Goal: Task Accomplishment & Management: Complete application form

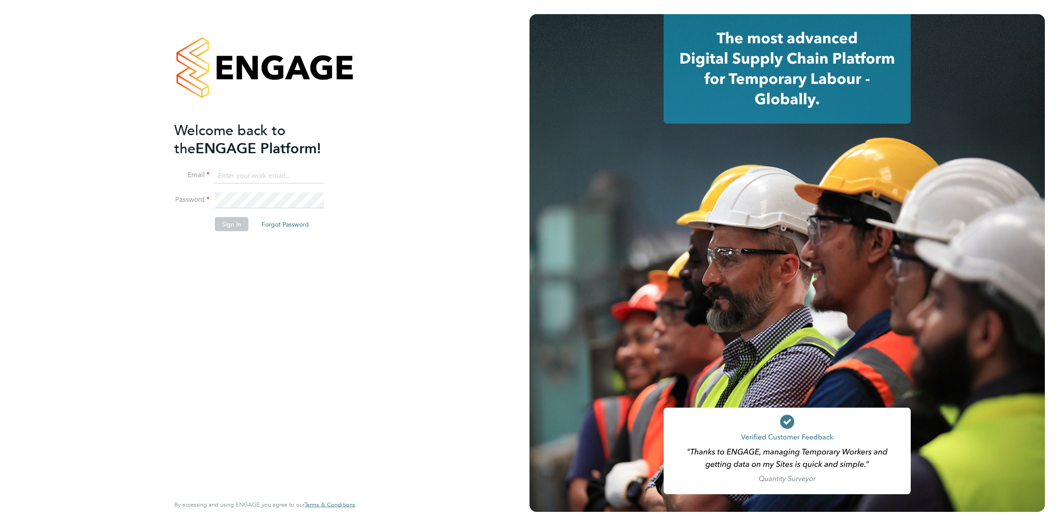
type input "ollie.dart@novaeducation.net"
click at [225, 233] on li "Sign In Forgot Password" at bounding box center [260, 228] width 172 height 23
click at [224, 224] on button "Sign In" at bounding box center [232, 224] width 34 height 14
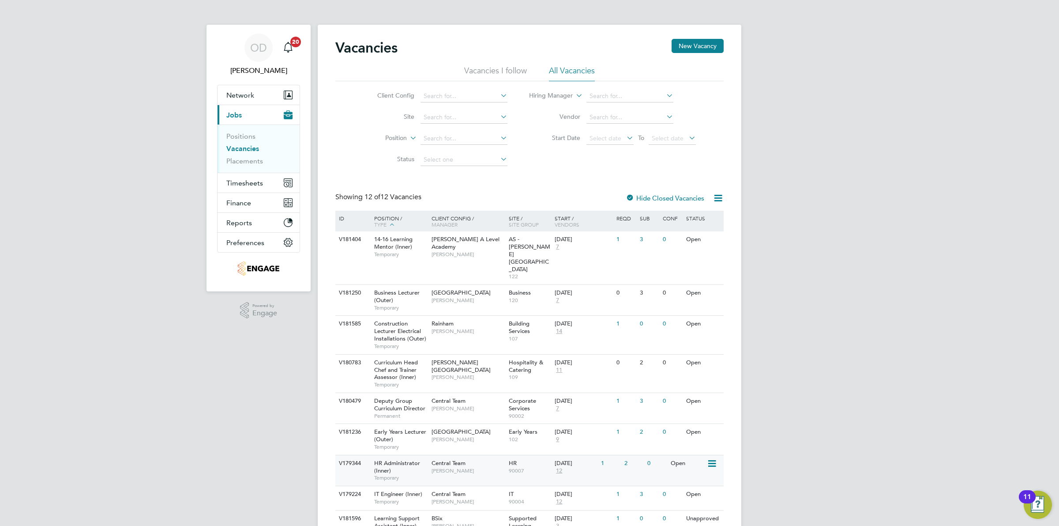
scroll to position [119, 0]
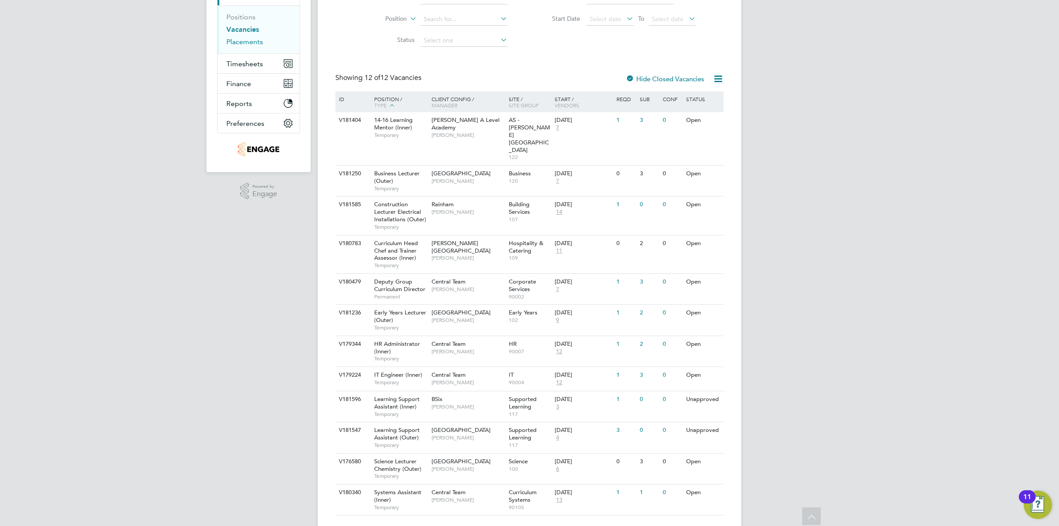
click at [248, 38] on link "Placements" at bounding box center [244, 42] width 37 height 8
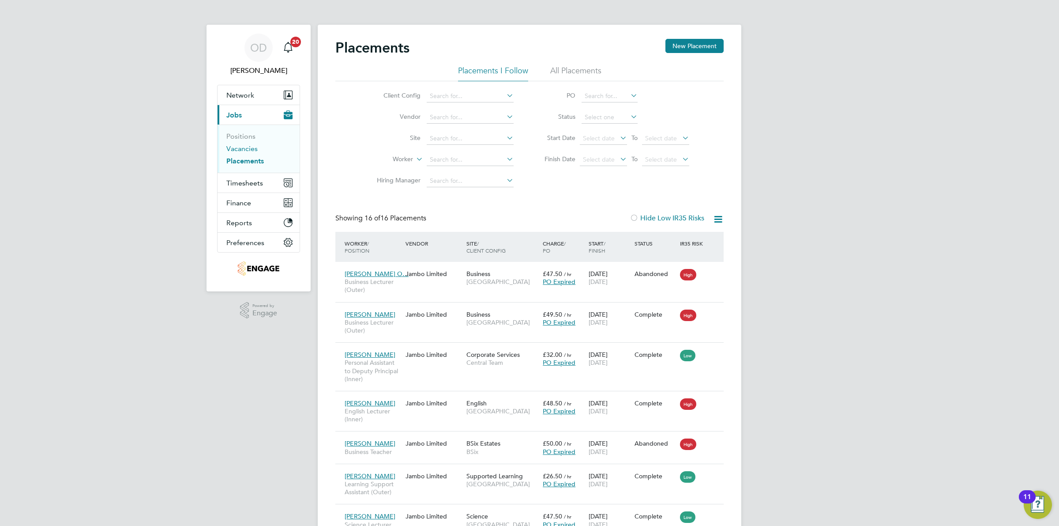
click at [235, 149] on link "Vacancies" at bounding box center [241, 148] width 31 height 8
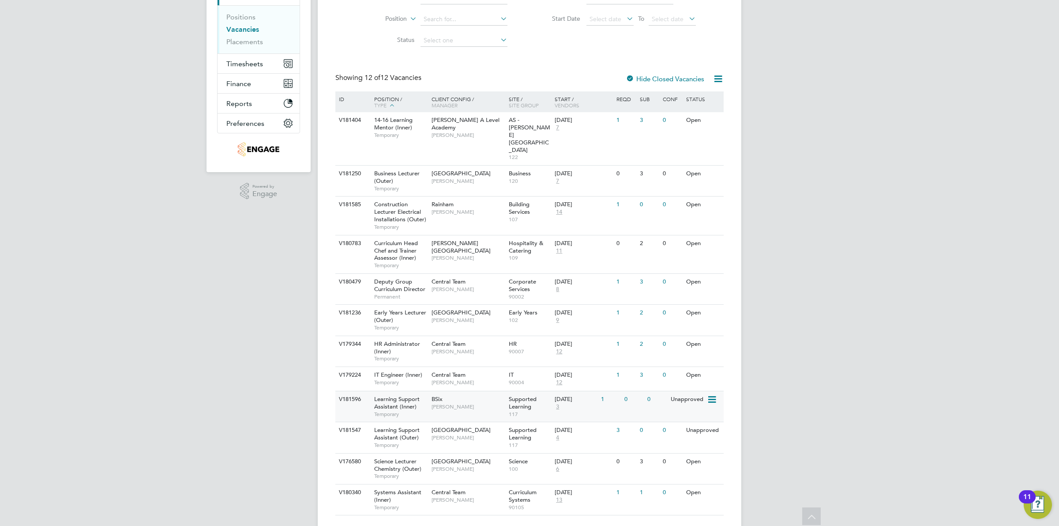
click at [541, 391] on div "Supported Learning 117" at bounding box center [530, 406] width 46 height 30
drag, startPoint x: 706, startPoint y: 384, endPoint x: 574, endPoint y: 387, distance: 132.0
click at [574, 391] on div "V181596 Learning Support Assistant (Inner) Temporary BSix Rachel Johnson Suppor…" at bounding box center [529, 406] width 388 height 31
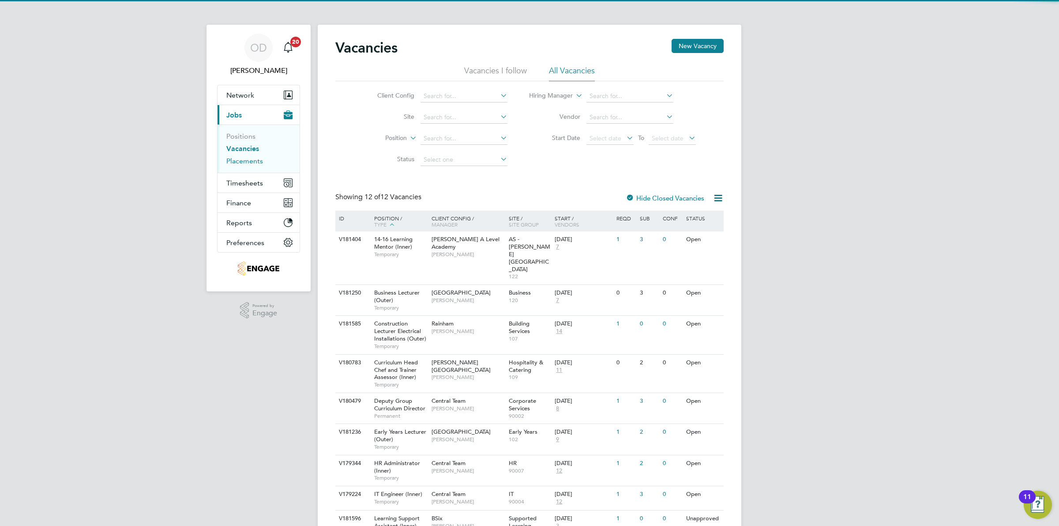
click at [236, 159] on link "Placements" at bounding box center [244, 161] width 37 height 8
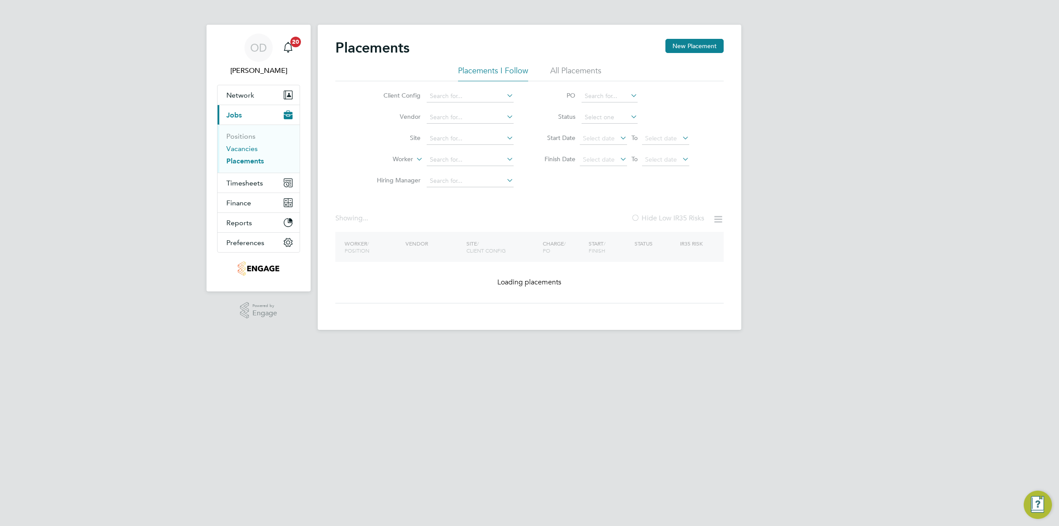
click at [235, 151] on link "Vacancies" at bounding box center [241, 148] width 31 height 8
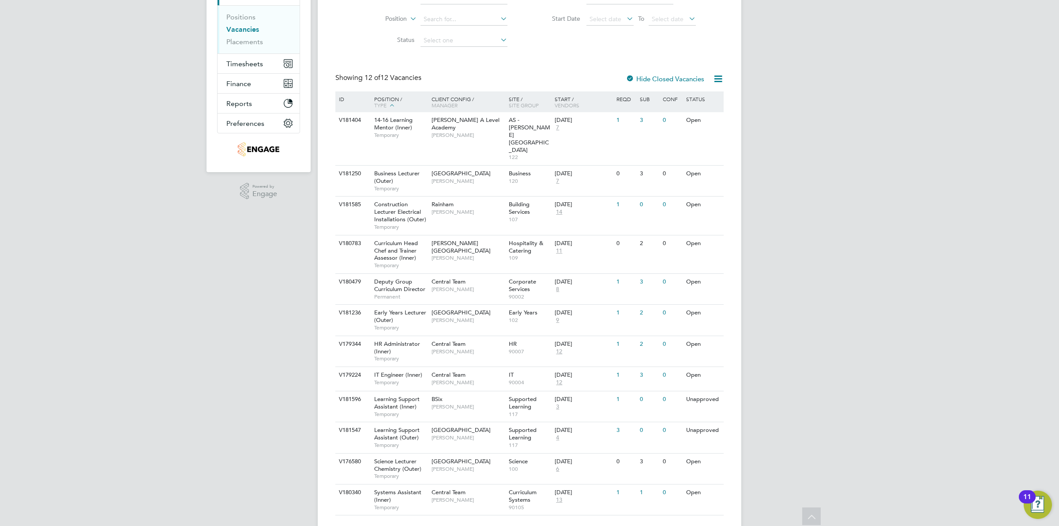
scroll to position [105, 0]
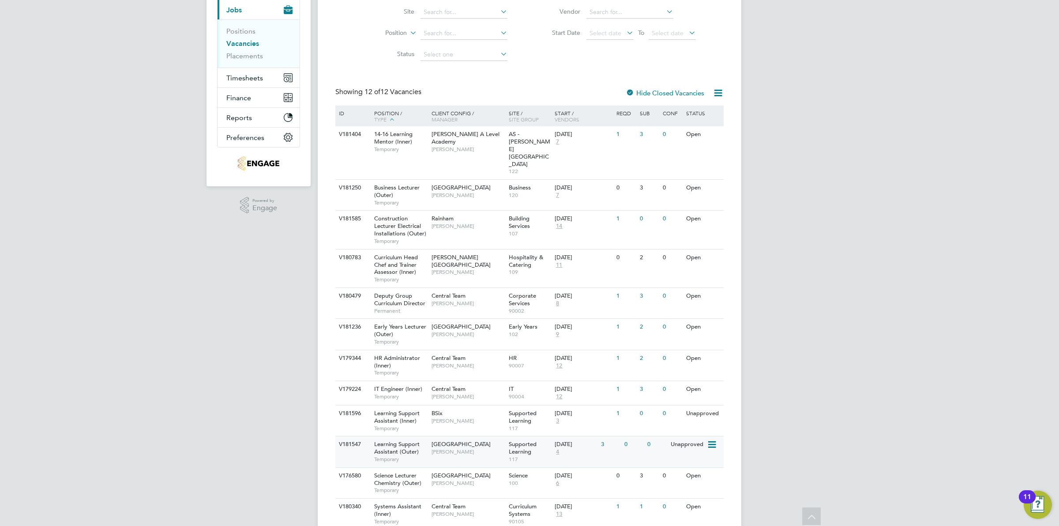
click at [480, 448] on span "Joanna Duncan" at bounding box center [468, 451] width 73 height 7
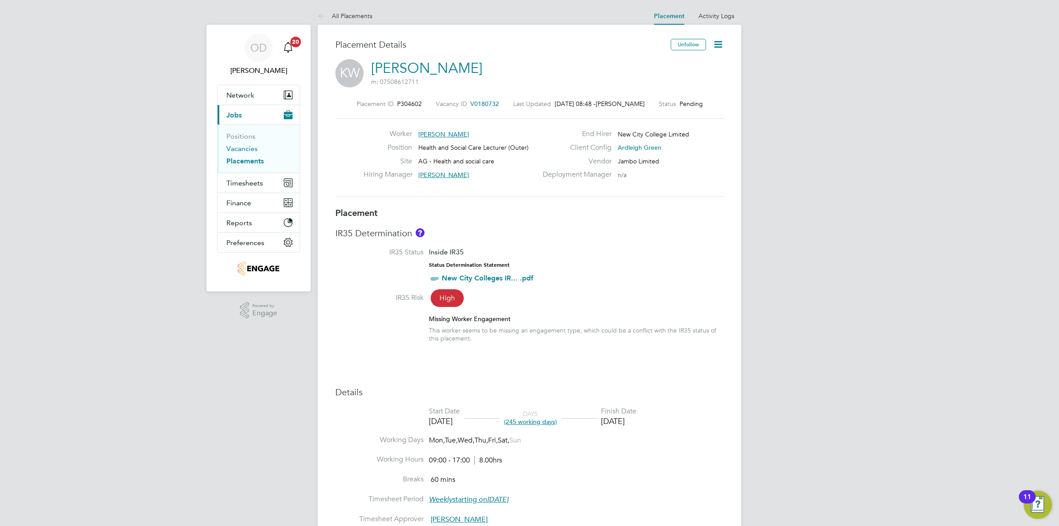
click at [249, 149] on link "Vacancies" at bounding box center [241, 148] width 31 height 8
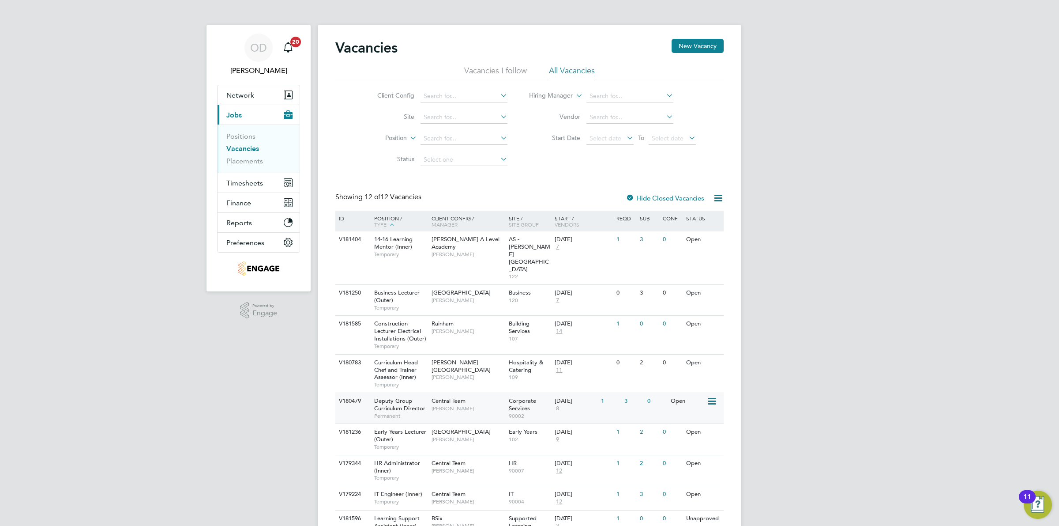
scroll to position [119, 0]
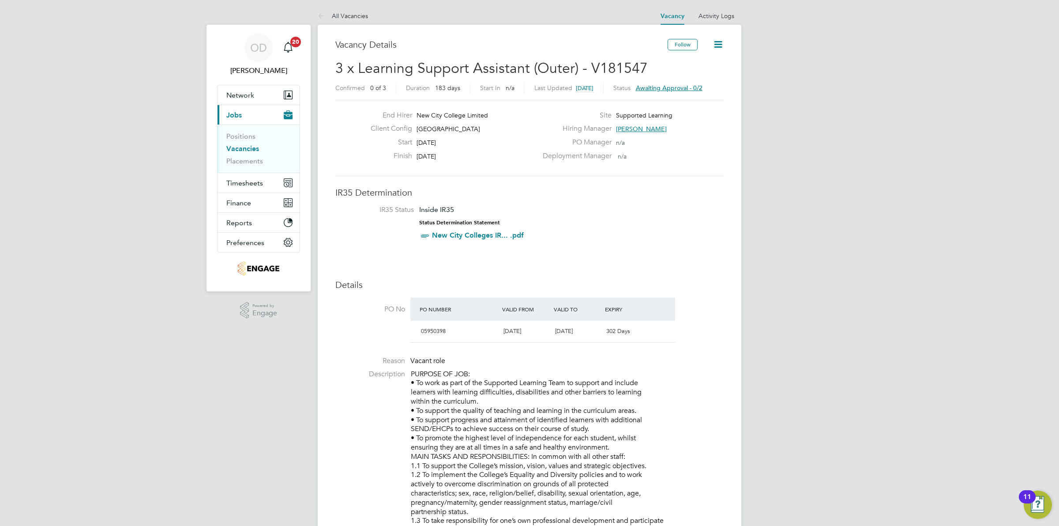
click at [655, 127] on span "[PERSON_NAME]" at bounding box center [641, 129] width 51 height 8
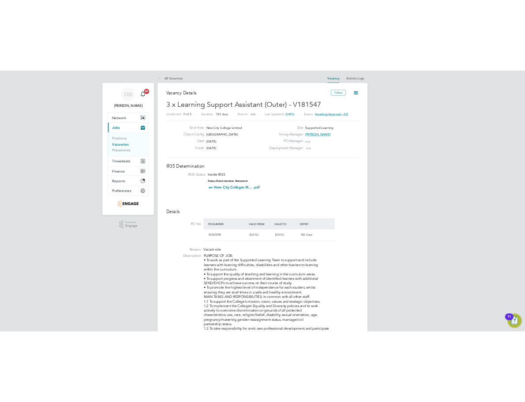
scroll to position [114, 133]
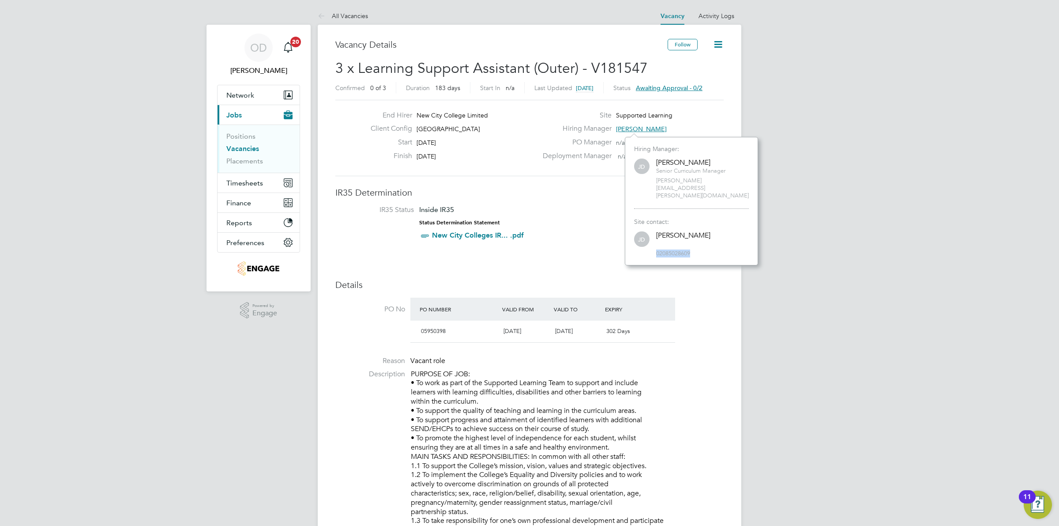
drag, startPoint x: 657, startPoint y: 240, endPoint x: 699, endPoint y: 243, distance: 41.2
click at [704, 244] on div "Hiring Manager: JD Joanna Duncan Senior Curriculum Manager joanna.duncan@ncclon…" at bounding box center [691, 201] width 133 height 128
copy span "02085028609"
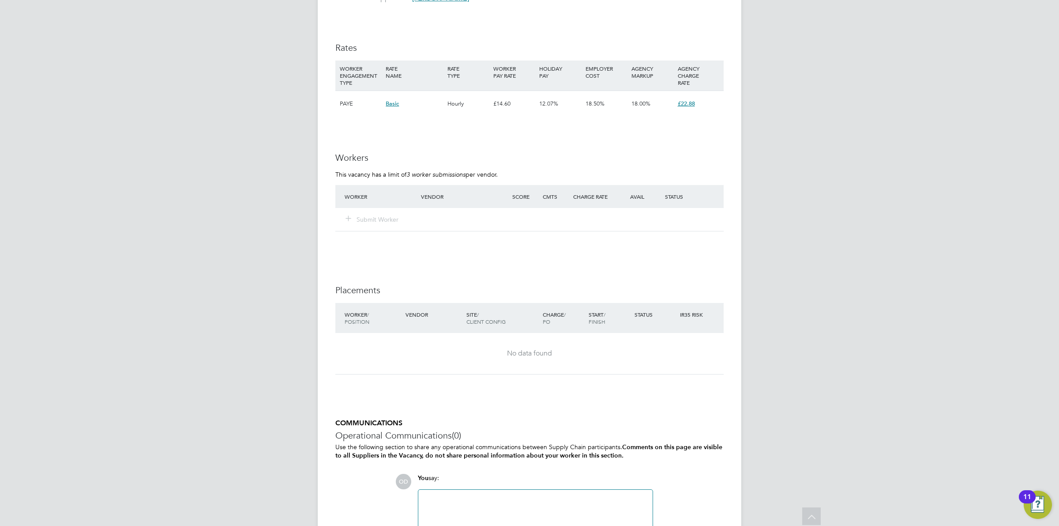
scroll to position [1434, 0]
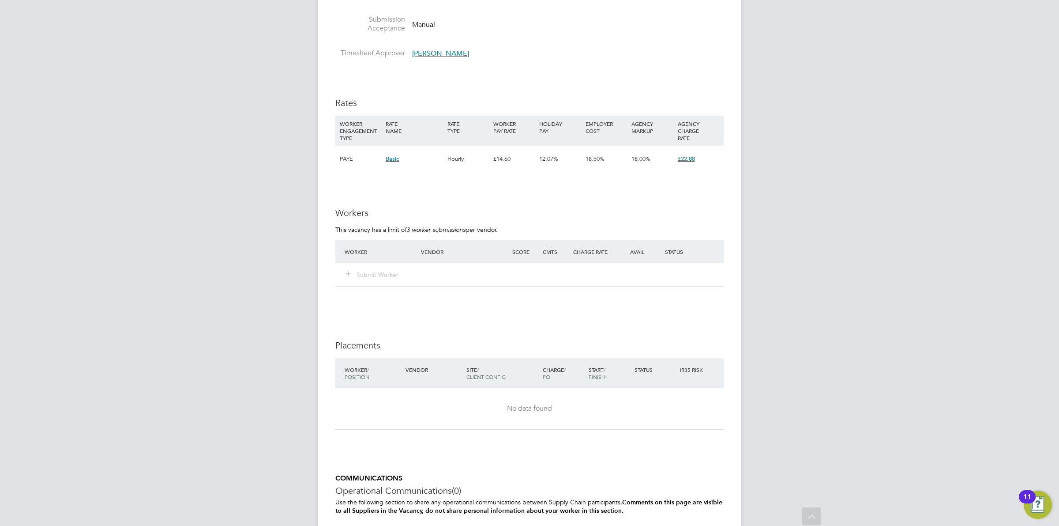
click at [428, 52] on span "[PERSON_NAME]" at bounding box center [440, 53] width 57 height 9
click at [455, 100] on div "RJ Rachel Johnson Group Curriculum Director Supported Learning New City College…" at bounding box center [538, 86] width 209 height 34
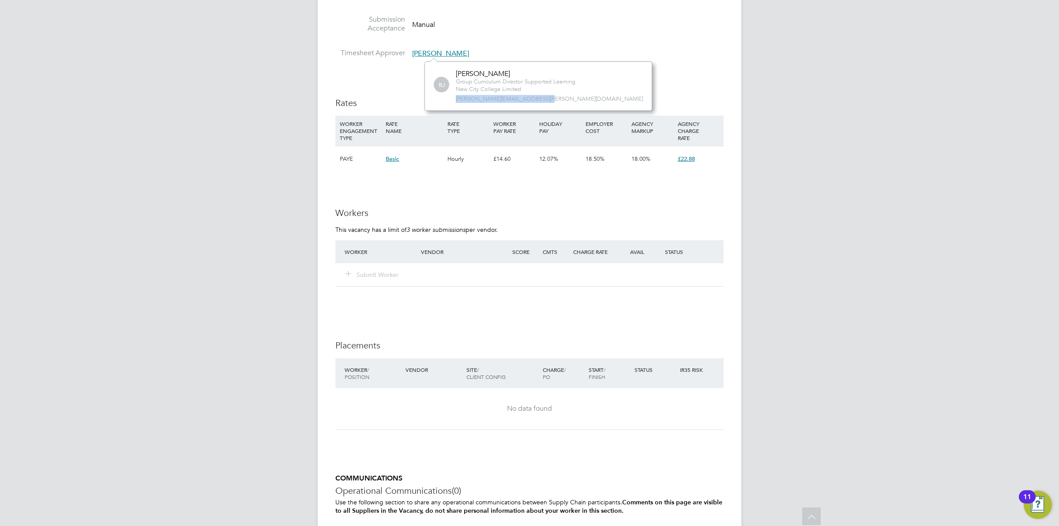
drag, startPoint x: 456, startPoint y: 100, endPoint x: 539, endPoint y: 98, distance: 83.4
click at [539, 98] on span "rachel.johnson@ncclondon.ac.uk" at bounding box center [549, 99] width 187 height 8
copy span "rachel.johnson@ncclondon.ac.uk"
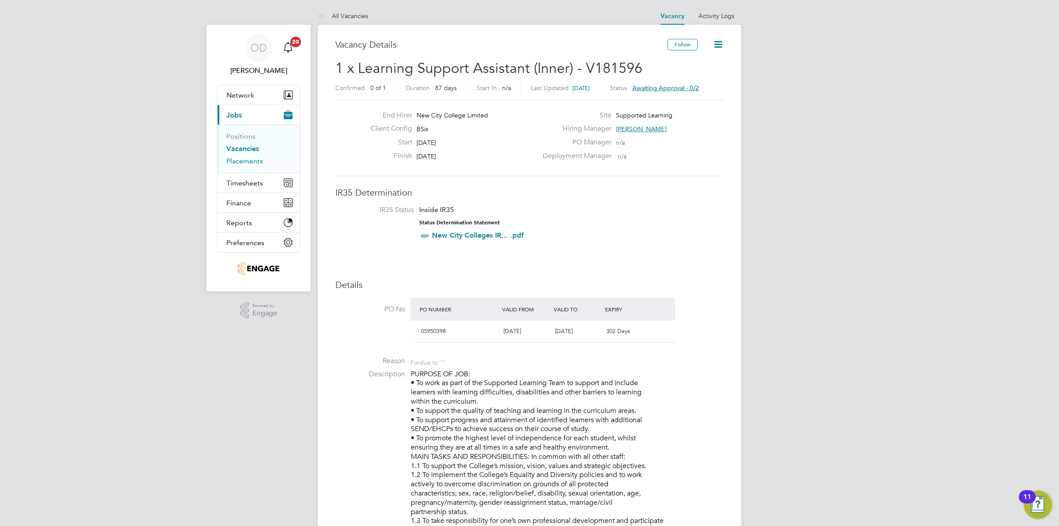
click at [248, 158] on link "Placements" at bounding box center [244, 161] width 37 height 8
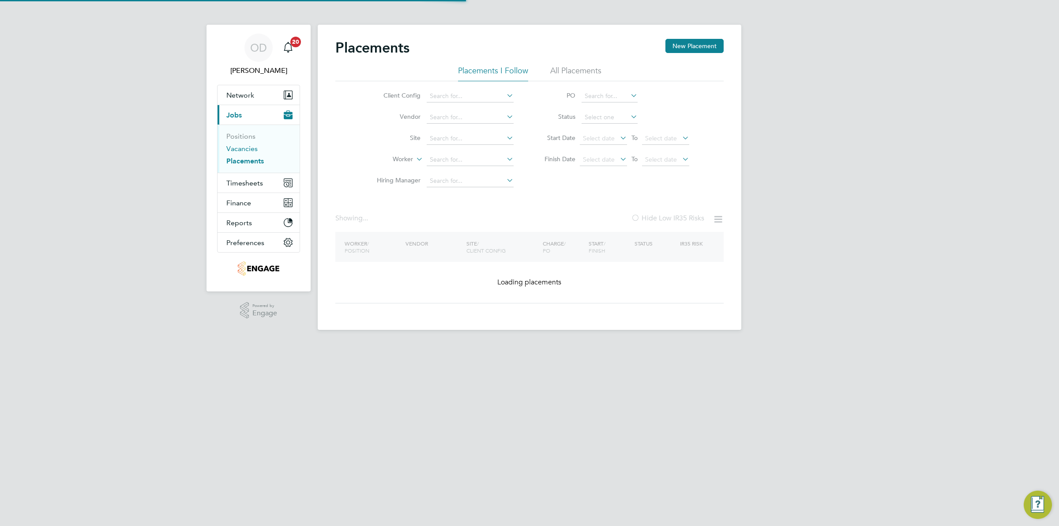
click at [244, 150] on link "Vacancies" at bounding box center [241, 148] width 31 height 8
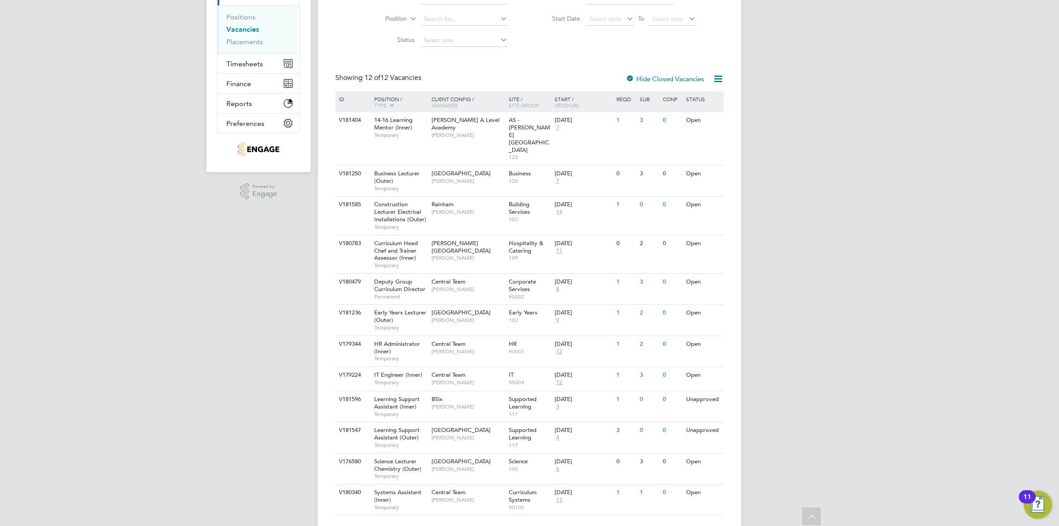
scroll to position [105, 0]
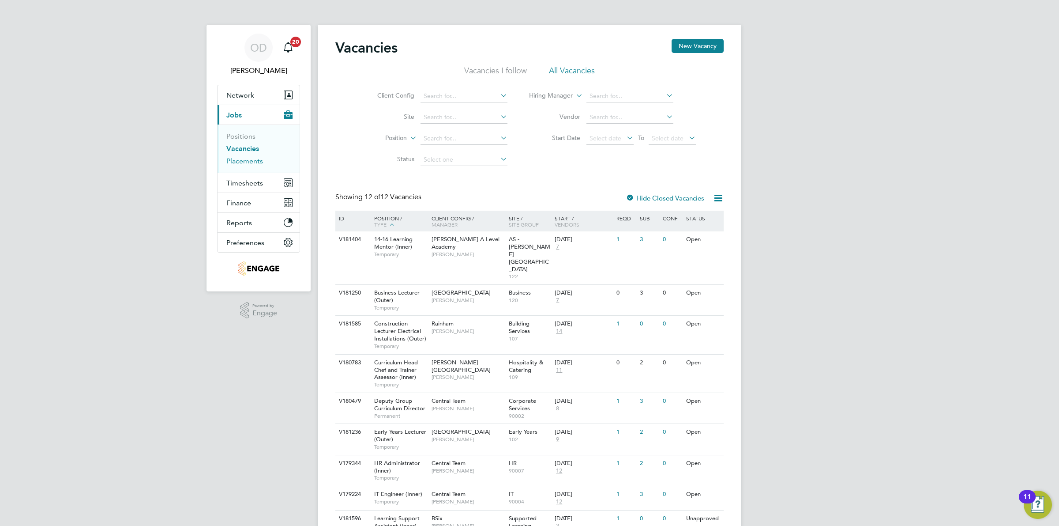
click at [248, 162] on link "Placements" at bounding box center [244, 161] width 37 height 8
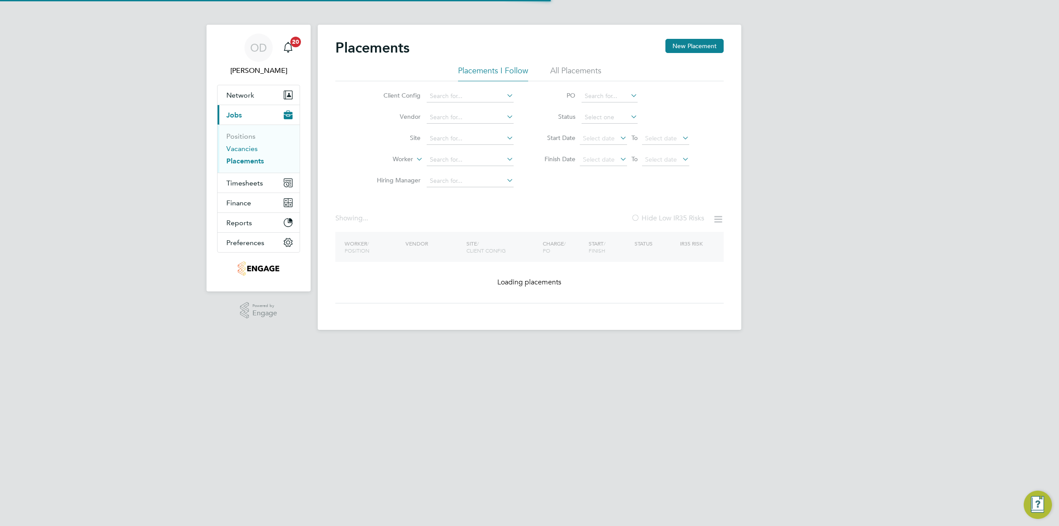
click at [248, 153] on link "Vacancies" at bounding box center [241, 148] width 31 height 8
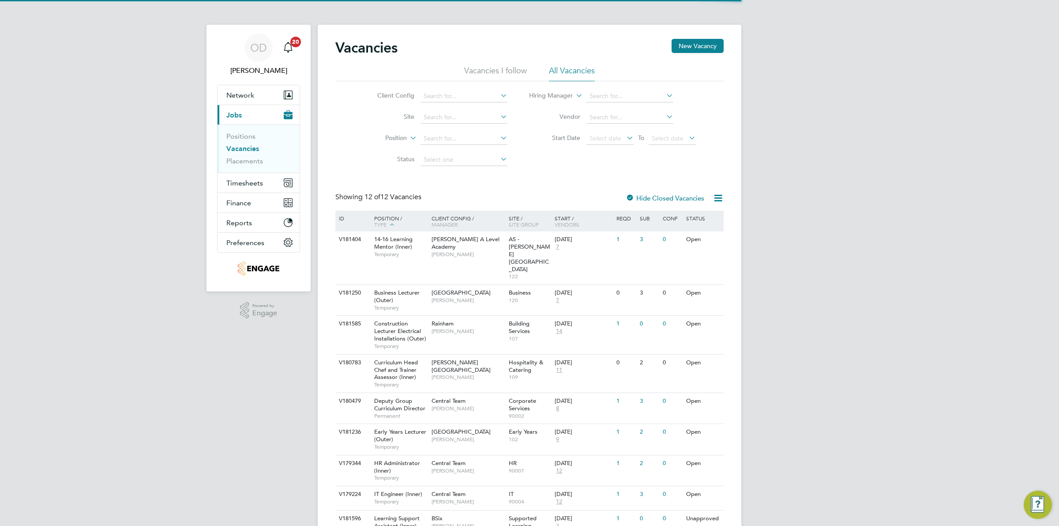
scroll to position [119, 0]
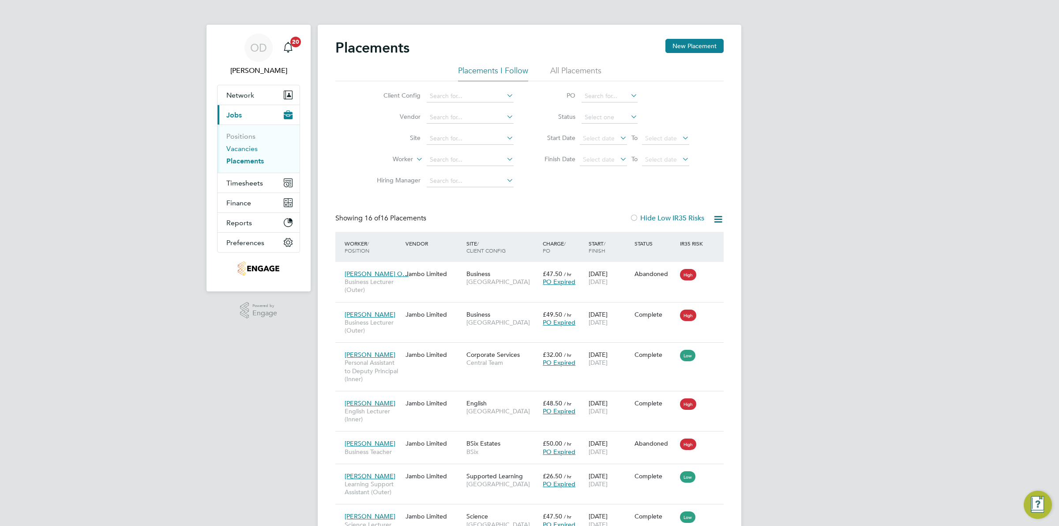
click at [244, 147] on link "Vacancies" at bounding box center [241, 148] width 31 height 8
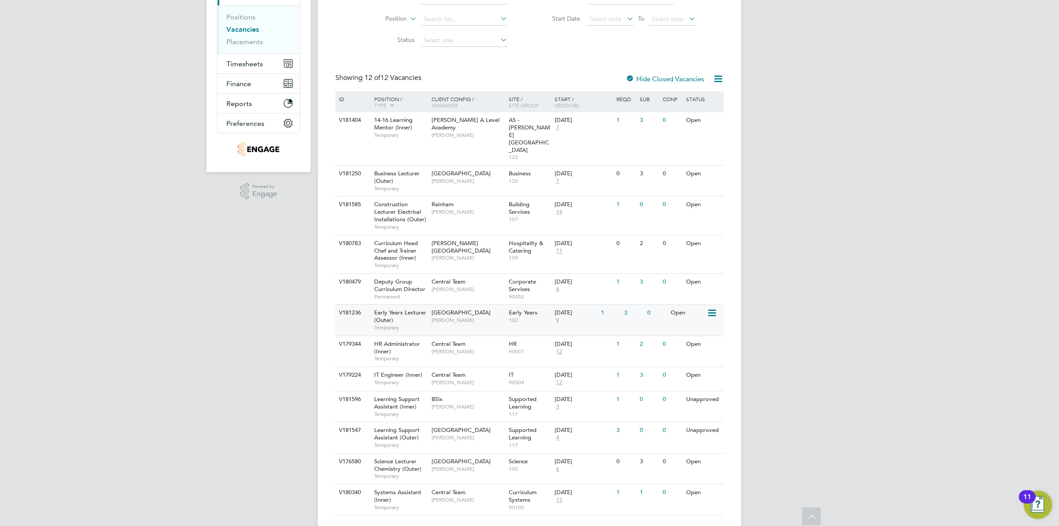
click at [594, 304] on div "29 Sep 2025 9" at bounding box center [575, 316] width 46 height 24
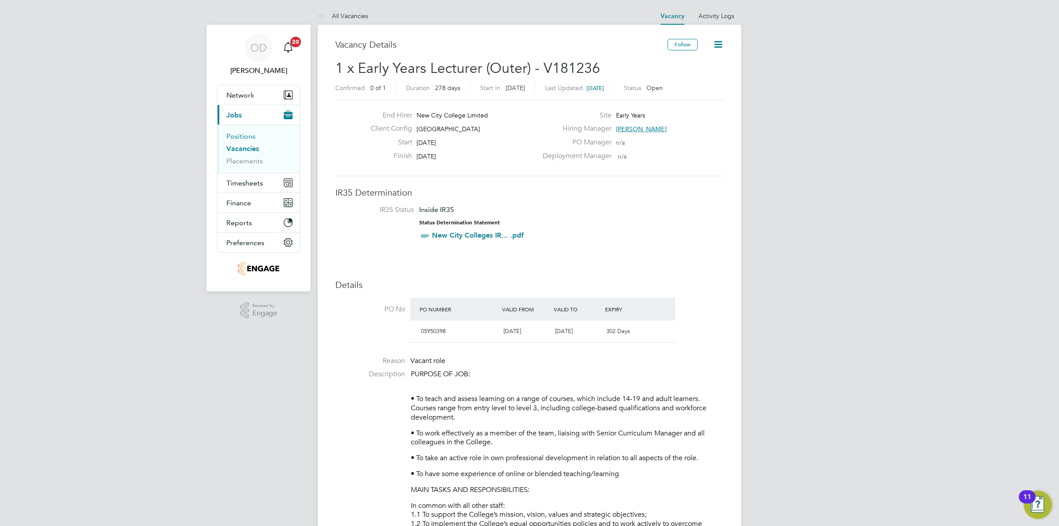
click at [248, 136] on link "Positions" at bounding box center [240, 136] width 29 height 8
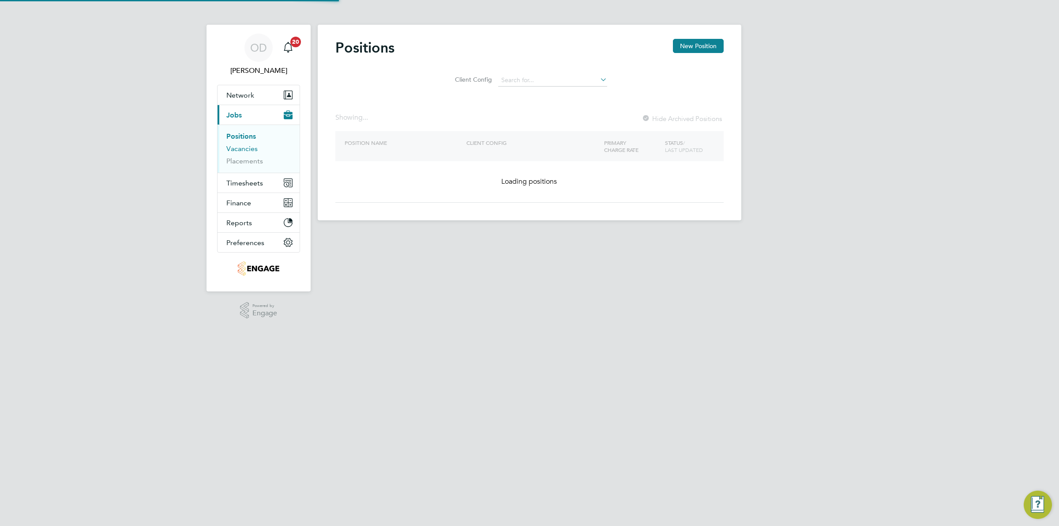
click at [252, 147] on link "Vacancies" at bounding box center [241, 148] width 31 height 8
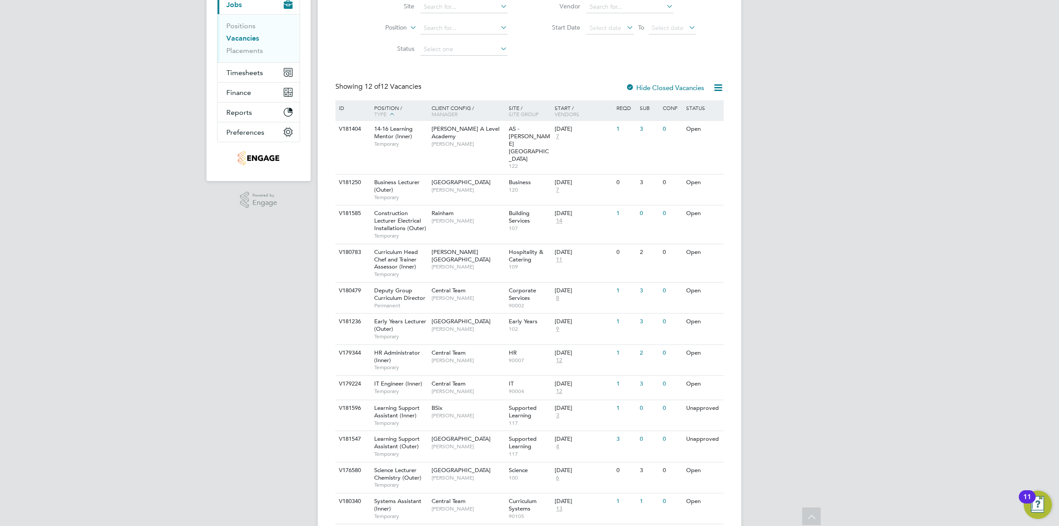
scroll to position [105, 0]
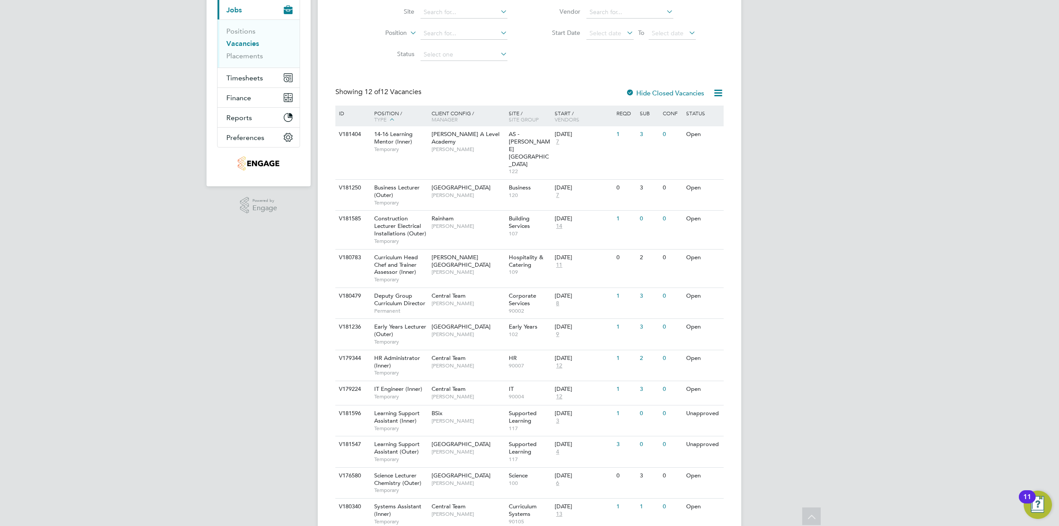
click at [255, 43] on link "Vacancies" at bounding box center [242, 43] width 33 height 8
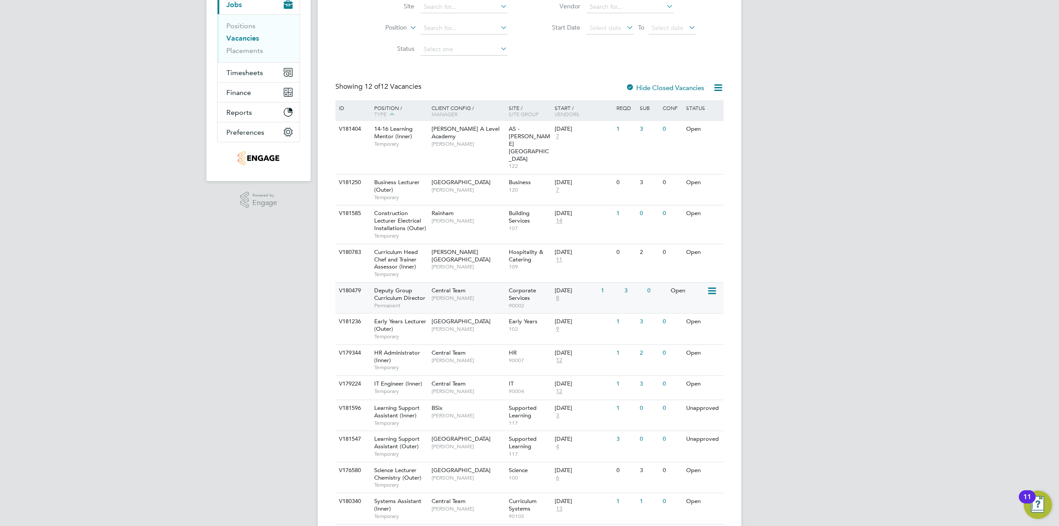
scroll to position [119, 0]
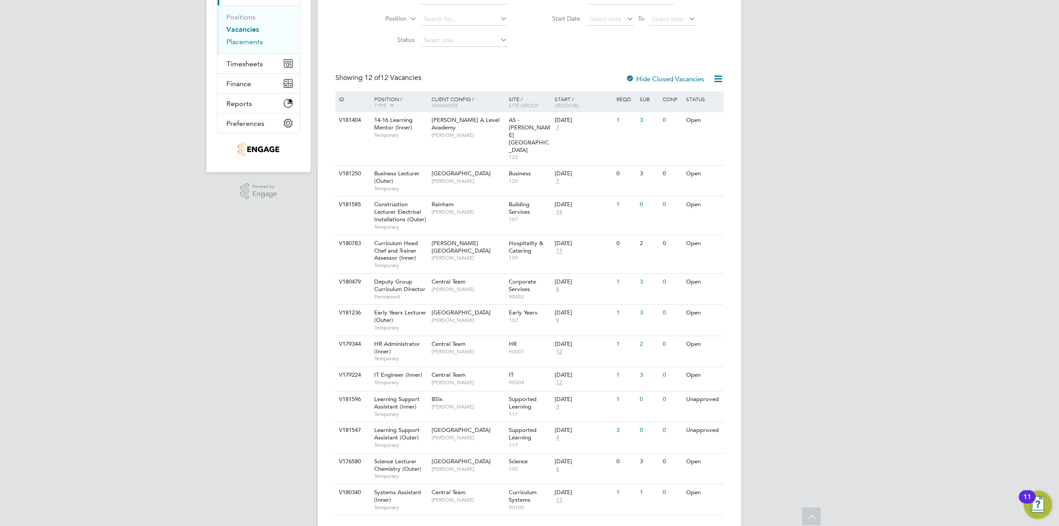
click at [244, 38] on link "Placements" at bounding box center [244, 42] width 37 height 8
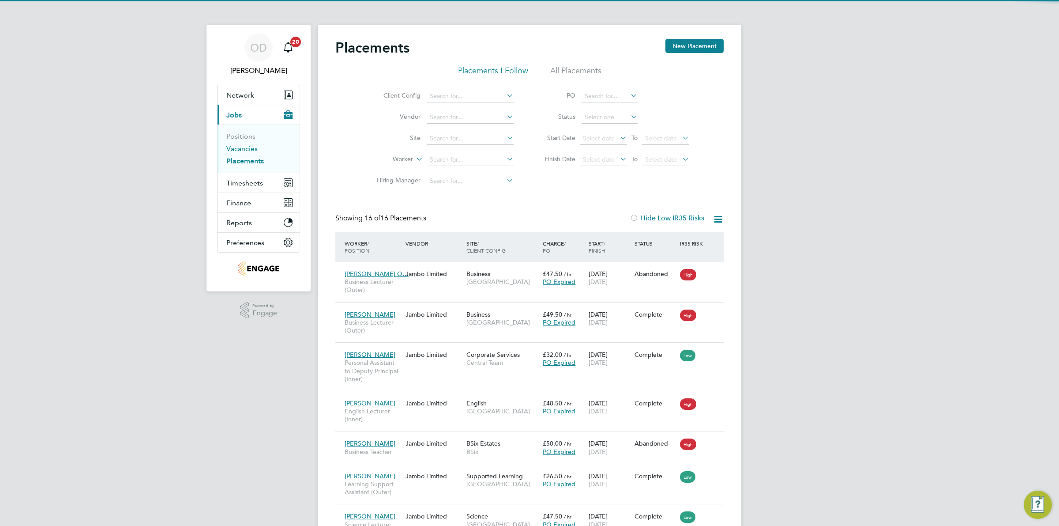
scroll to position [5, 4]
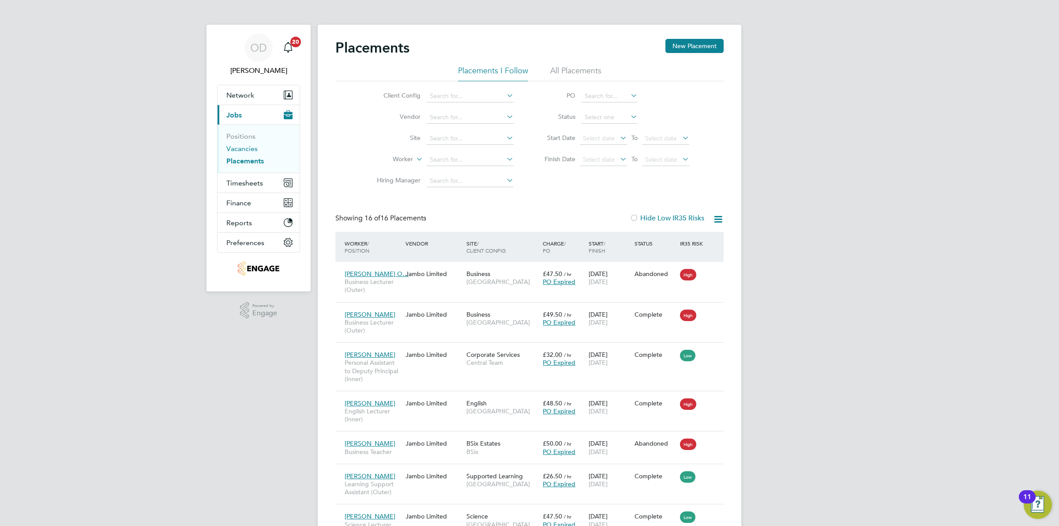
click at [249, 150] on link "Vacancies" at bounding box center [241, 148] width 31 height 8
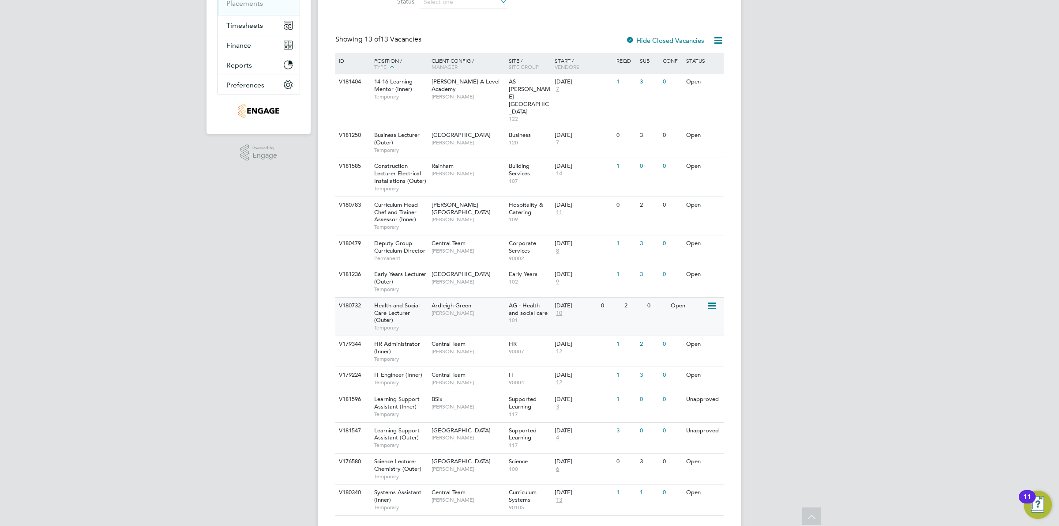
click at [621, 297] on div "0" at bounding box center [610, 305] width 23 height 16
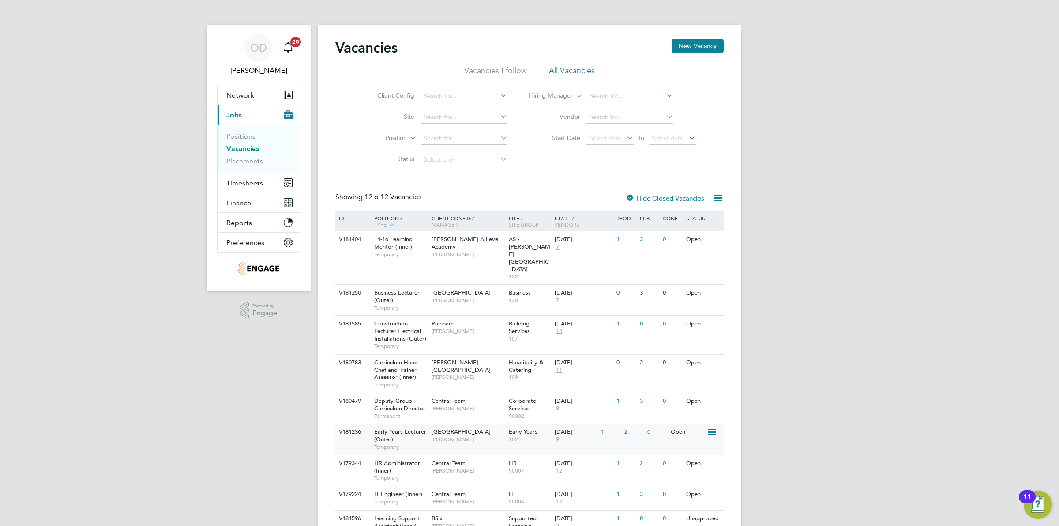
click at [661, 424] on div "0" at bounding box center [656, 432] width 23 height 16
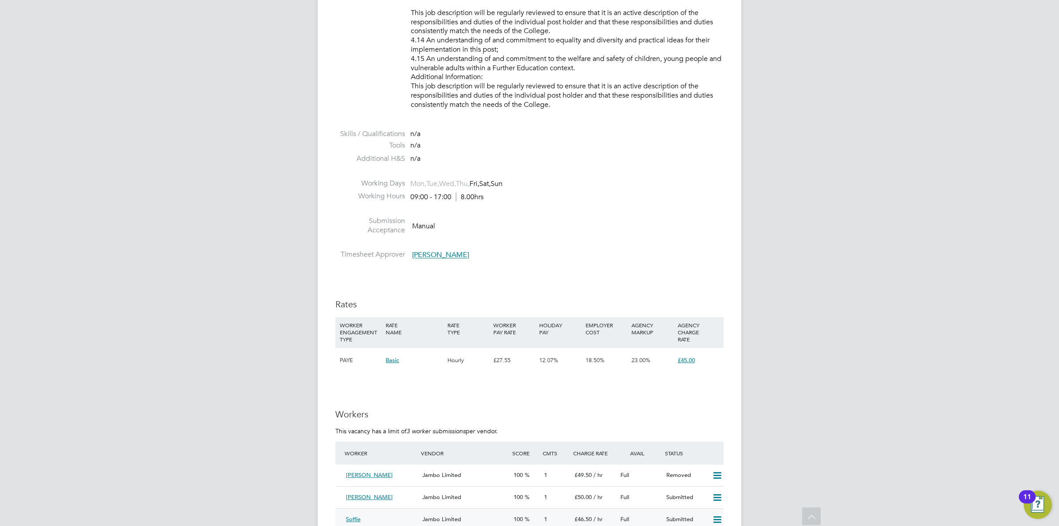
scroll to position [1324, 0]
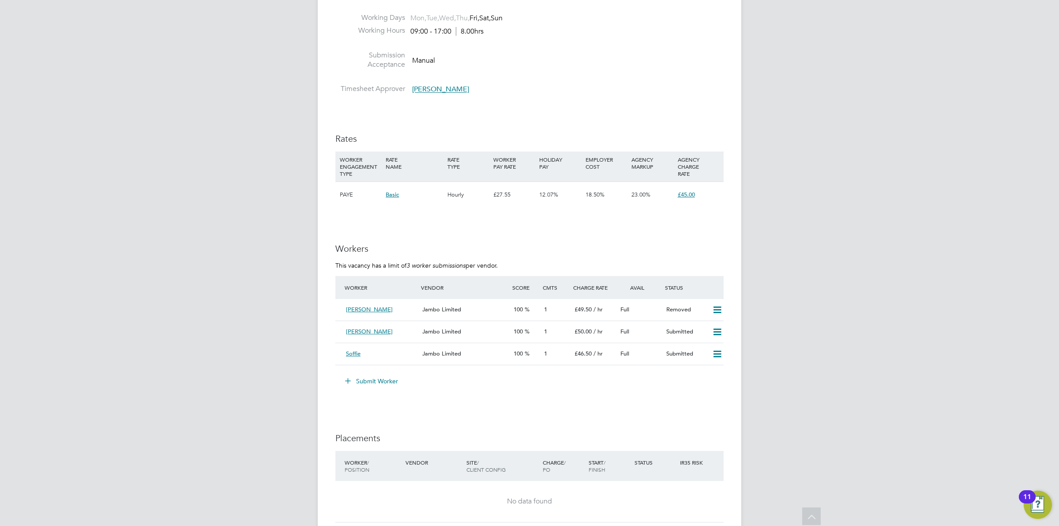
click at [374, 379] on button "Submit Worker" at bounding box center [372, 381] width 66 height 14
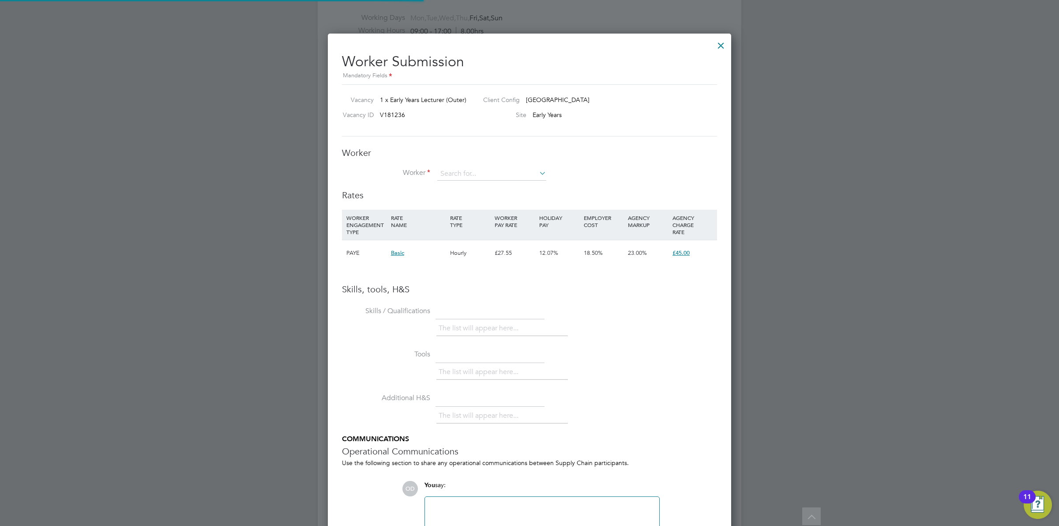
scroll to position [4, 5]
click at [536, 169] on input at bounding box center [491, 173] width 109 height 13
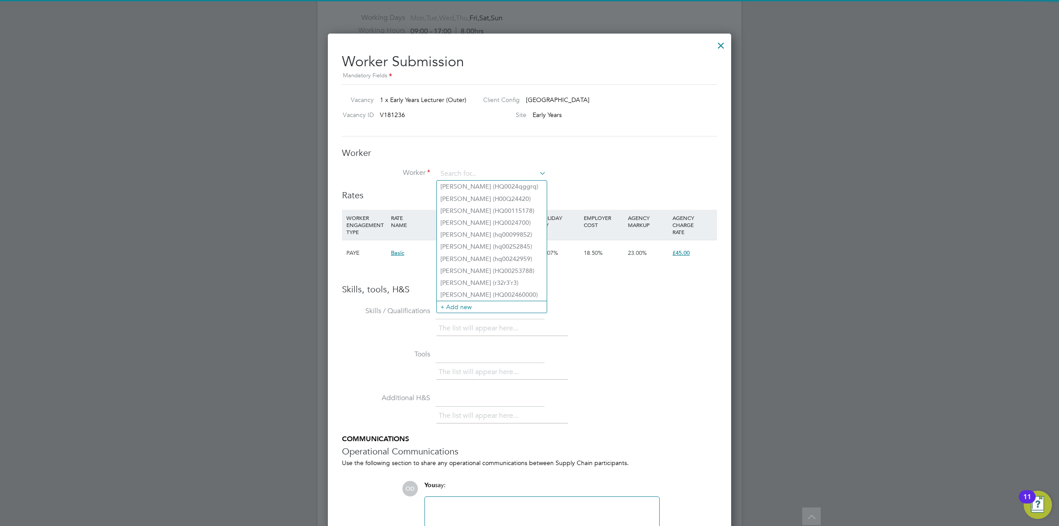
drag, startPoint x: 594, startPoint y: 173, endPoint x: 588, endPoint y: 173, distance: 5.7
click at [596, 173] on li "Worker" at bounding box center [529, 178] width 375 height 22
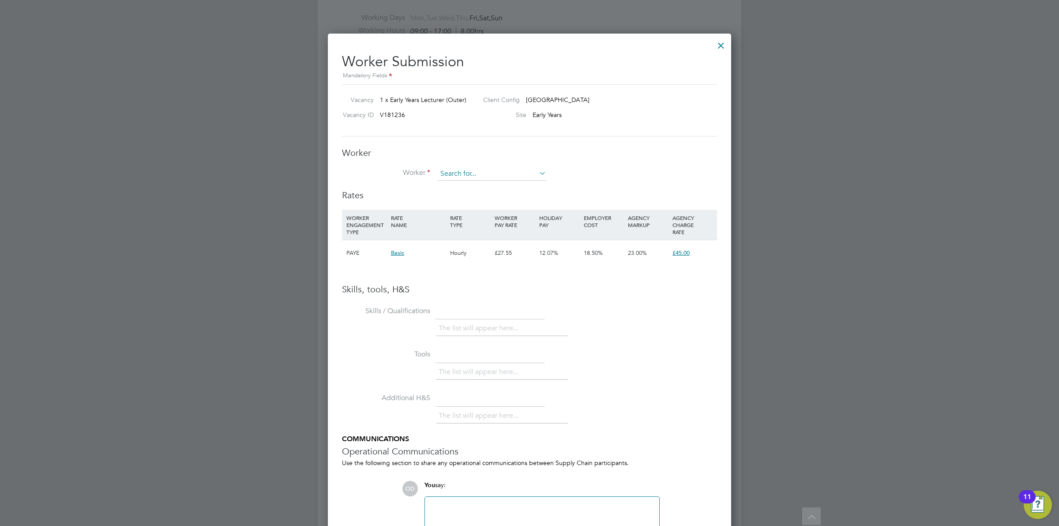
click at [512, 173] on input at bounding box center [491, 173] width 109 height 13
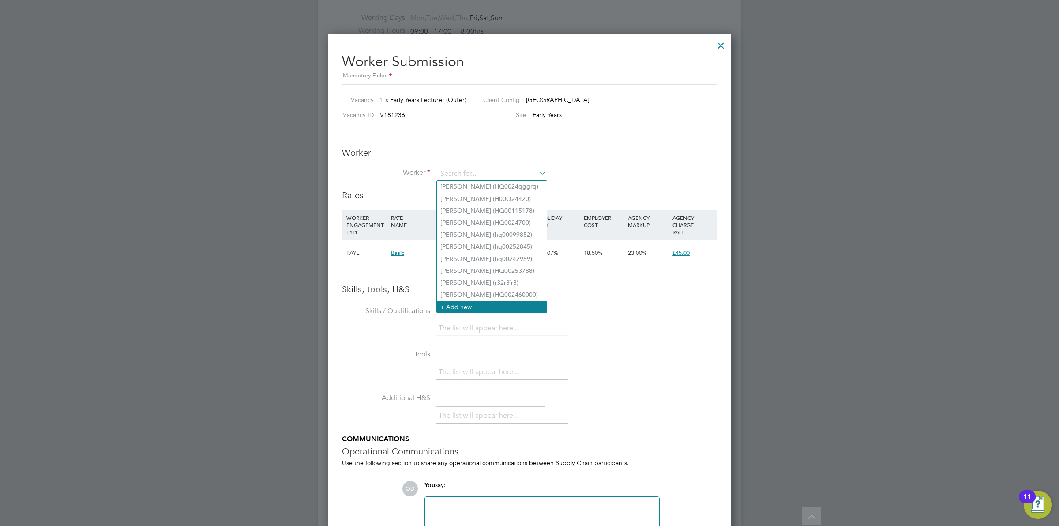
click at [503, 305] on li "+ Add new" at bounding box center [492, 307] width 110 height 12
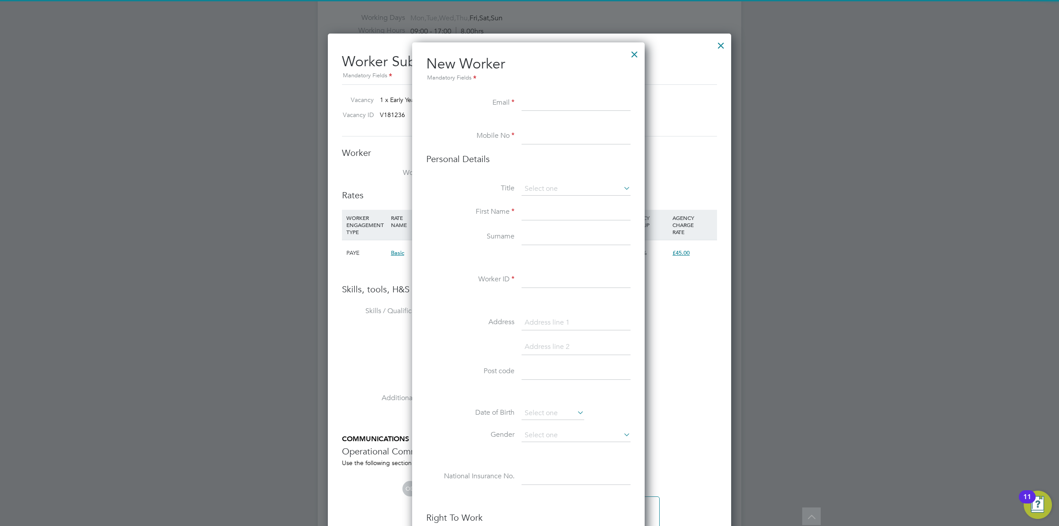
paste input "chrisannburrell@gmail.com"
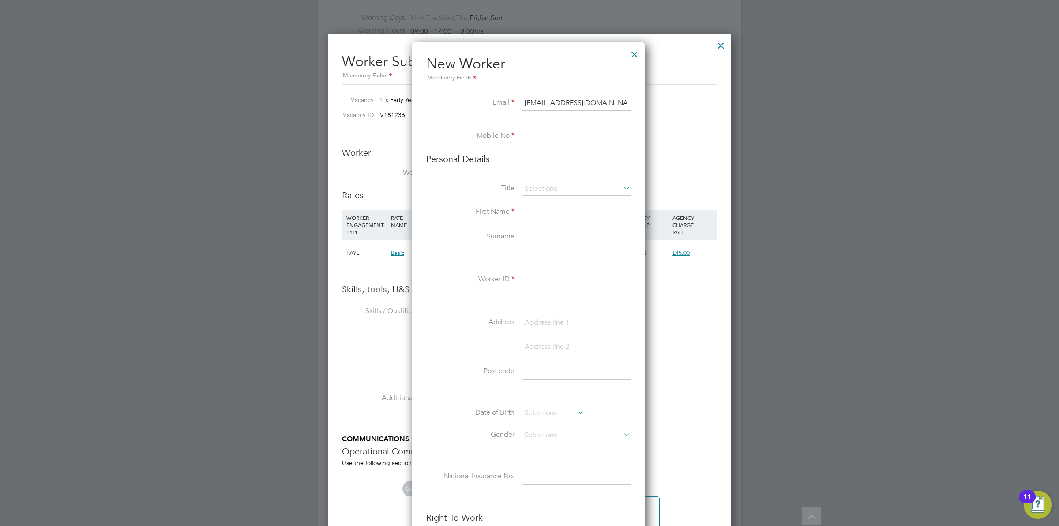
type input "chrisannburrell@gmail.com"
click at [532, 138] on input at bounding box center [576, 136] width 109 height 16
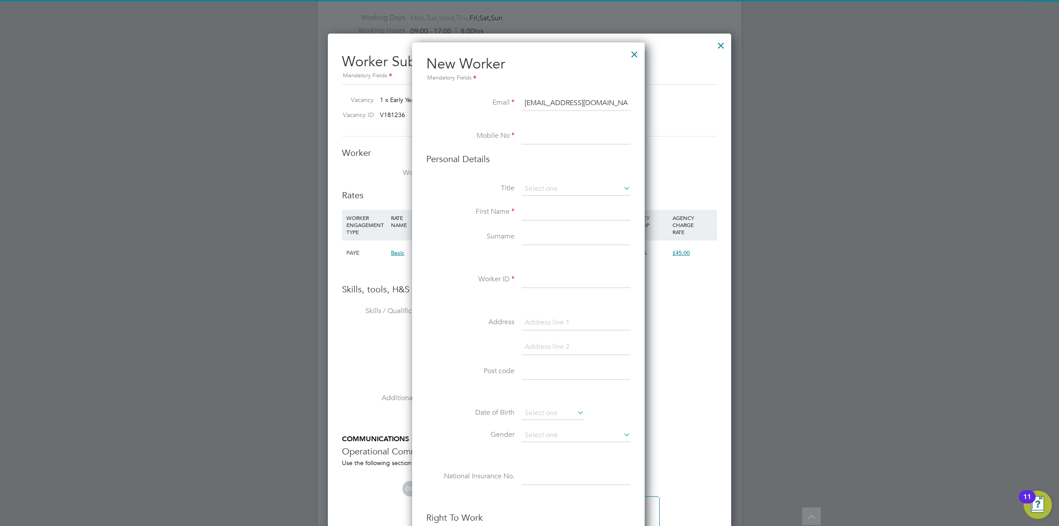
click at [821, 214] on div at bounding box center [529, 263] width 1059 height 526
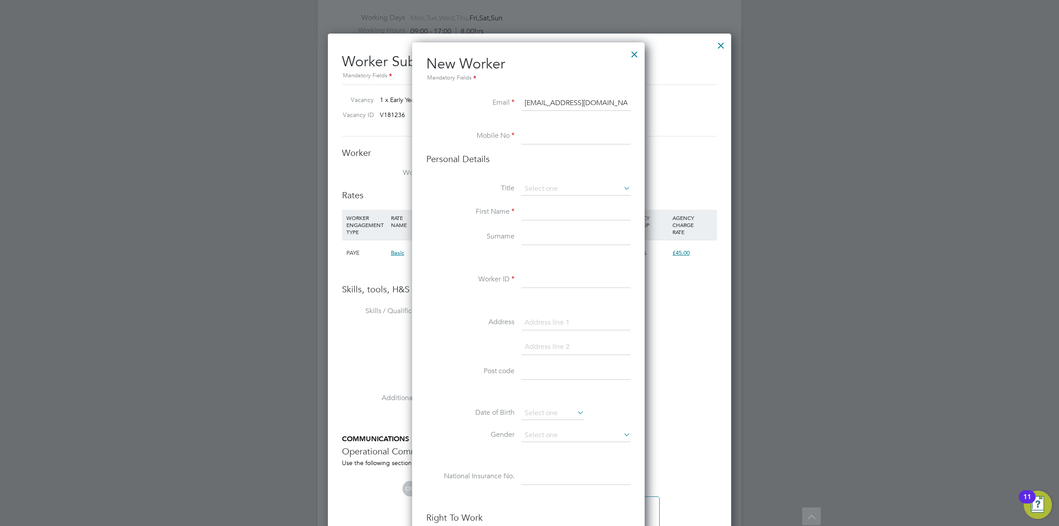
click at [546, 124] on li at bounding box center [528, 124] width 204 height 9
click at [541, 142] on input at bounding box center [576, 136] width 109 height 16
paste input "07949687320"
type input "07949687320"
click at [549, 214] on input at bounding box center [576, 212] width 109 height 16
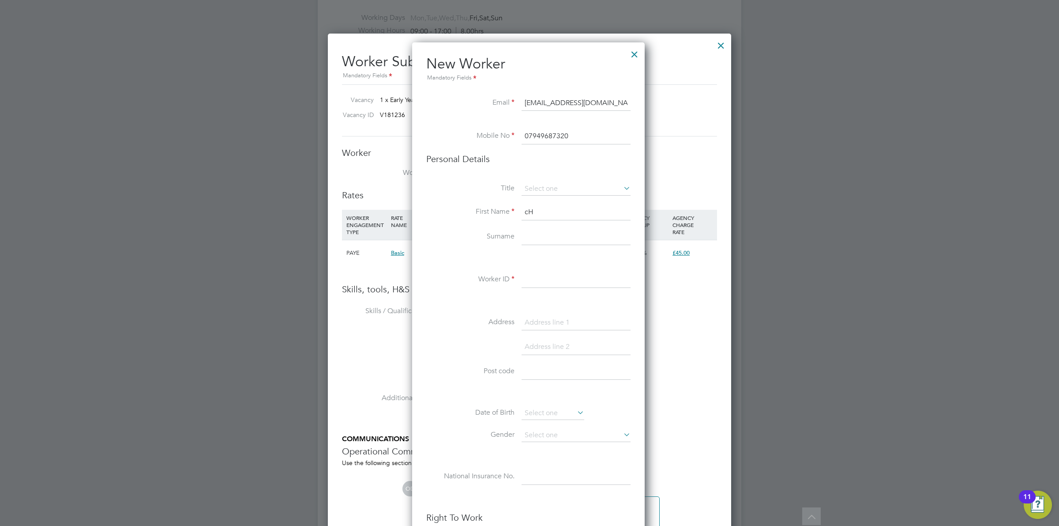
type input "c"
type input "Chrisann"
type input "Burrell"
click at [554, 282] on input at bounding box center [576, 280] width 109 height 16
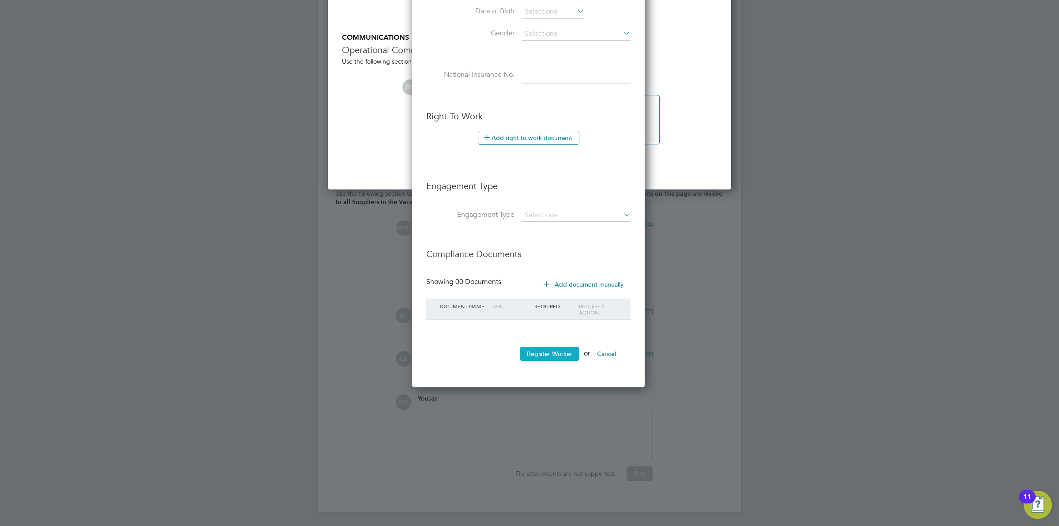
type input "52153415"
click at [541, 355] on button "Register Worker" at bounding box center [550, 353] width 60 height 14
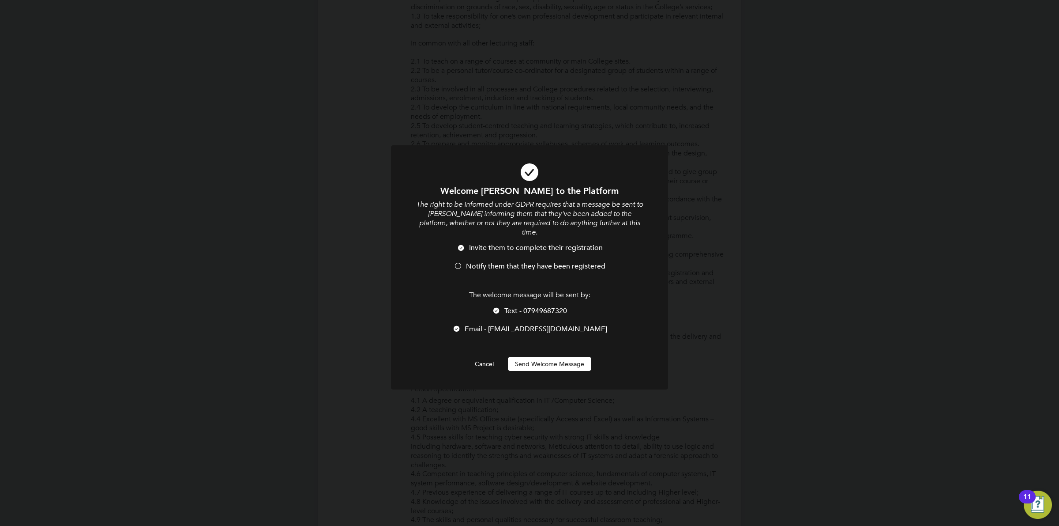
click at [472, 262] on span "Notify them that they have been registered" at bounding box center [535, 266] width 139 height 9
click at [506, 306] on span "Text - 07949687320" at bounding box center [535, 310] width 63 height 9
click at [533, 357] on button "Send Welcome Message" at bounding box center [549, 364] width 83 height 14
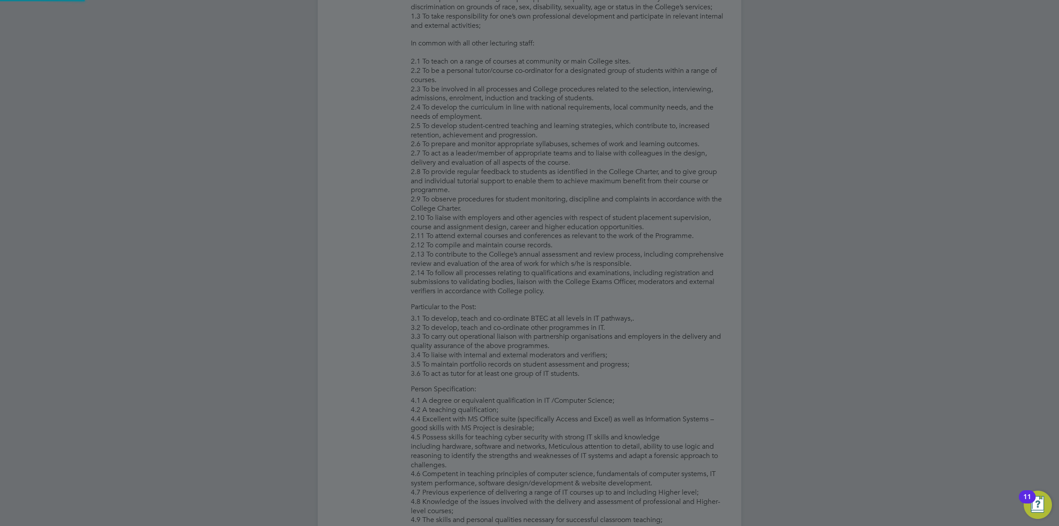
type input "Chrisann Burrell (52153415)"
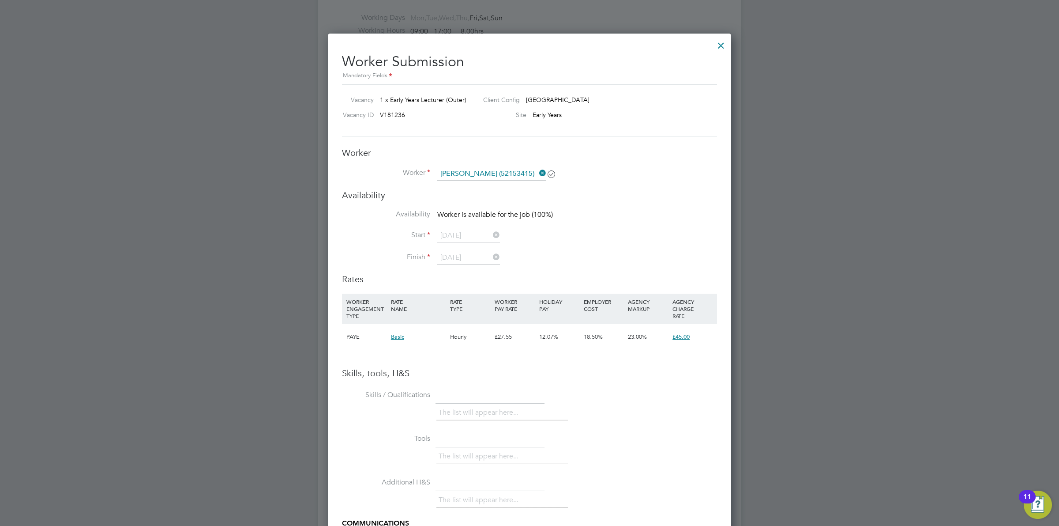
click at [727, 43] on div at bounding box center [721, 43] width 16 height 16
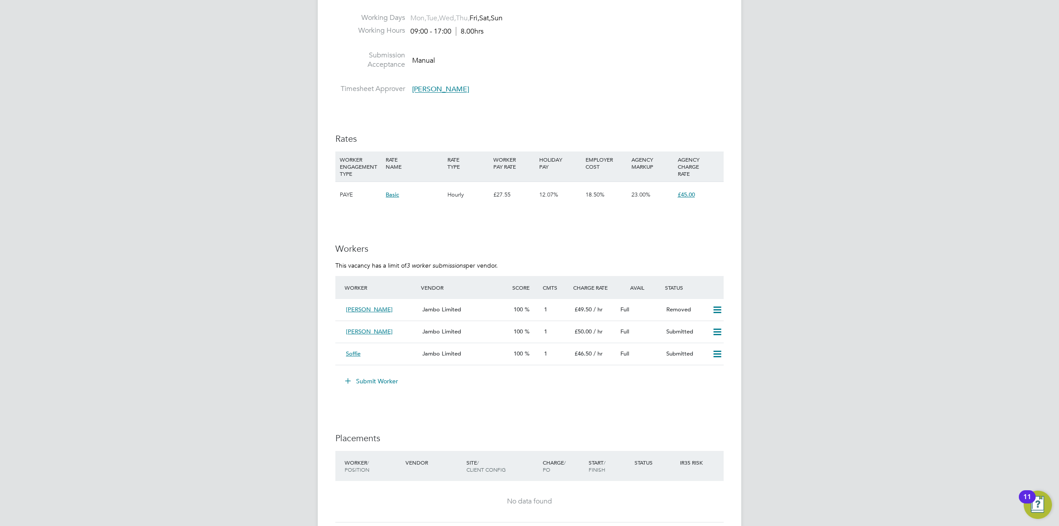
click at [385, 376] on button "Submit Worker" at bounding box center [372, 381] width 66 height 14
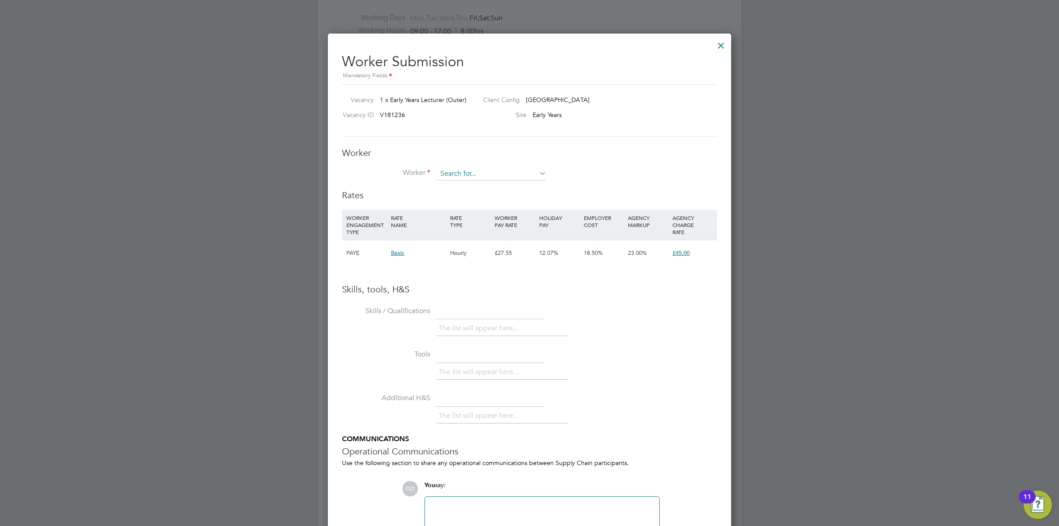
click at [458, 173] on input at bounding box center [491, 173] width 109 height 13
click at [481, 230] on li "Chr isann Burrell (52153415)" at bounding box center [499, 235] width 125 height 12
type input "Chrisann Burrell (52153415)"
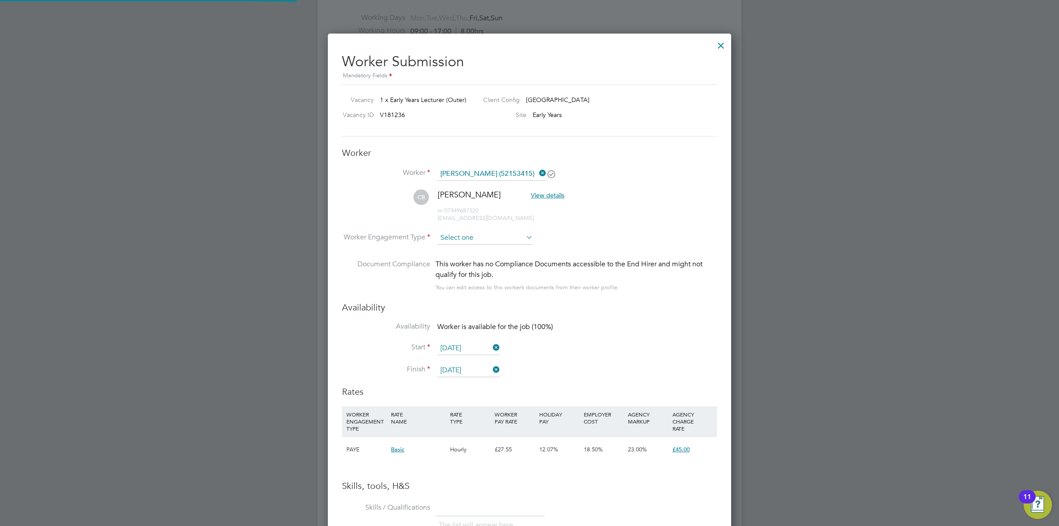
click at [462, 237] on input at bounding box center [485, 237] width 96 height 13
click at [465, 252] on li "Contract" at bounding box center [485, 250] width 97 height 11
type input "Contract"
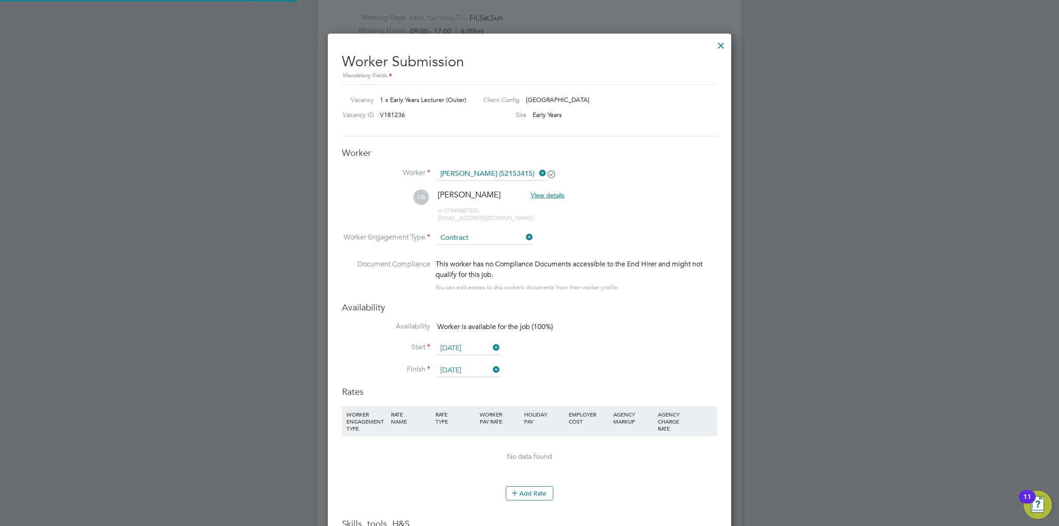
click at [618, 219] on li "CB Chrisann Burrell View details m: 07949687320 chrisannburrell@gmail.com" at bounding box center [529, 210] width 375 height 42
click at [533, 491] on button "Add Rate" at bounding box center [530, 493] width 48 height 14
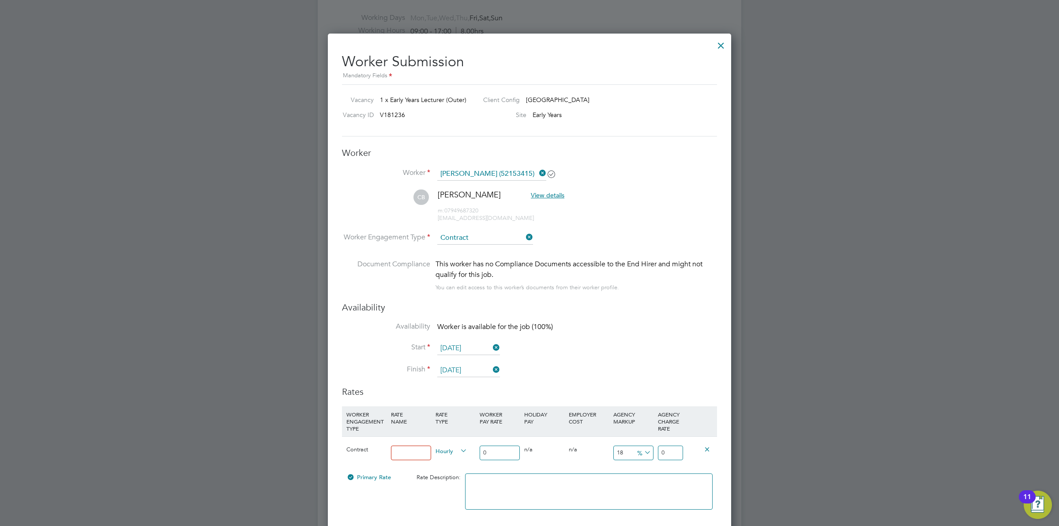
click at [407, 455] on input at bounding box center [411, 452] width 40 height 15
type input "Standard Rate"
drag, startPoint x: 496, startPoint y: 450, endPoint x: 479, endPoint y: 448, distance: 16.9
click at [480, 448] on input "0" at bounding box center [500, 452] width 40 height 15
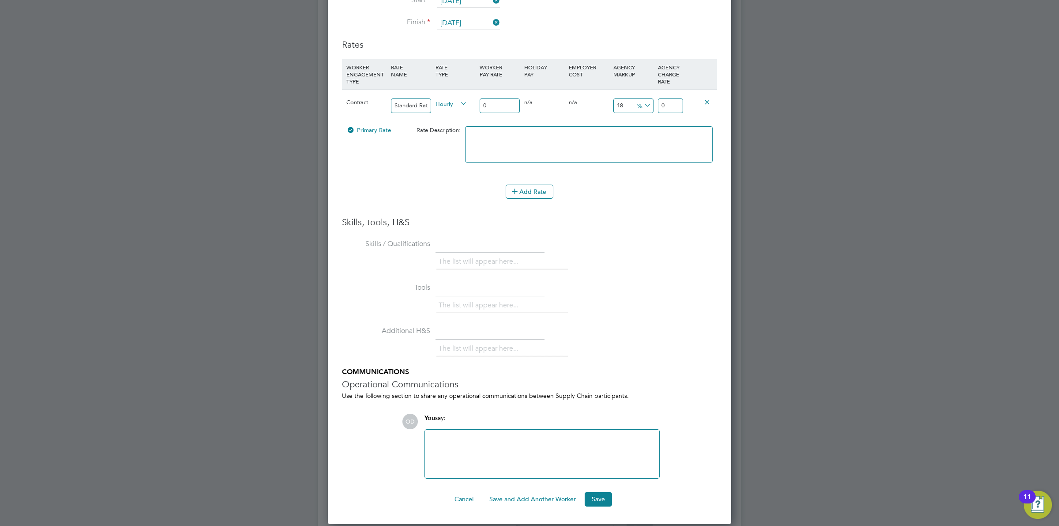
click at [506, 101] on input "0" at bounding box center [500, 105] width 40 height 15
type input "3"
type input "3.54"
type input "35"
type input "41.3"
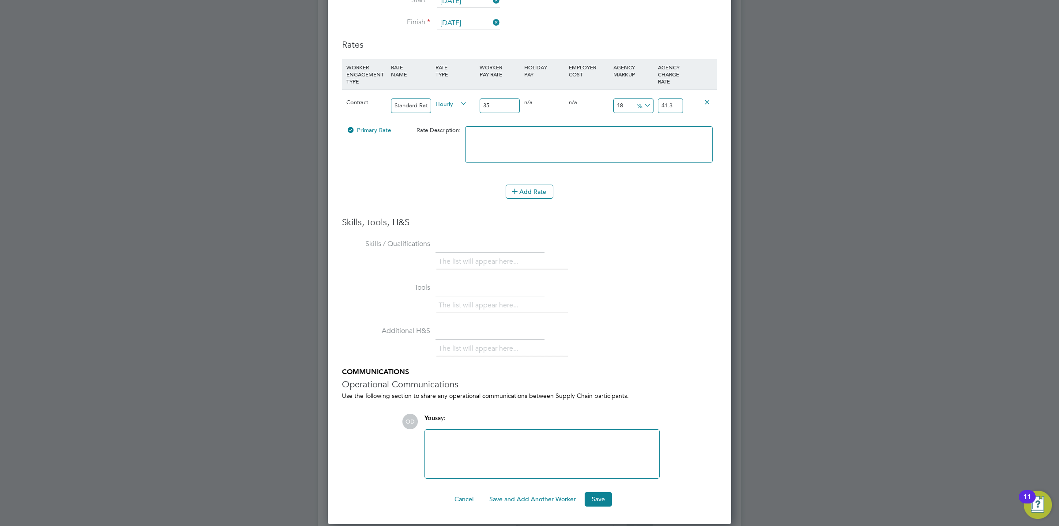
type input "35"
click at [642, 105] on icon at bounding box center [642, 105] width 0 height 12
click at [639, 131] on li "£" at bounding box center [643, 127] width 21 height 11
drag, startPoint x: 628, startPoint y: 106, endPoint x: 596, endPoint y: 104, distance: 31.8
click at [605, 104] on div "Contract Standard Rate Hourly 35 0 n/a 0 n/a 18 6.3 £ 41.3" at bounding box center [529, 105] width 375 height 33
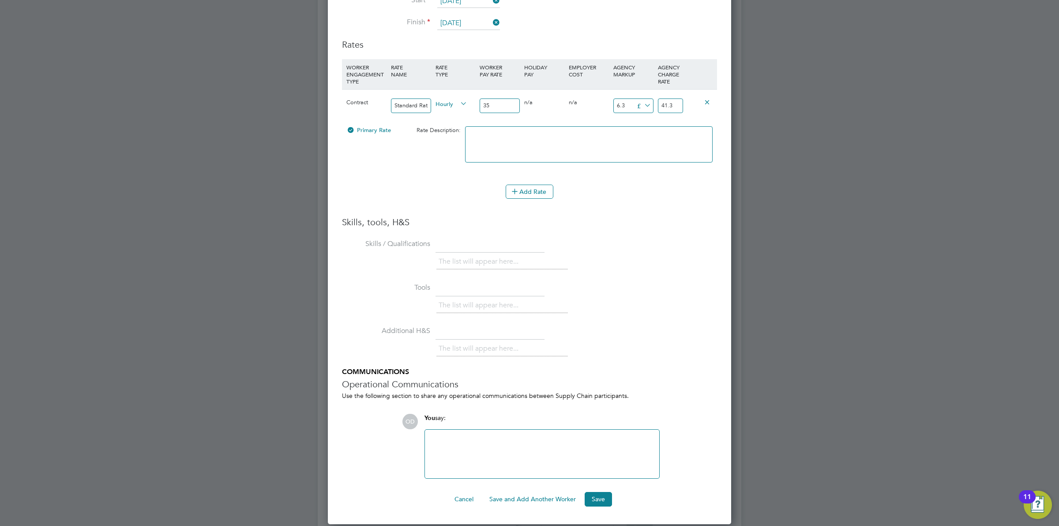
type input "1"
type input "36"
type input "10"
type input "45"
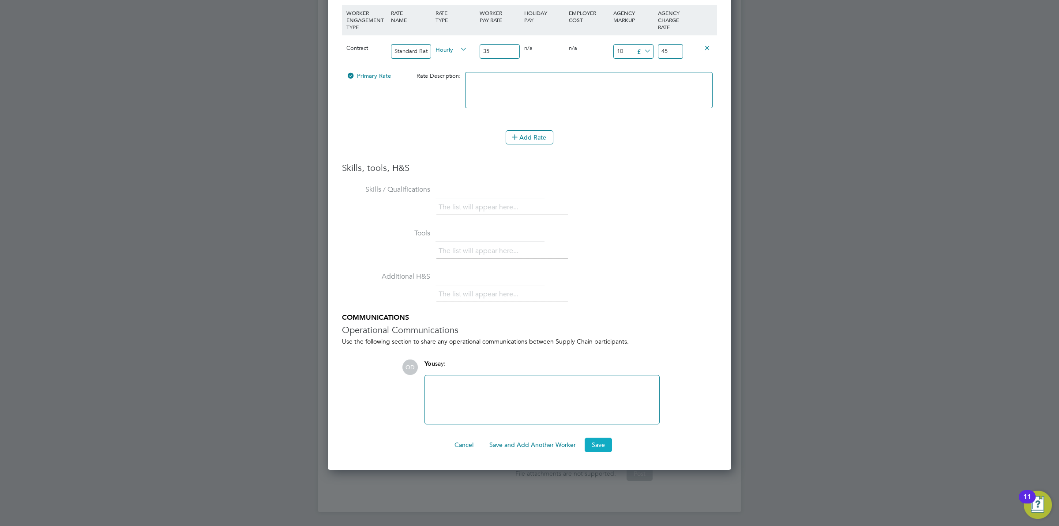
type input "10"
click at [593, 451] on button "Save" at bounding box center [598, 444] width 27 height 14
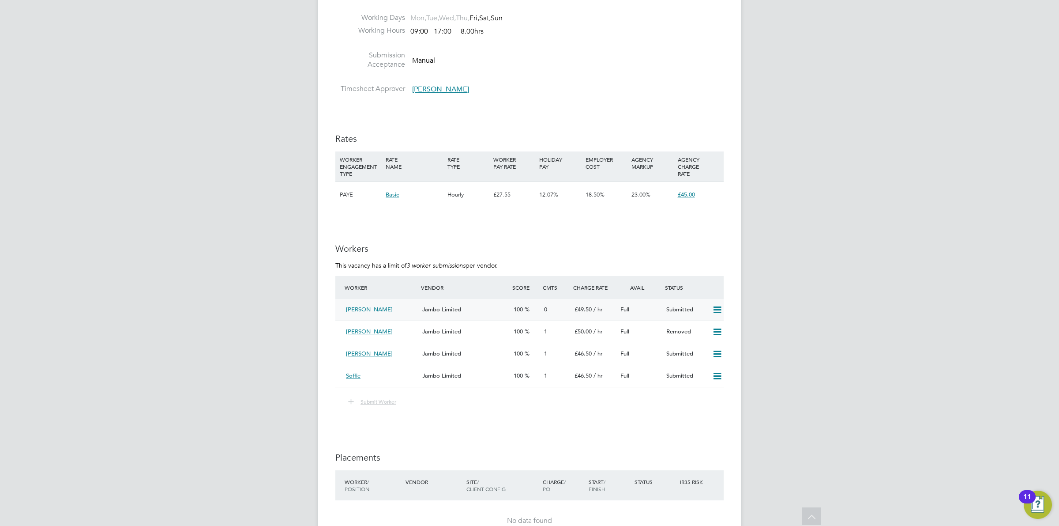
click at [451, 312] on span "Jambo Limited" at bounding box center [441, 309] width 39 height 8
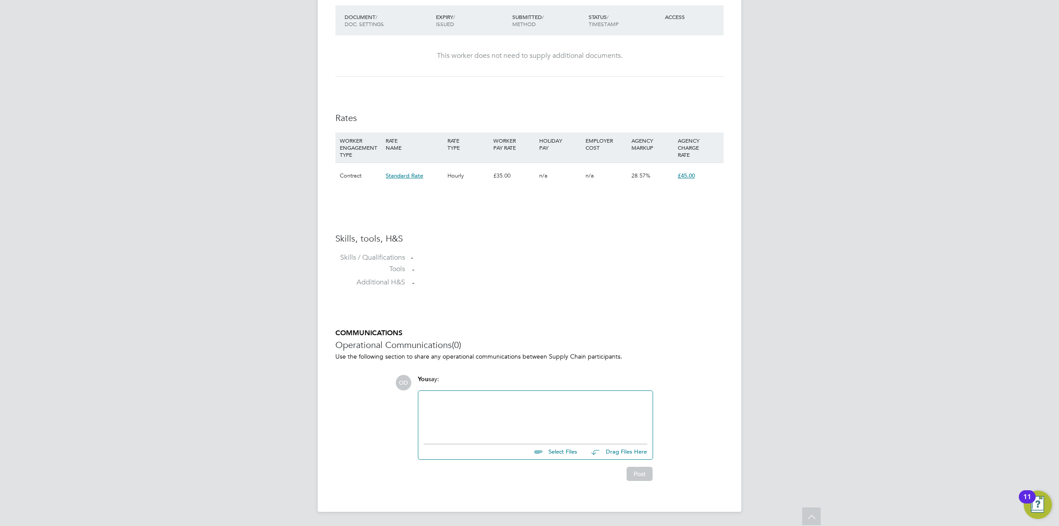
click at [550, 453] on input "file" at bounding box center [581, 450] width 132 height 12
type input "C:\fakepath\Chrisann.docx"
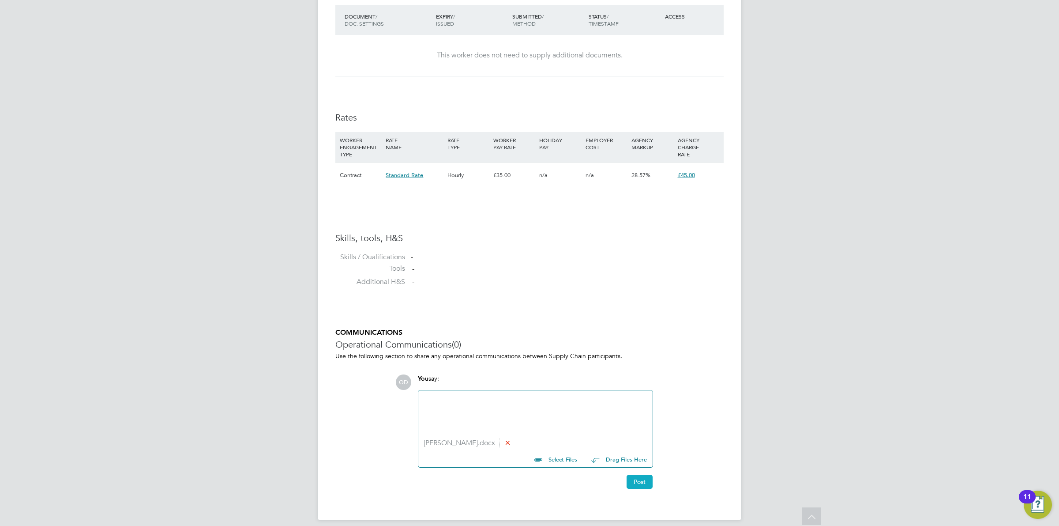
click at [638, 477] on button "Post" at bounding box center [640, 481] width 26 height 14
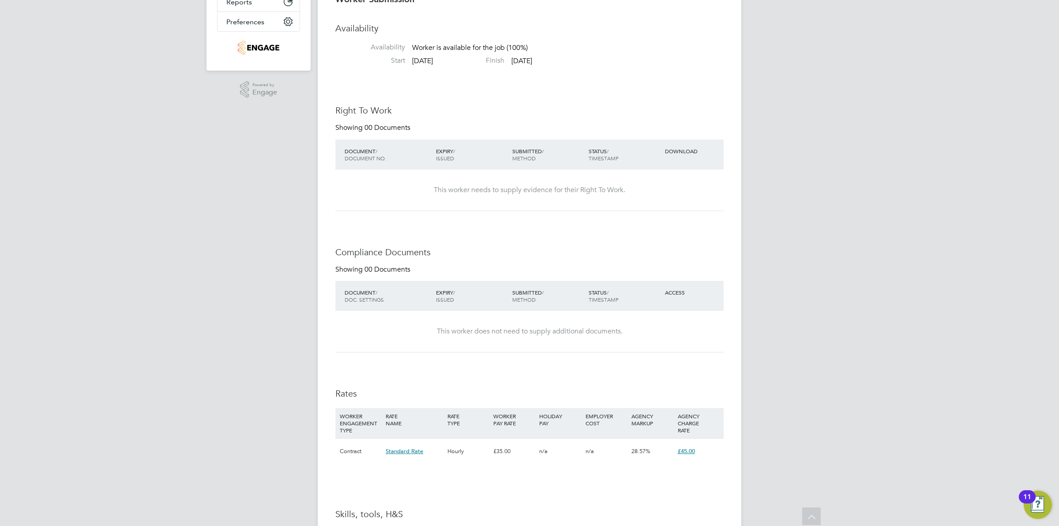
scroll to position [55, 0]
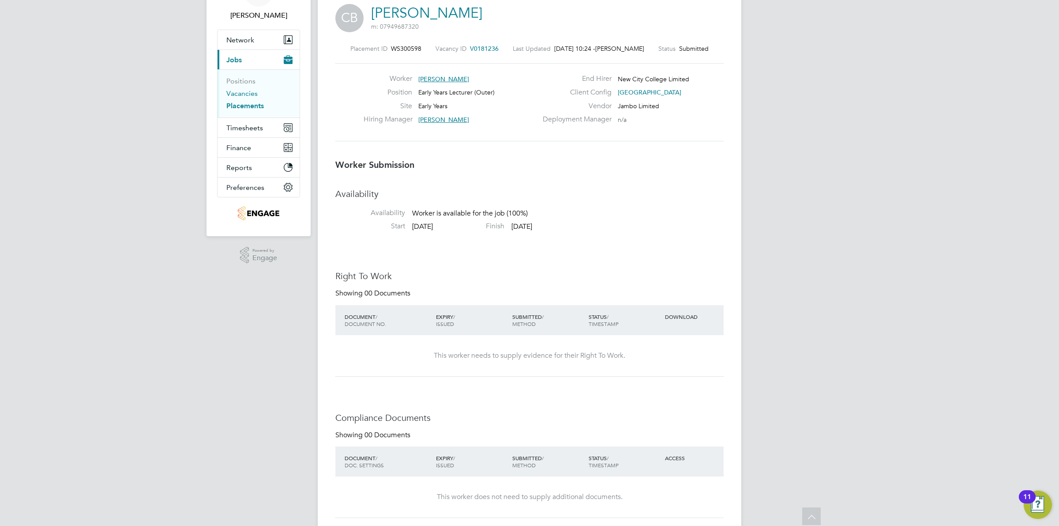
click at [230, 96] on link "Vacancies" at bounding box center [241, 93] width 31 height 8
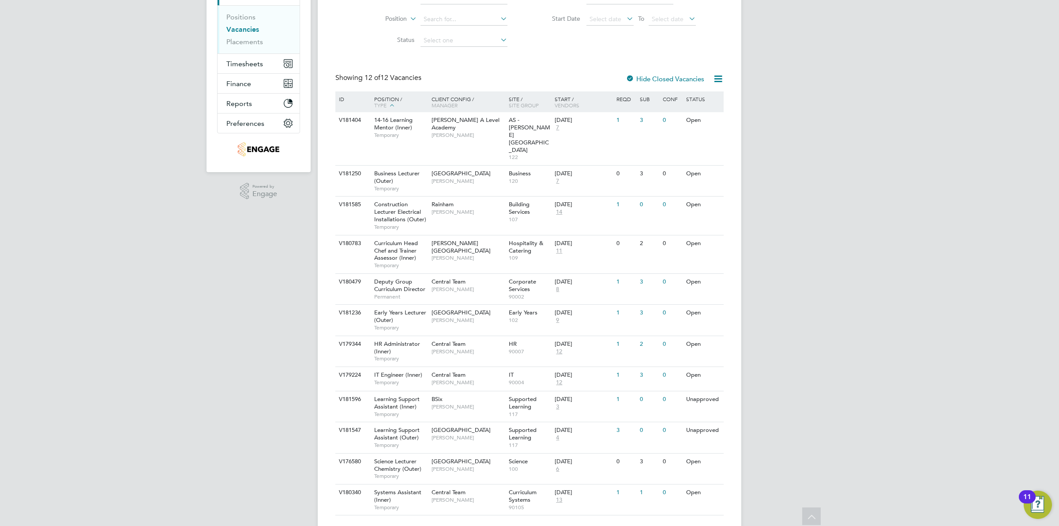
scroll to position [105, 0]
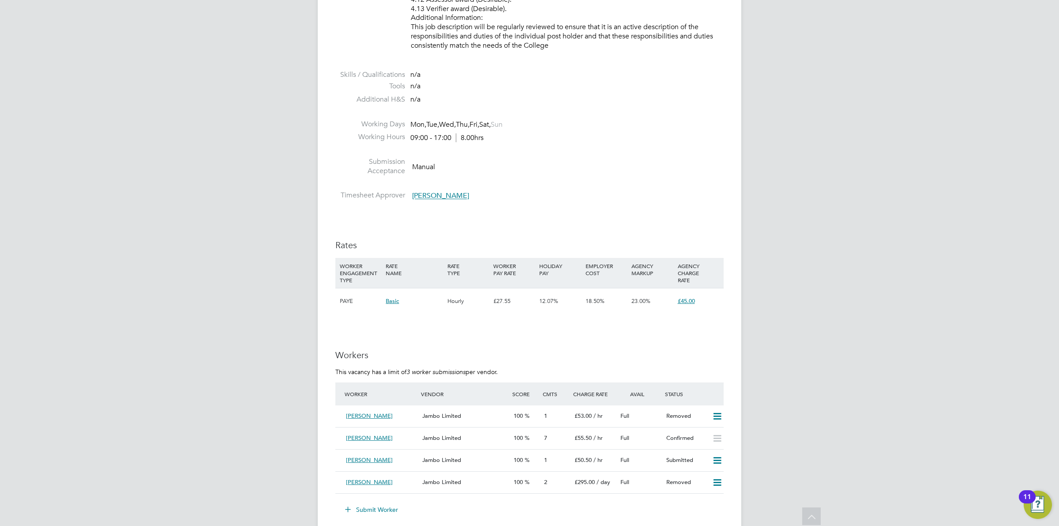
scroll to position [1200, 0]
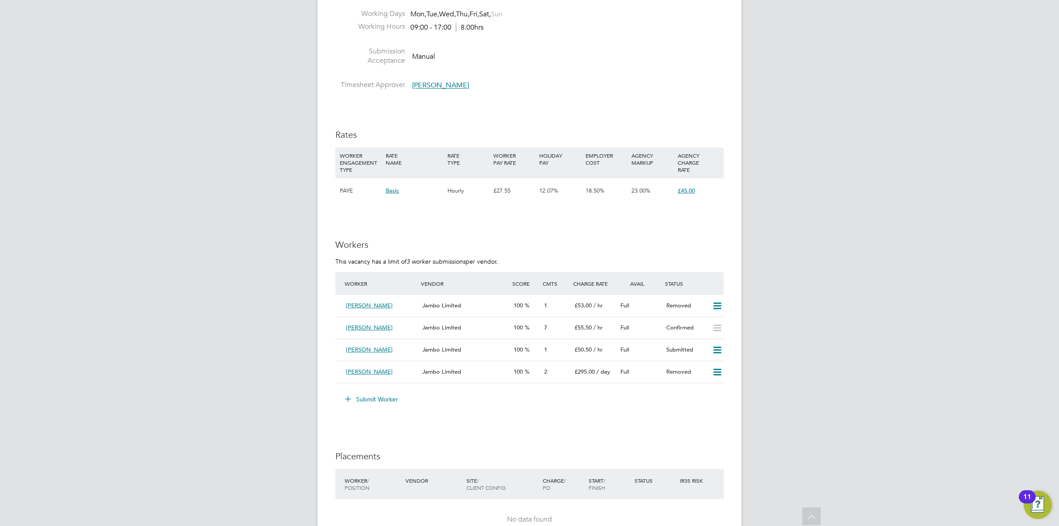
click at [387, 397] on button "Submit Worker" at bounding box center [372, 399] width 66 height 14
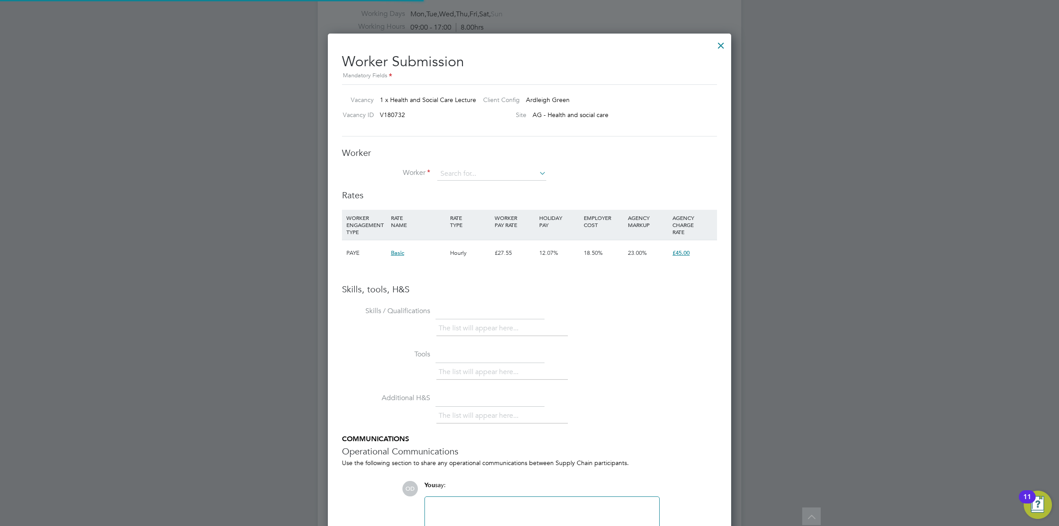
scroll to position [4, 4]
click at [463, 174] on input at bounding box center [491, 173] width 109 height 13
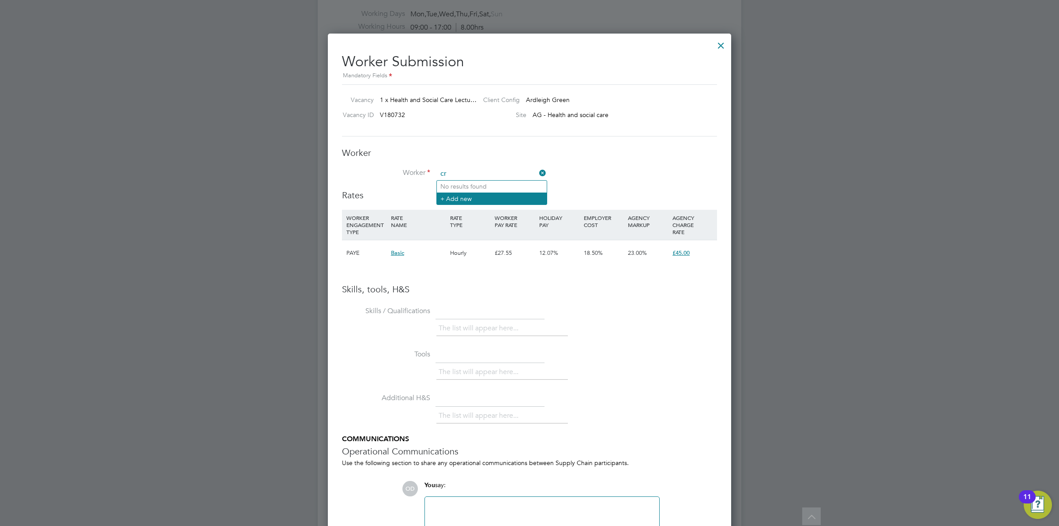
type input "c"
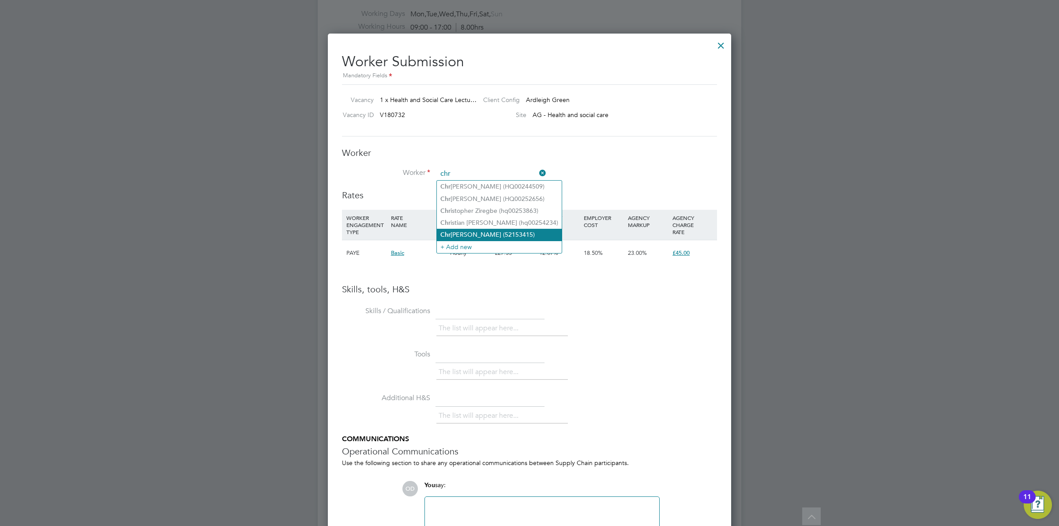
click at [530, 230] on li "Chr isann Burrell (52153415)" at bounding box center [499, 235] width 125 height 12
type input "Chrisann Burrell (52153415)"
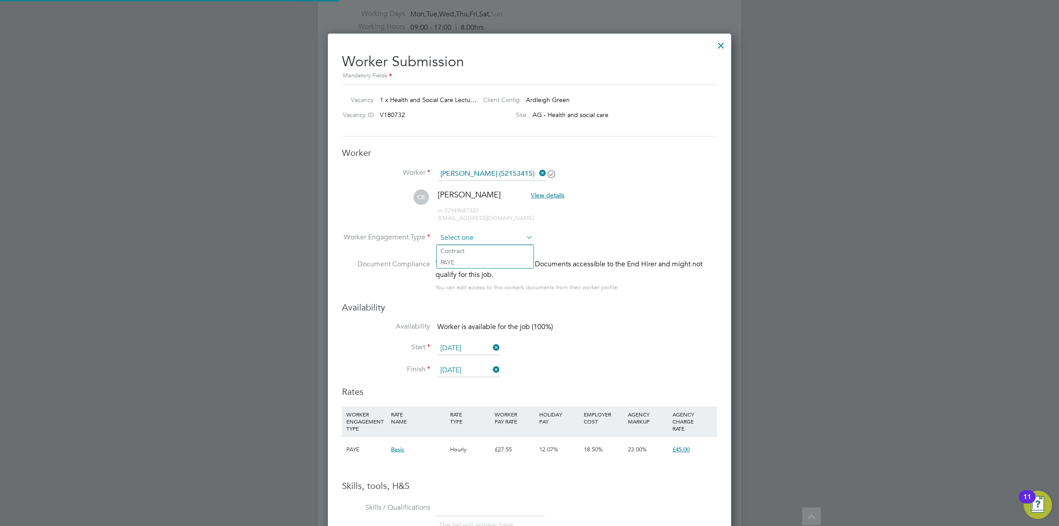
click at [485, 235] on input at bounding box center [485, 237] width 96 height 13
click at [486, 247] on li "Contract" at bounding box center [485, 250] width 97 height 11
type input "Contract"
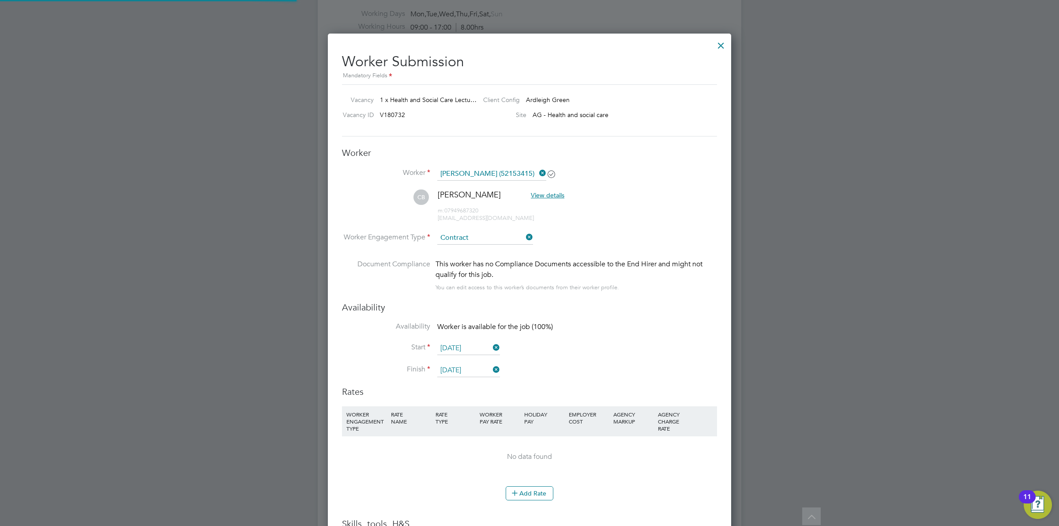
click at [646, 219] on li "CB Chrisann Burrell View details m: 07949687320 chrisannburrell@gmail.com" at bounding box center [529, 210] width 375 height 42
click at [541, 500] on button "Add Rate" at bounding box center [530, 493] width 48 height 14
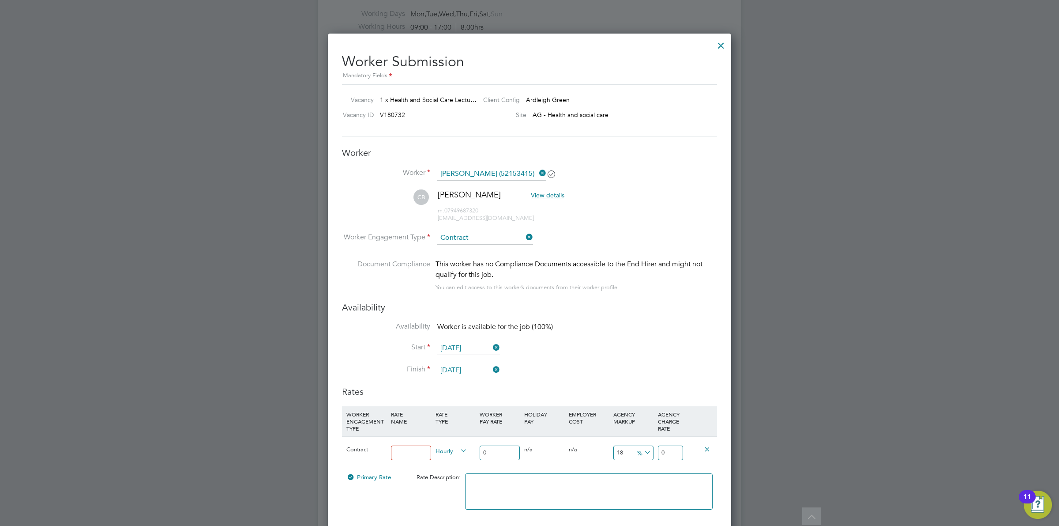
click at [399, 455] on input at bounding box center [411, 452] width 40 height 15
type input "Standard Rate"
drag, startPoint x: 493, startPoint y: 452, endPoint x: 451, endPoint y: 447, distance: 43.2
click at [451, 447] on div "Contract Standard Rate Hourly 0 0 n/a 0 n/a 18 0 % 0" at bounding box center [529, 452] width 375 height 33
type input "3"
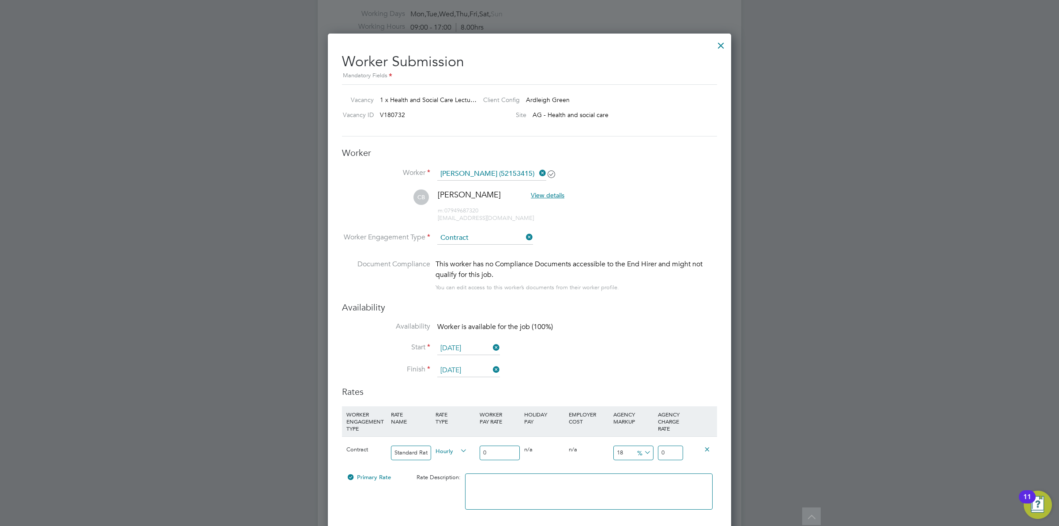
type input "3.54"
type input "35"
type input "41.3"
type input "35"
click at [642, 453] on icon at bounding box center [642, 452] width 0 height 12
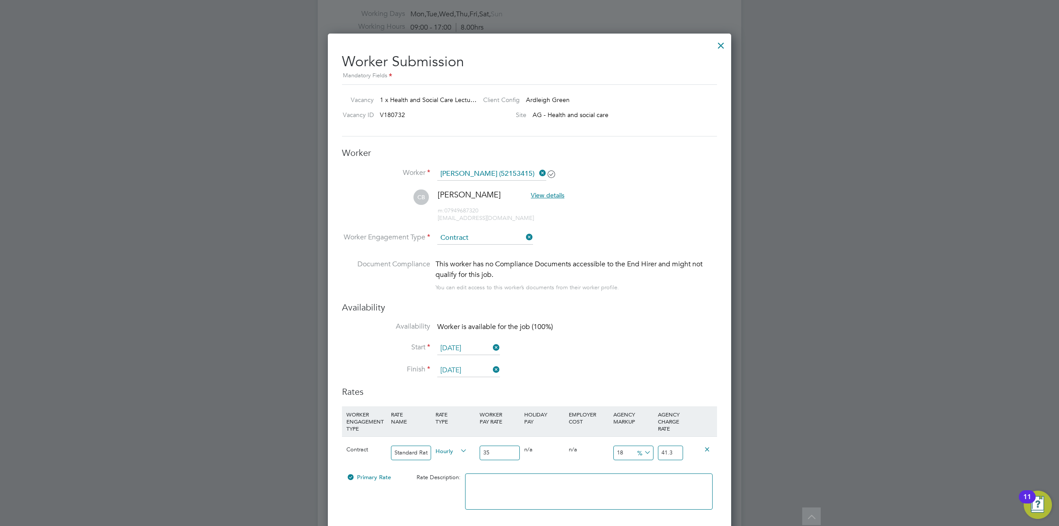
click at [639, 471] on li "£" at bounding box center [643, 474] width 21 height 11
drag, startPoint x: 629, startPoint y: 457, endPoint x: 594, endPoint y: 456, distance: 35.3
click at [594, 456] on div "Contract Standard Rate Hourly 35 0 n/a 0 n/a 18 6.3 £ 41.3" at bounding box center [529, 452] width 375 height 33
type input "1"
type input "36"
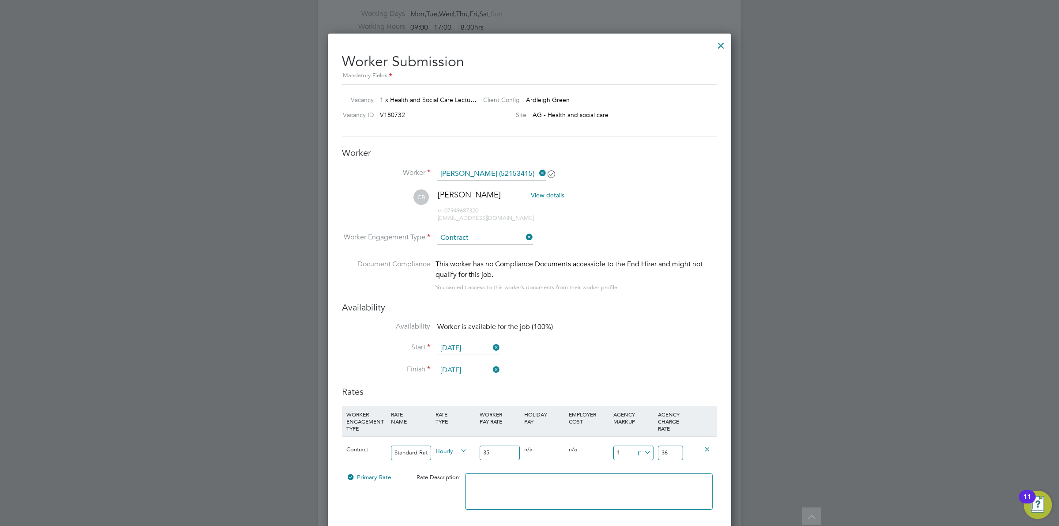
type input "10"
type input "45"
type input "10"
click at [762, 414] on div at bounding box center [529, 263] width 1059 height 526
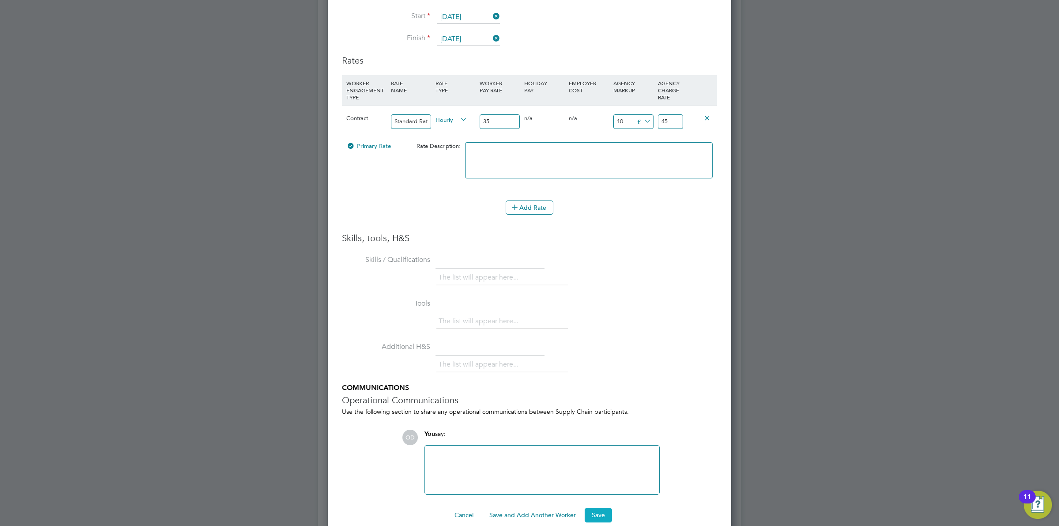
click at [585, 515] on button "Save" at bounding box center [598, 514] width 27 height 14
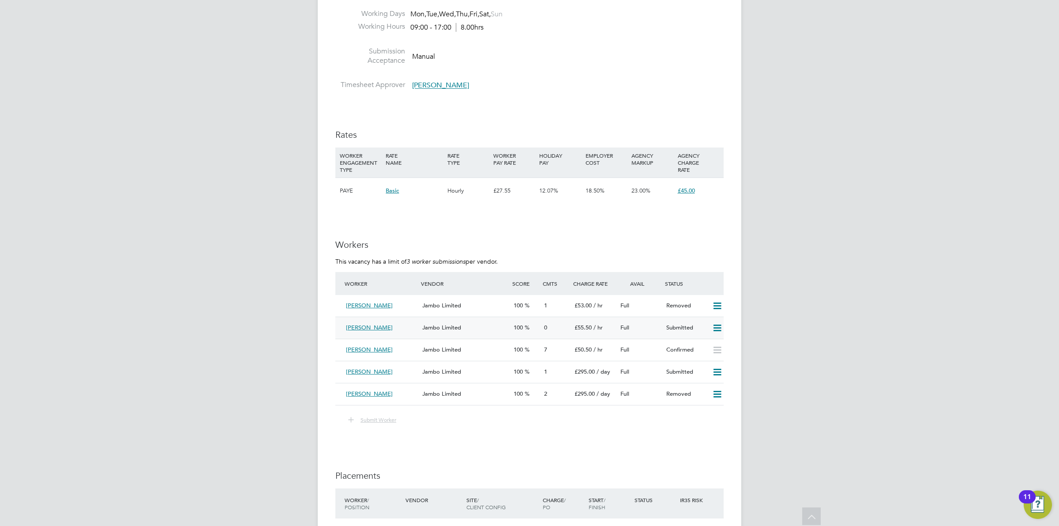
click at [508, 331] on div "Jambo Limited" at bounding box center [464, 327] width 91 height 15
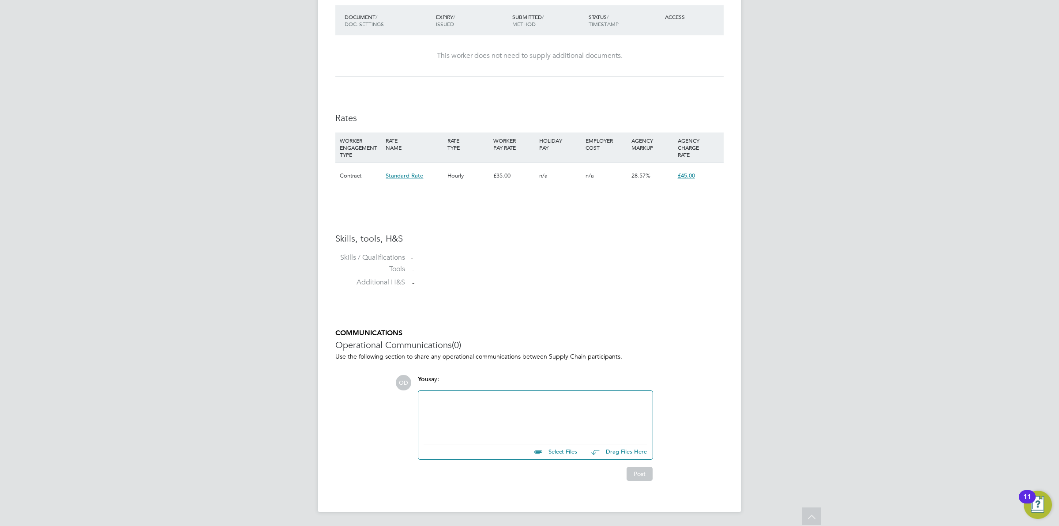
click at [555, 458] on div "Select Files Drag Files Here" at bounding box center [536, 449] width 224 height 20
click at [554, 451] on input "file" at bounding box center [581, 450] width 132 height 12
type input "C:\fakepath\Chrisann.docx"
click at [630, 482] on button "Post" at bounding box center [640, 480] width 26 height 14
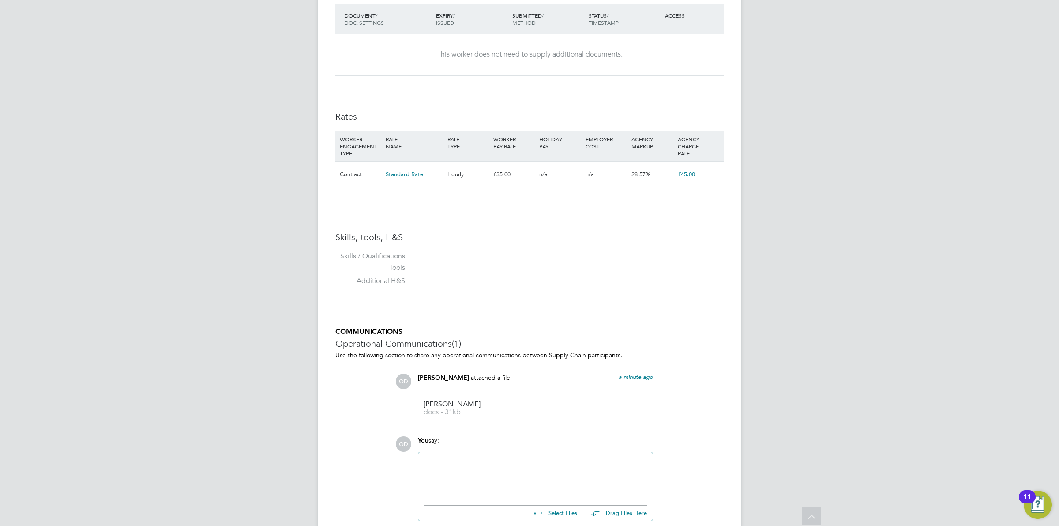
scroll to position [332, 0]
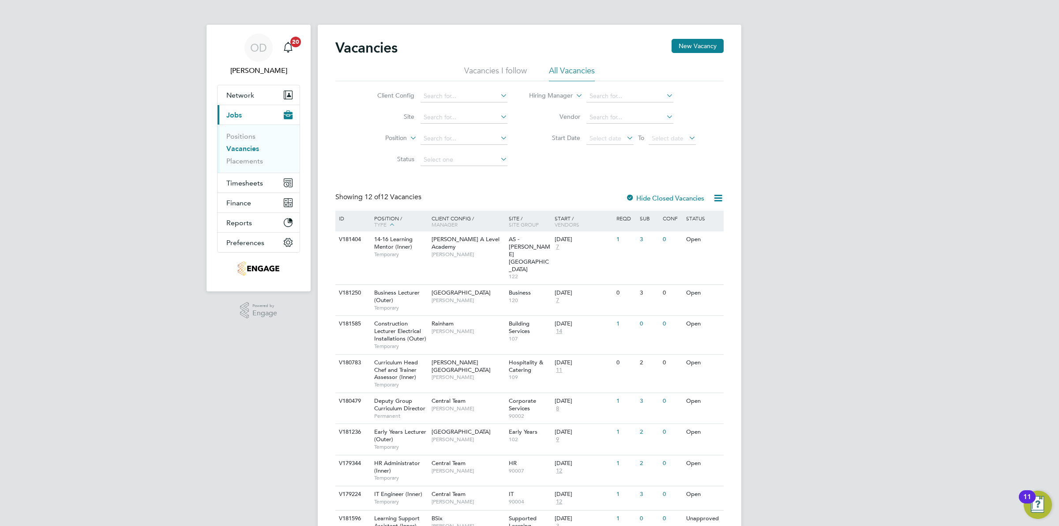
click at [250, 151] on link "Vacancies" at bounding box center [242, 148] width 33 height 8
click at [938, 326] on div "OD Ollie Dart Notifications 20 Applications: Network Team Members Businesses Si…" at bounding box center [529, 333] width 1059 height 666
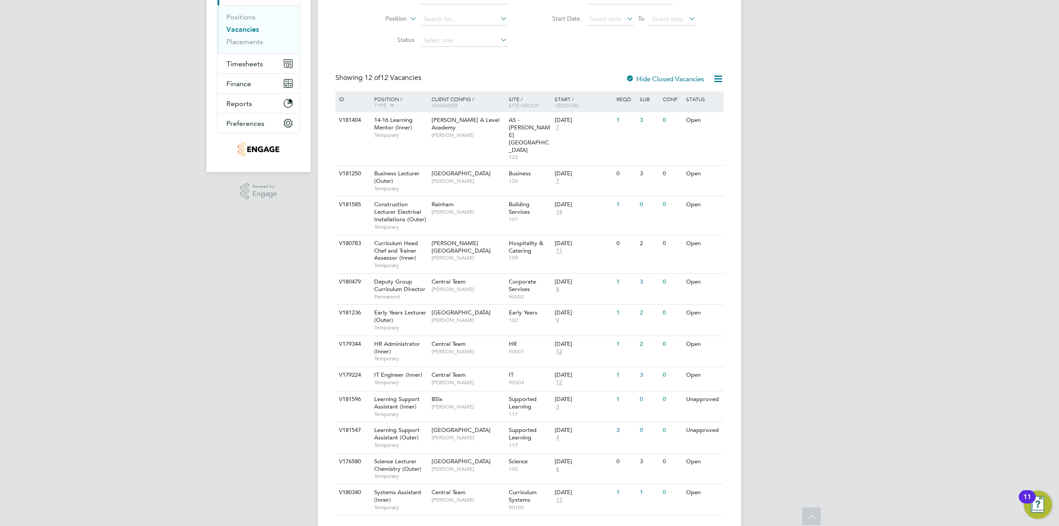
scroll to position [105, 0]
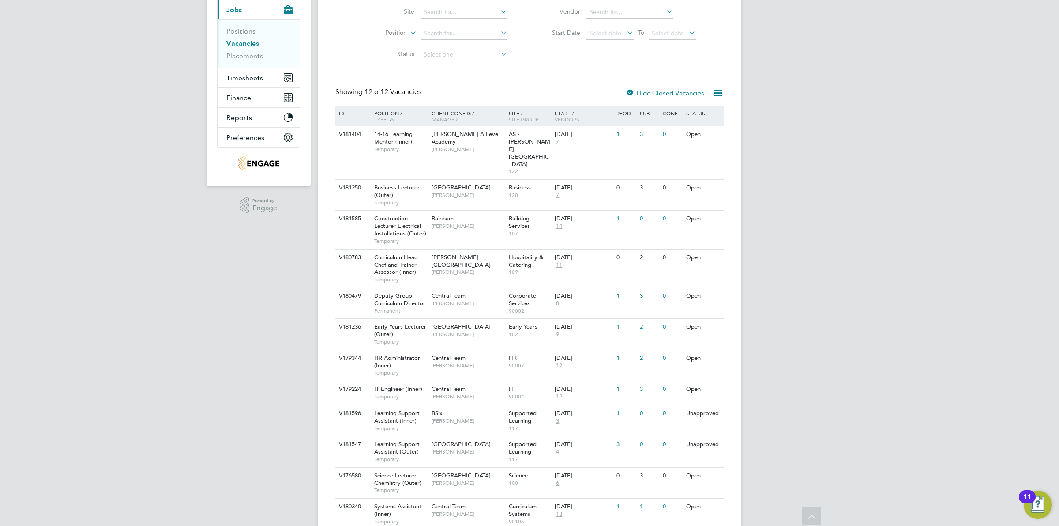
click at [234, 49] on li "Vacancies" at bounding box center [259, 45] width 66 height 12
click at [234, 54] on link "Placements" at bounding box center [244, 56] width 37 height 8
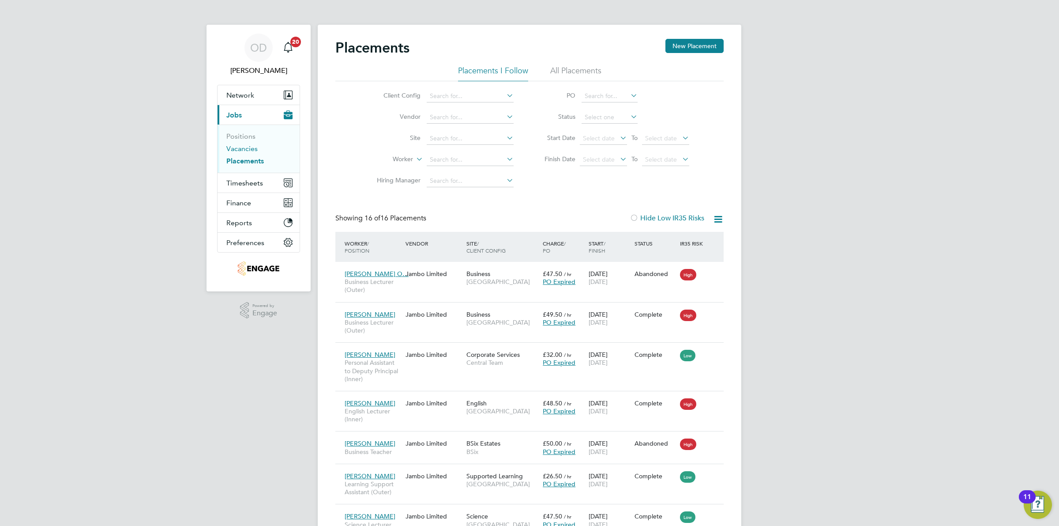
click at [245, 146] on link "Vacancies" at bounding box center [241, 148] width 31 height 8
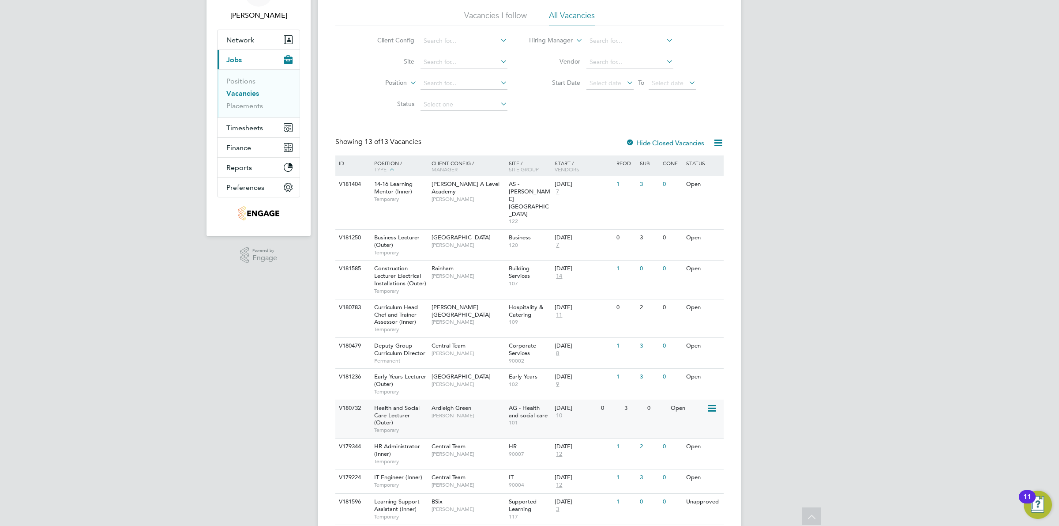
click at [612, 400] on div "0" at bounding box center [610, 408] width 23 height 16
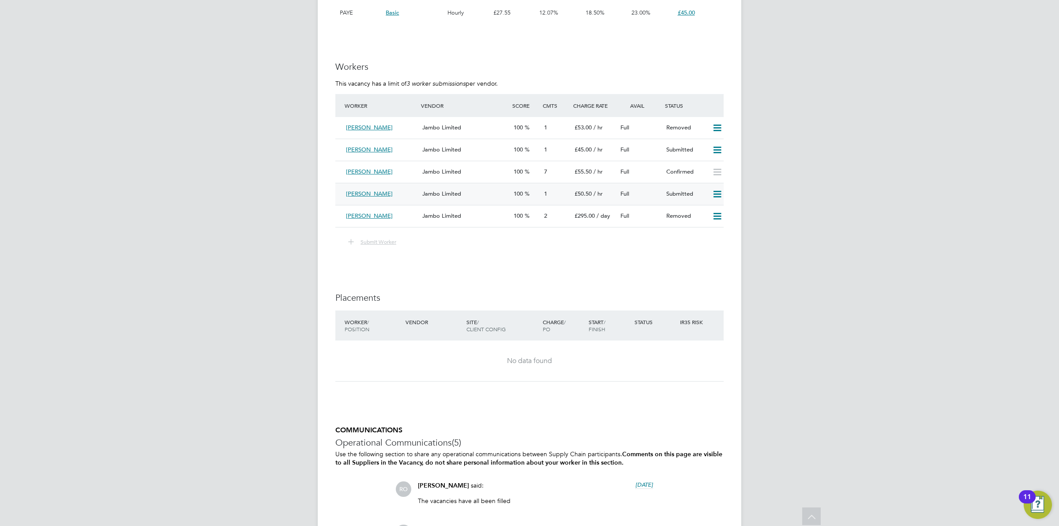
click at [716, 196] on icon at bounding box center [717, 194] width 11 height 7
click at [710, 210] on li "Remove" at bounding box center [704, 213] width 34 height 12
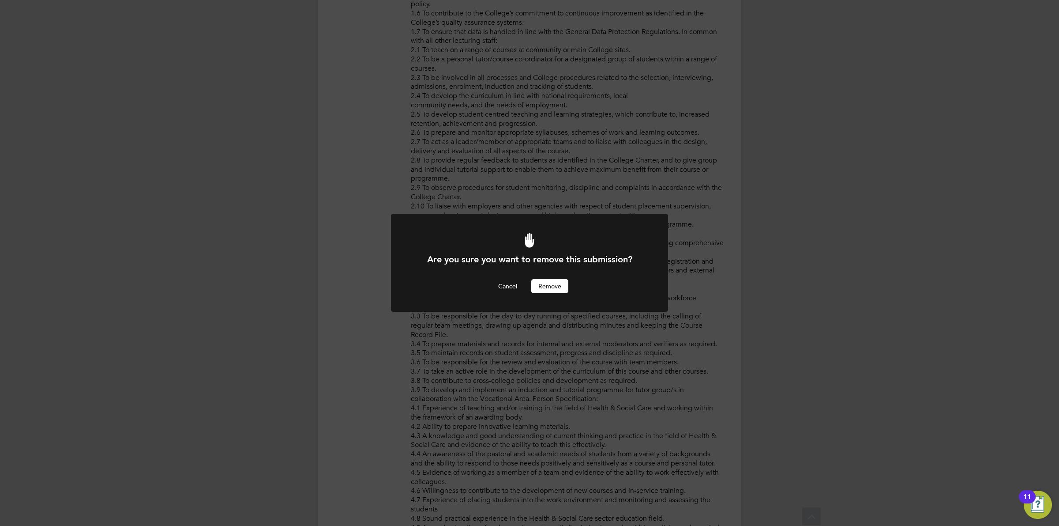
click at [557, 281] on button "Remove" at bounding box center [549, 286] width 37 height 14
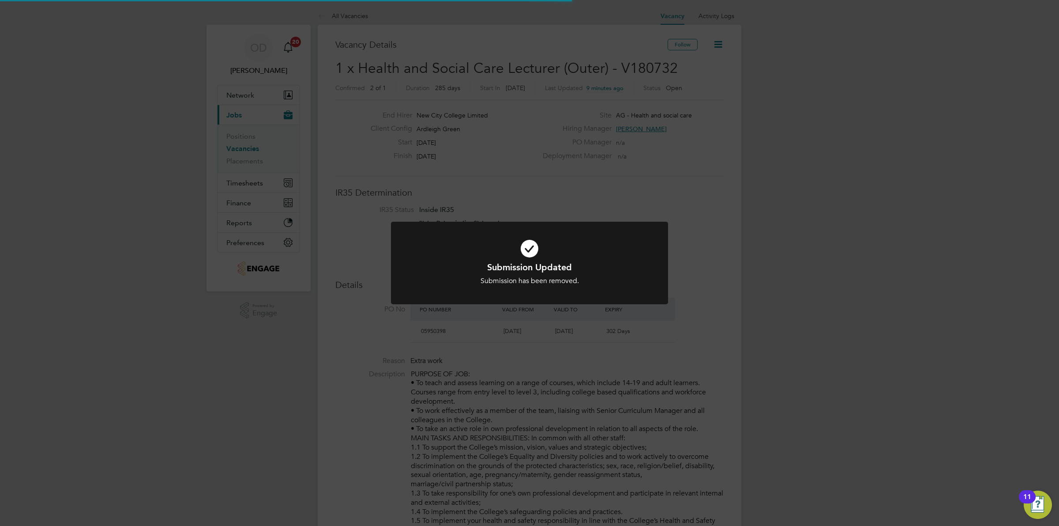
click at [587, 274] on div "Submission Updated Submission has been removed. Cancel Okay" at bounding box center [529, 273] width 229 height 24
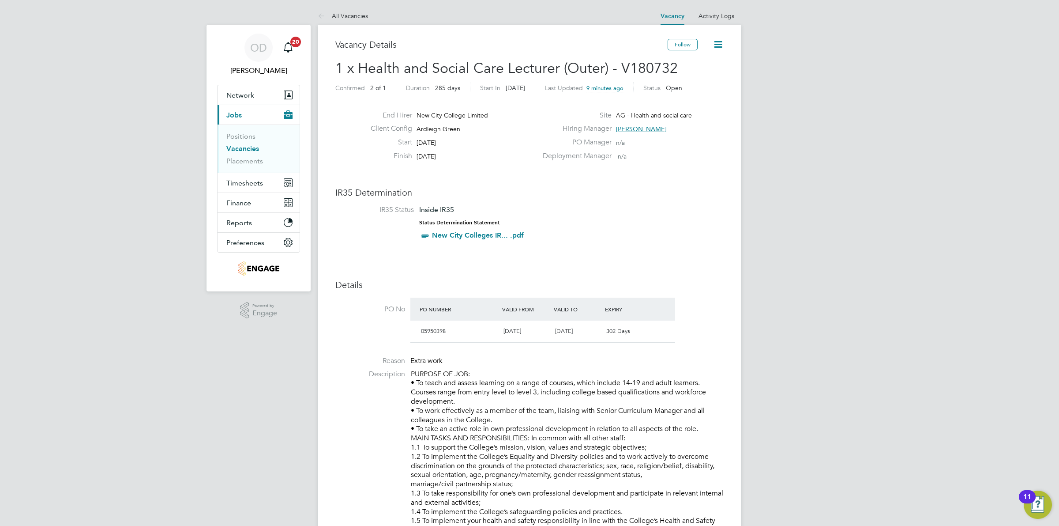
click at [252, 145] on link "Vacancies" at bounding box center [242, 148] width 33 height 8
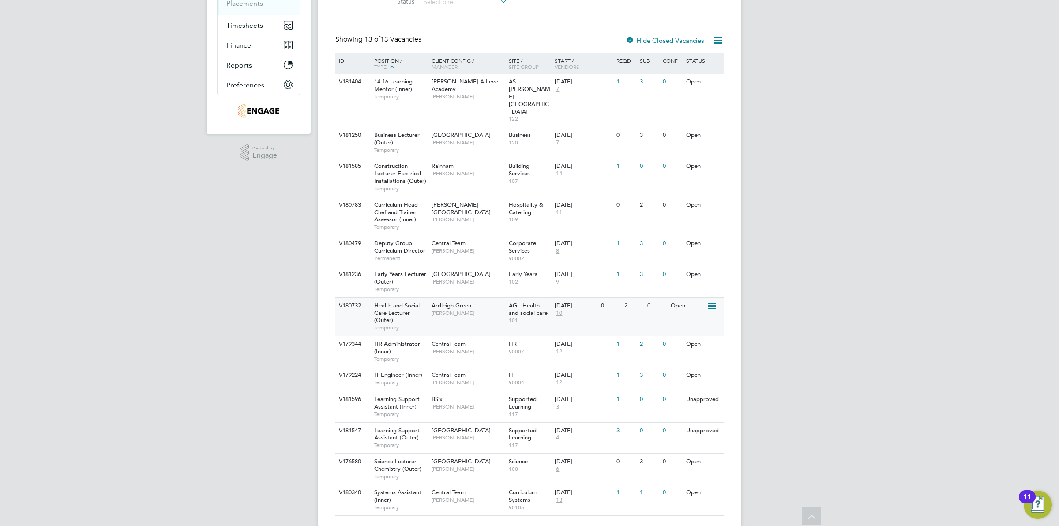
click at [449, 301] on span "Ardleigh Green" at bounding box center [452, 305] width 40 height 8
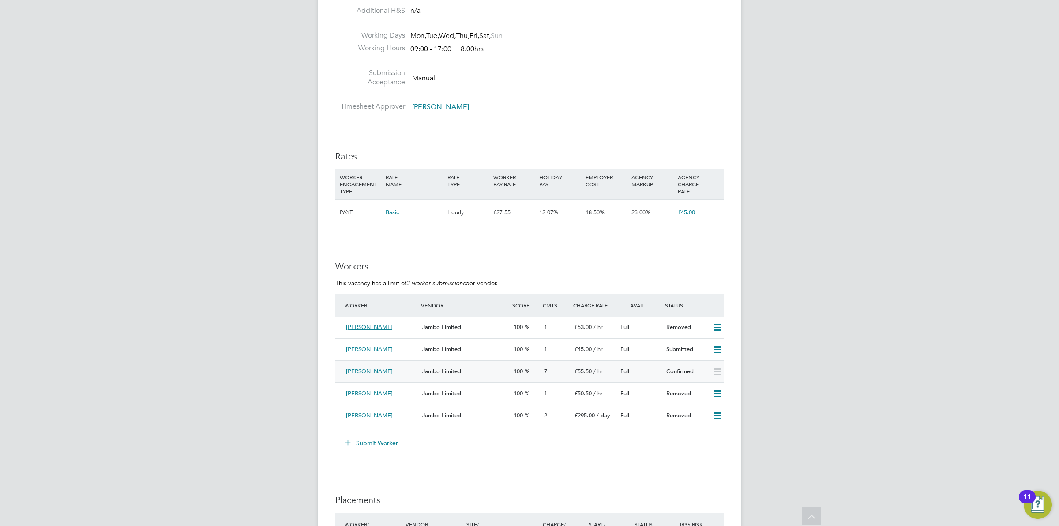
click at [716, 372] on icon at bounding box center [717, 371] width 11 height 7
click at [643, 373] on div "Full" at bounding box center [640, 371] width 46 height 15
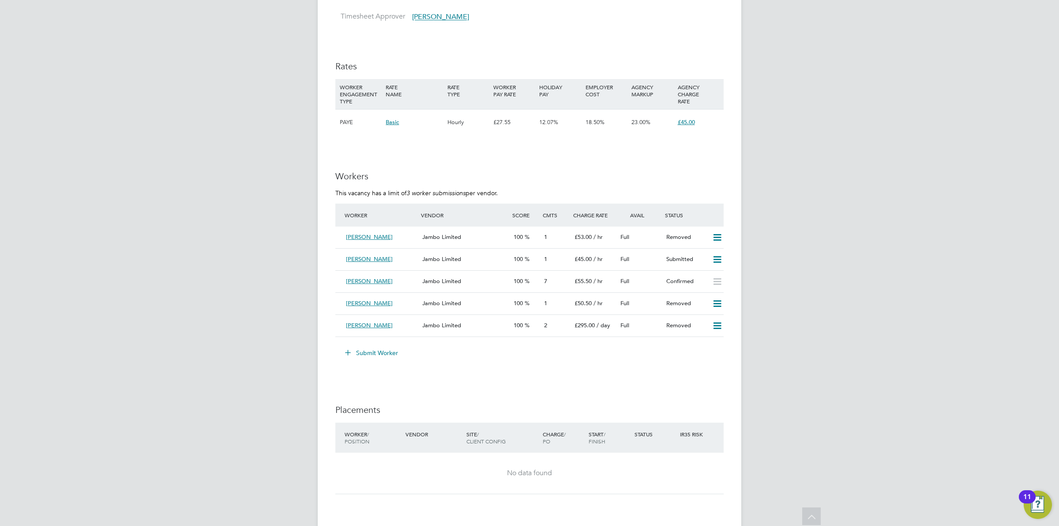
click at [363, 351] on button "Submit Worker" at bounding box center [372, 353] width 66 height 14
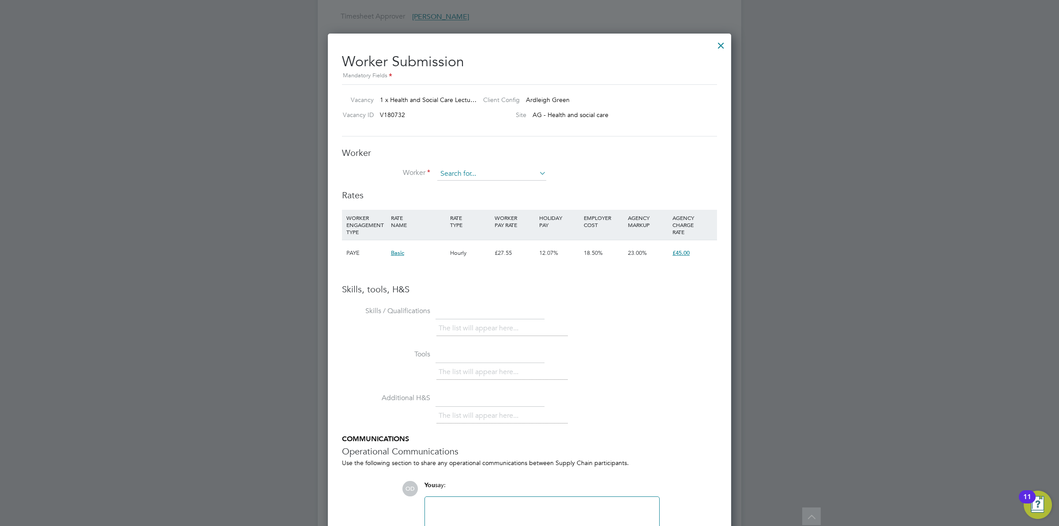
click at [466, 174] on input at bounding box center [491, 173] width 109 height 13
click at [483, 184] on li "Lisa Mcsweeney (r32`r3`2r32`)" at bounding box center [510, 186] width 146 height 12
type input "Lisa Mcsweeney (r32`r3`2r32`)"
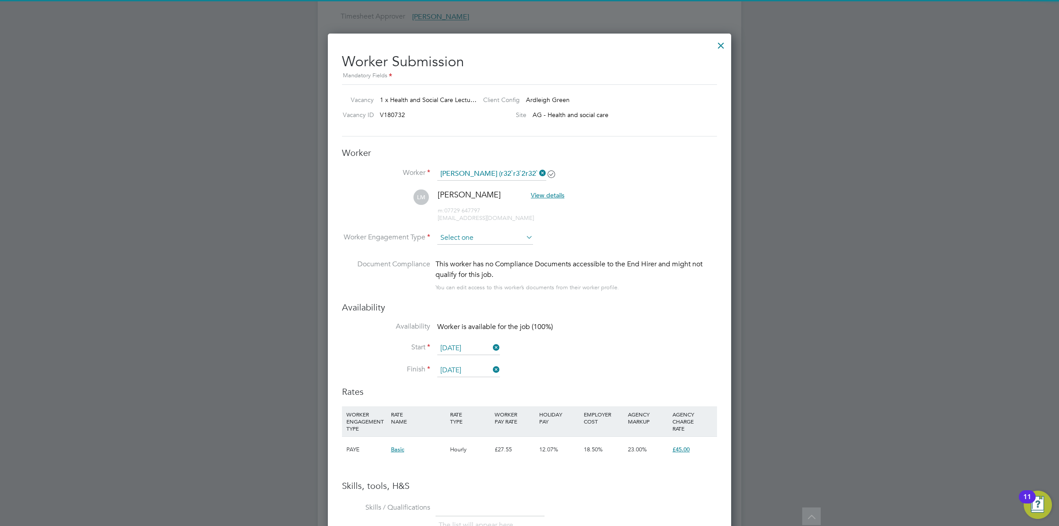
click at [473, 237] on input at bounding box center [485, 237] width 96 height 13
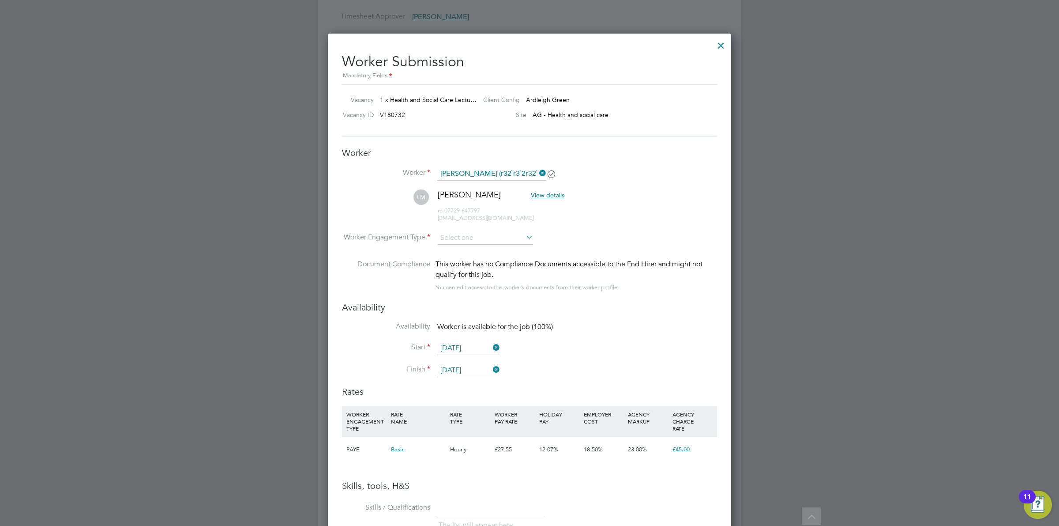
click at [473, 252] on li "Contract" at bounding box center [485, 250] width 97 height 11
type input "Contract"
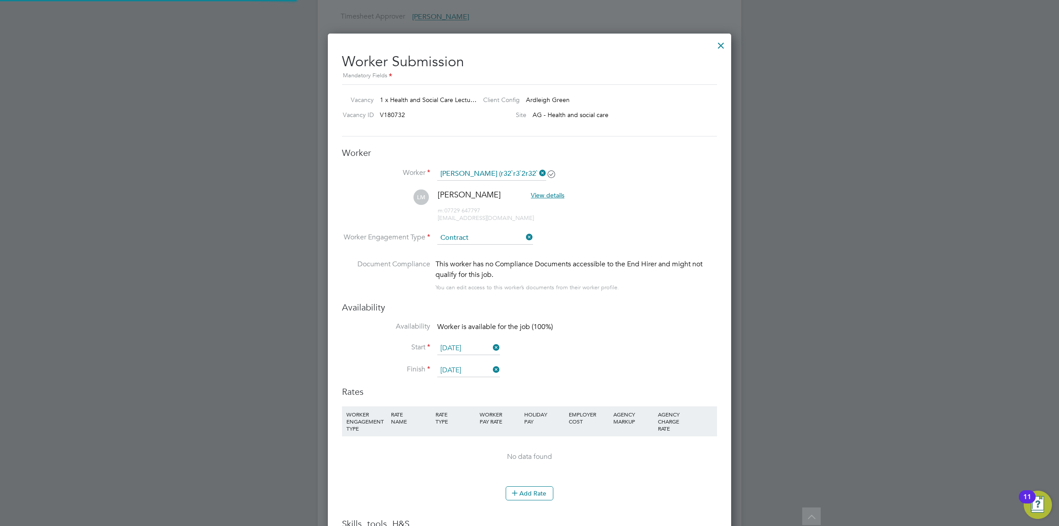
click at [639, 233] on li "Worker Engagement Type Contract" at bounding box center [529, 244] width 375 height 27
click at [524, 513] on li "WORKER ENGAGEMENT TYPE RATE NAME RATE TYPE WORKER PAY RATE HOLIDAY PAY EMPLOYER…" at bounding box center [529, 462] width 375 height 112
click at [526, 496] on button "Add Rate" at bounding box center [530, 493] width 48 height 14
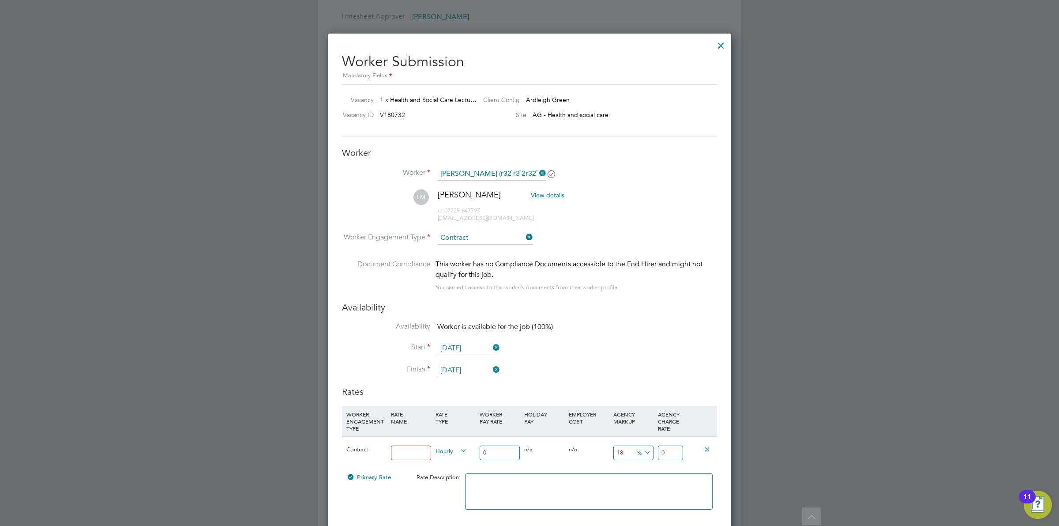
click at [405, 452] on input at bounding box center [411, 452] width 40 height 15
type input "Standard Rate"
drag, startPoint x: 499, startPoint y: 453, endPoint x: 452, endPoint y: 448, distance: 47.0
click at [454, 449] on div "Contract Standard Rate Hourly 0 0 n/a 0 n/a 18 0 % 0" at bounding box center [529, 452] width 375 height 33
type input "4"
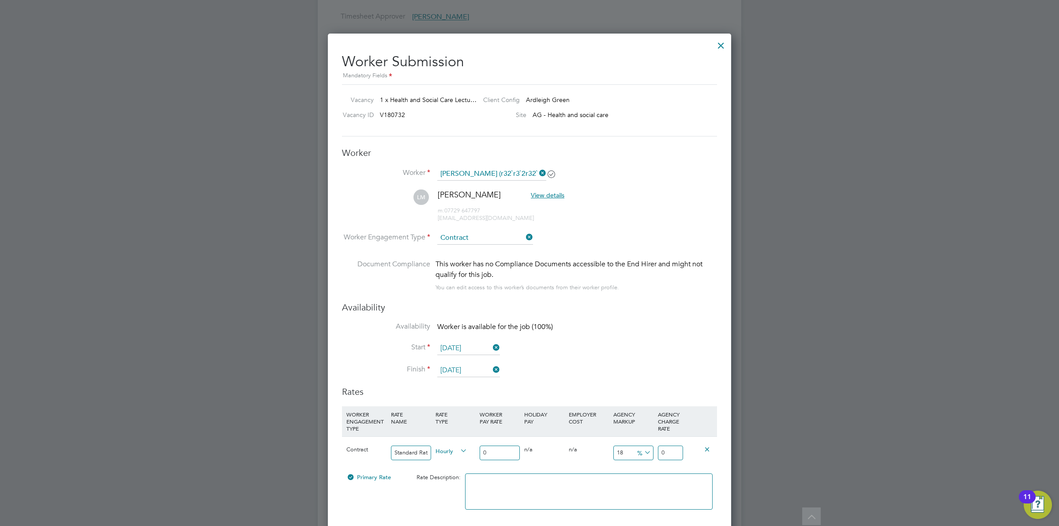
type input "4.72"
type input "47"
type input "55.46"
type input "47"
click at [623, 453] on input "18" at bounding box center [633, 452] width 40 height 15
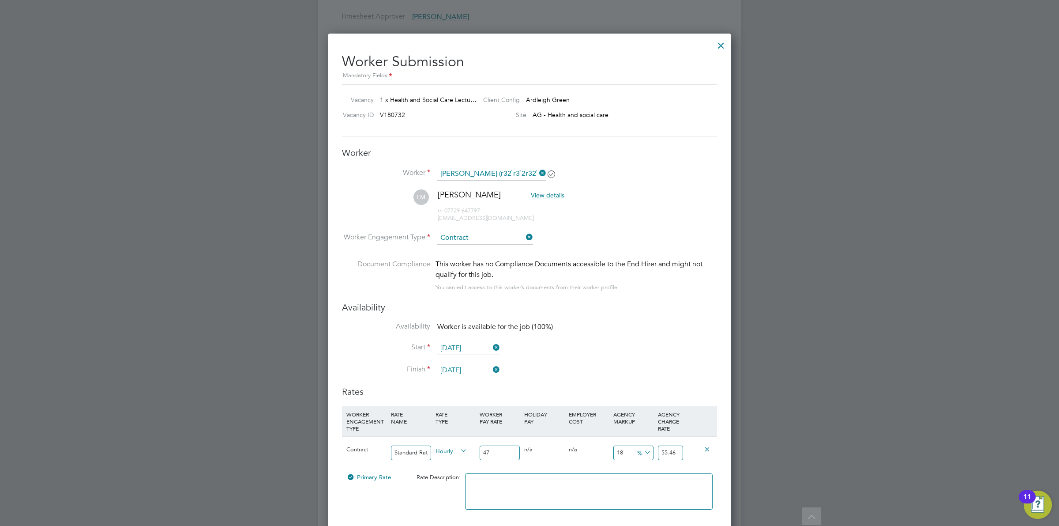
click at [626, 453] on input "18" at bounding box center [633, 452] width 40 height 15
click at [641, 451] on span "%" at bounding box center [643, 452] width 18 height 10
click at [640, 467] on li "%" at bounding box center [643, 462] width 21 height 11
click at [652, 455] on input "18" at bounding box center [633, 452] width 40 height 15
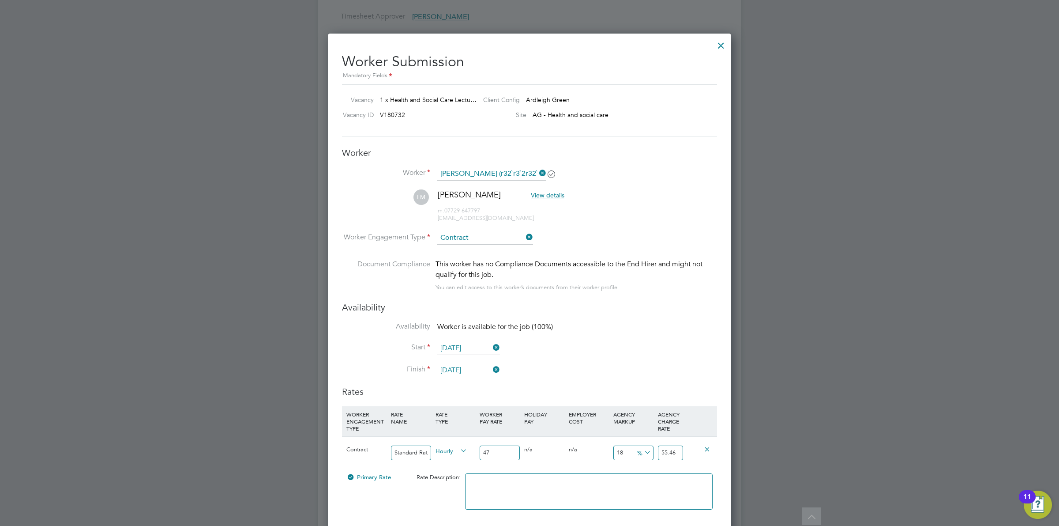
click at [642, 453] on icon at bounding box center [642, 452] width 0 height 12
click at [647, 474] on li "£" at bounding box center [643, 474] width 21 height 11
drag, startPoint x: 629, startPoint y: 452, endPoint x: 596, endPoint y: 451, distance: 33.1
click at [596, 451] on div "Contract Standard Rate Hourly 47 0 n/a 0 n/a 18 8.46 £ 55.46" at bounding box center [529, 452] width 375 height 33
type input "1"
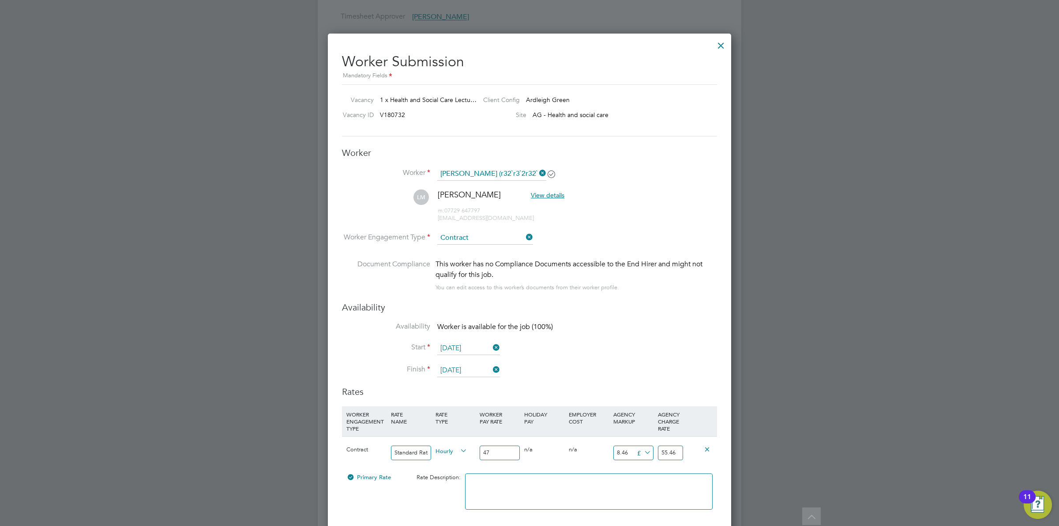
type input "48"
type input "11"
type input "58"
type input "11"
click at [813, 429] on div at bounding box center [529, 263] width 1059 height 526
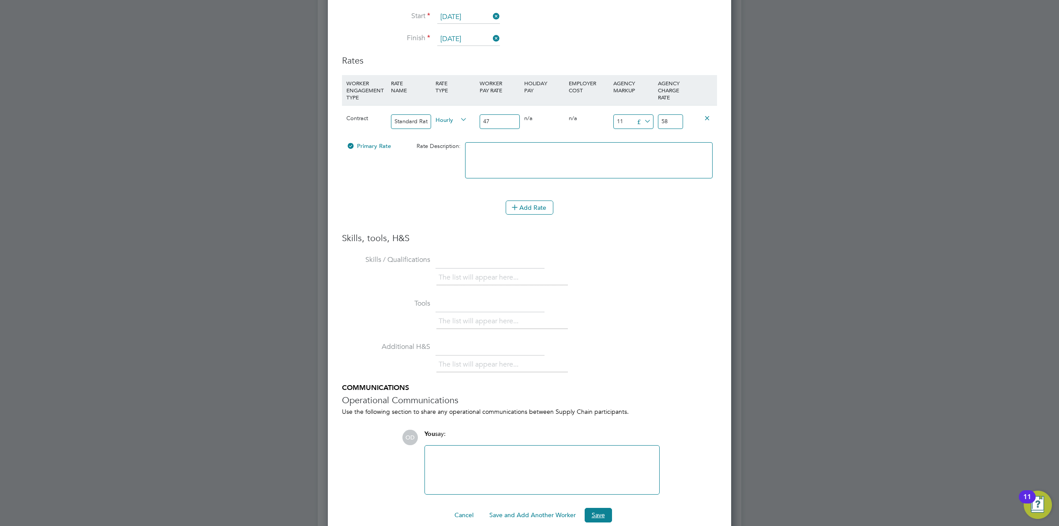
click at [599, 511] on button "Save" at bounding box center [598, 514] width 27 height 14
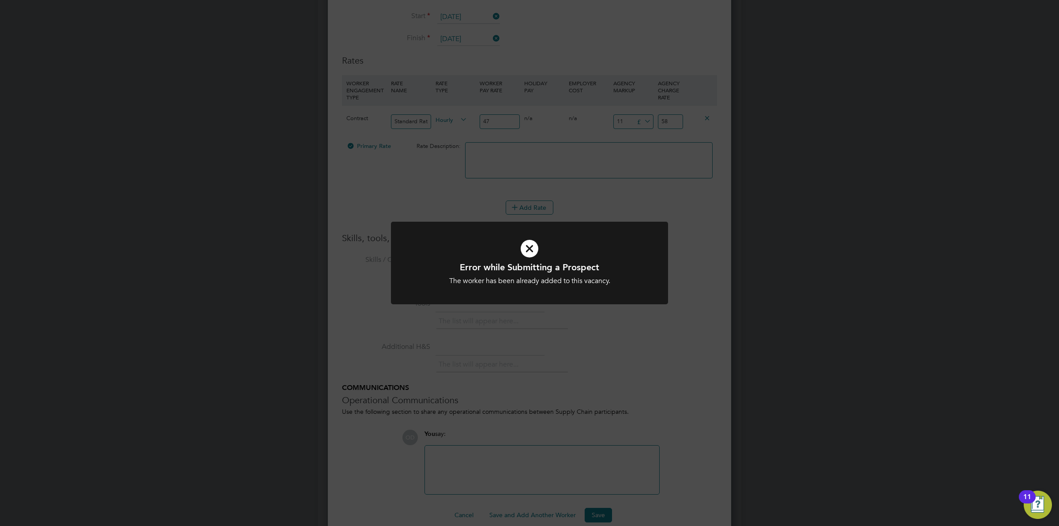
click at [648, 355] on div "Error while Submitting a Prospect The worker has been already added to this vac…" at bounding box center [529, 263] width 1059 height 526
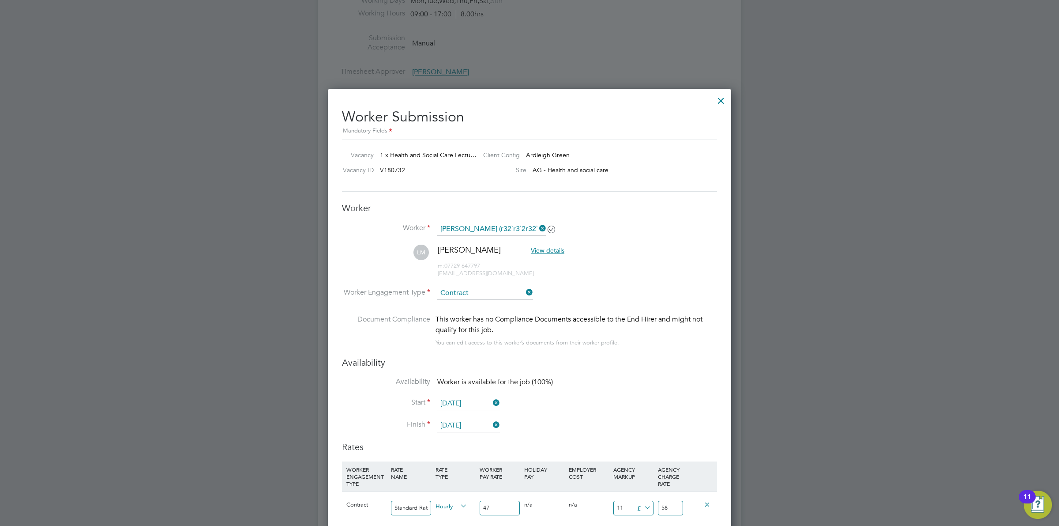
click at [722, 98] on div at bounding box center [721, 98] width 16 height 16
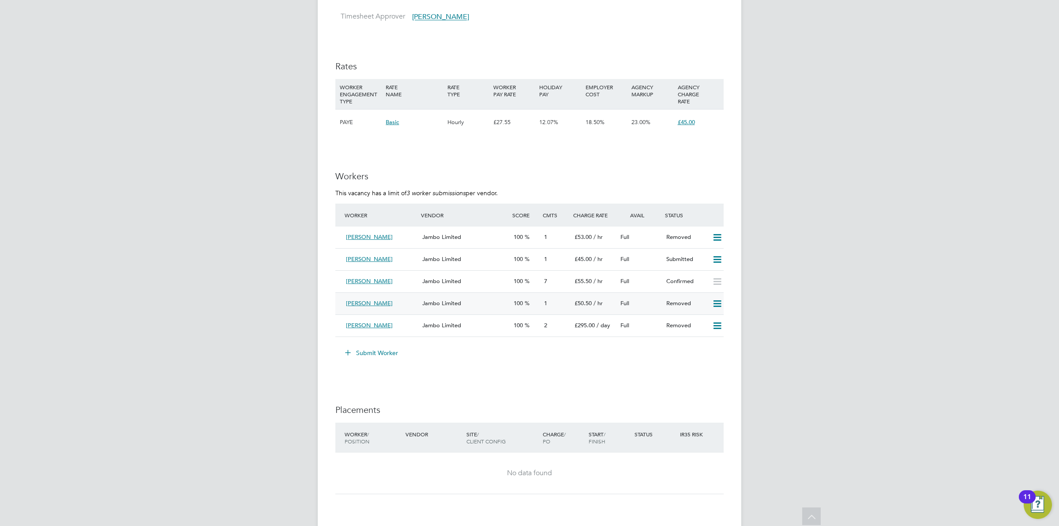
click at [716, 304] on icon at bounding box center [717, 303] width 11 height 7
click at [700, 320] on li "Resubmit" at bounding box center [703, 323] width 38 height 12
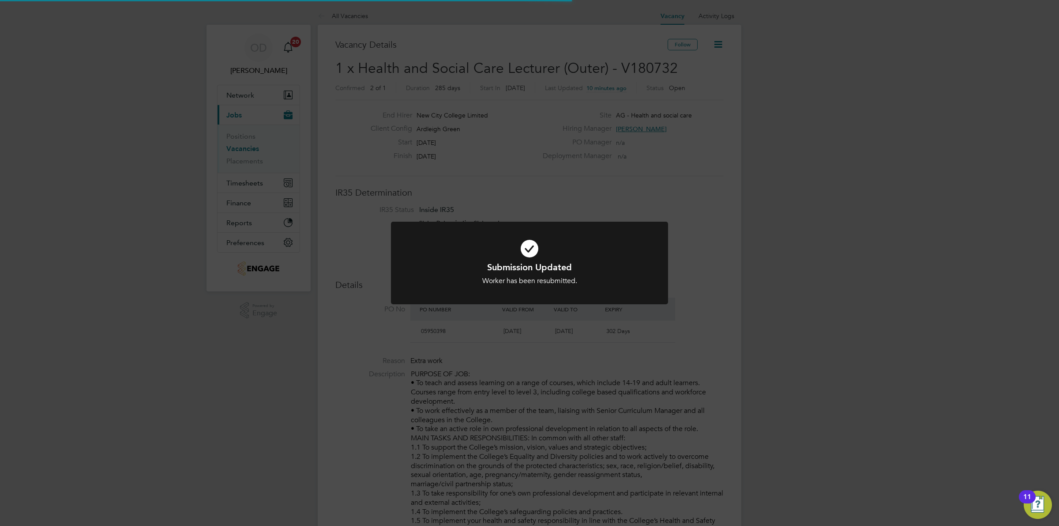
click at [700, 310] on div "Submission Updated Worker has been resubmitted. Cancel Okay" at bounding box center [529, 263] width 1059 height 526
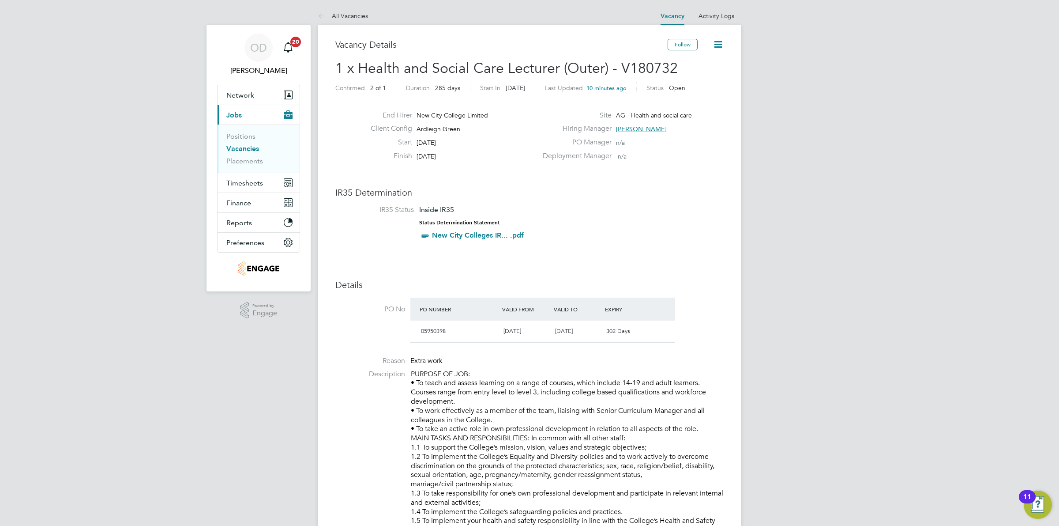
click at [255, 147] on link "Vacancies" at bounding box center [242, 148] width 33 height 8
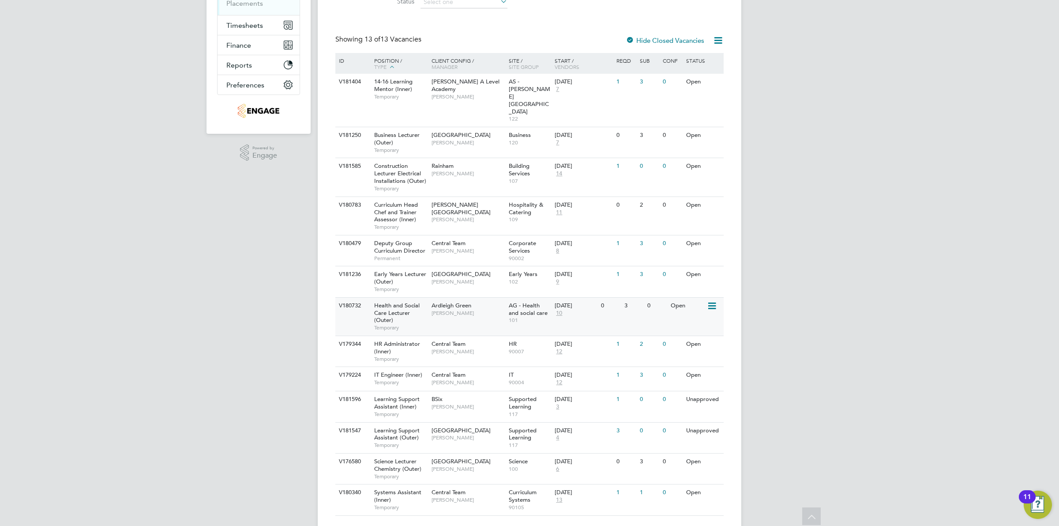
click at [535, 301] on span "AG - Health and social care" at bounding box center [528, 308] width 39 height 15
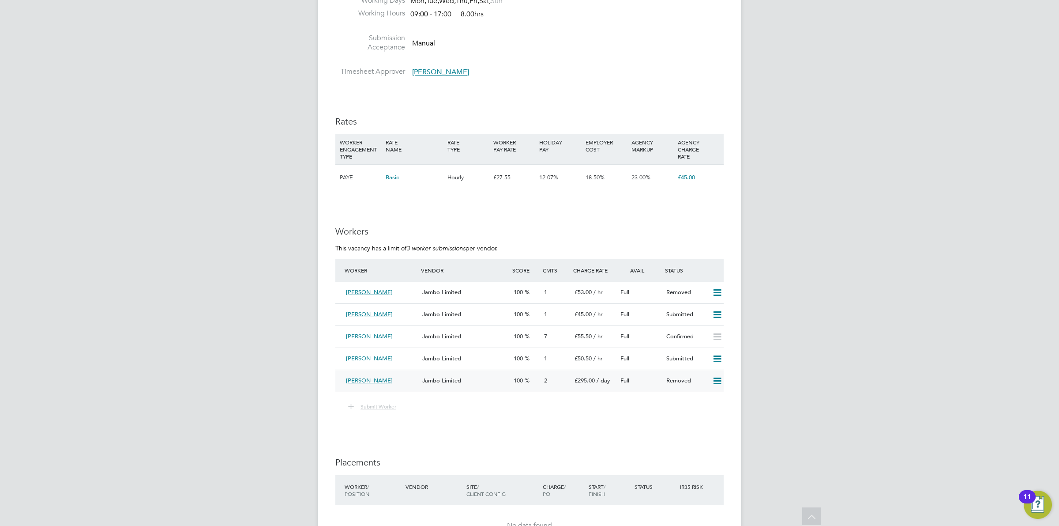
click at [716, 378] on icon at bounding box center [717, 380] width 11 height 7
click at [483, 406] on div "Submit Worker" at bounding box center [529, 406] width 388 height 11
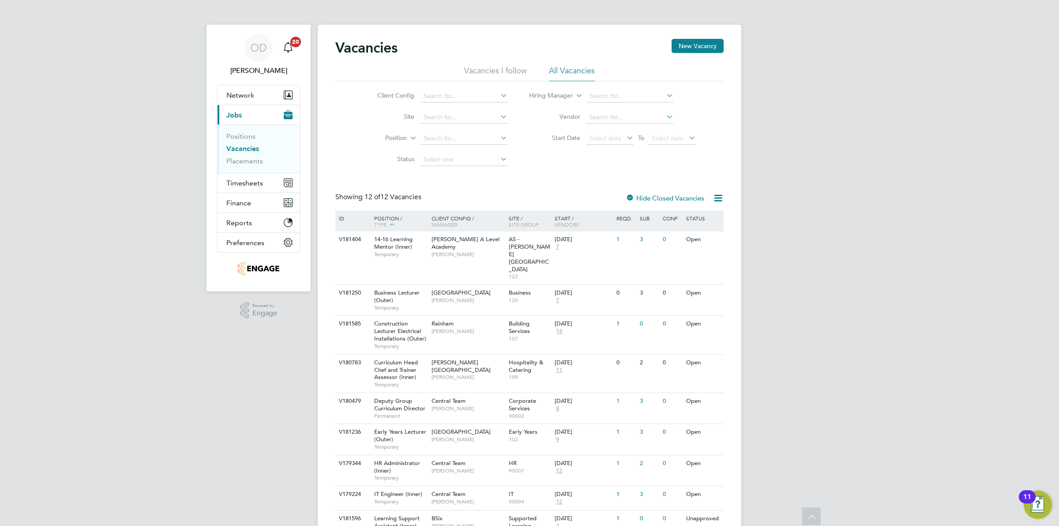
scroll to position [105, 0]
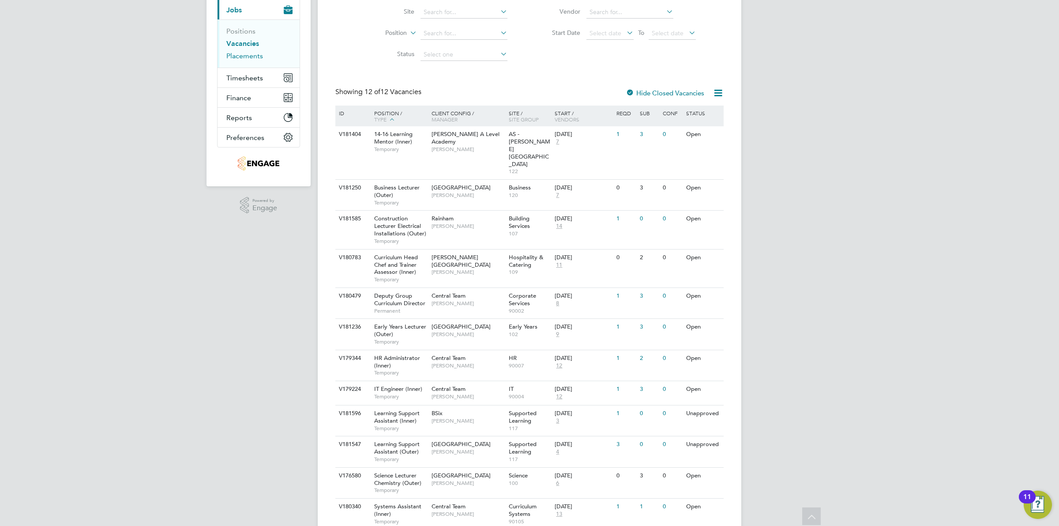
click at [242, 58] on link "Placements" at bounding box center [244, 56] width 37 height 8
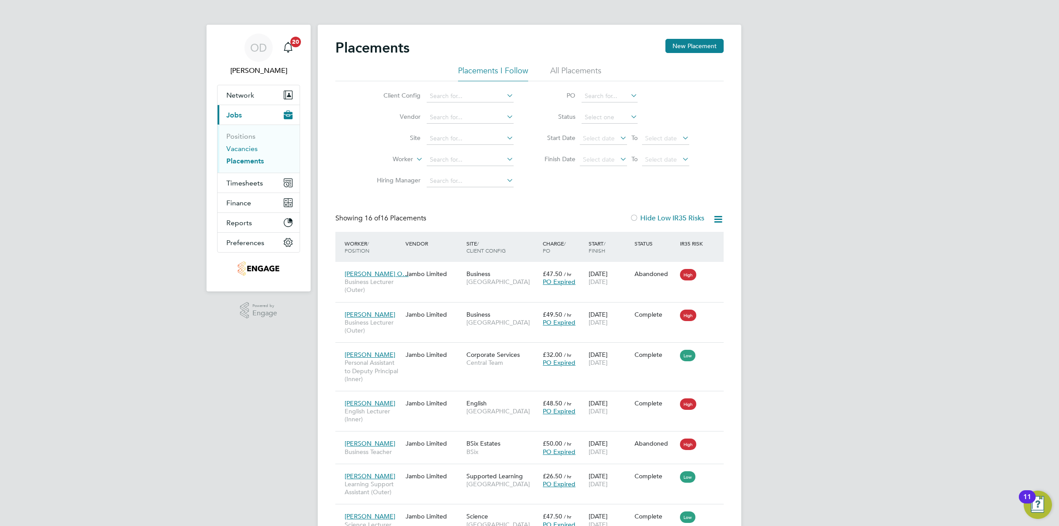
click at [235, 147] on link "Vacancies" at bounding box center [241, 148] width 31 height 8
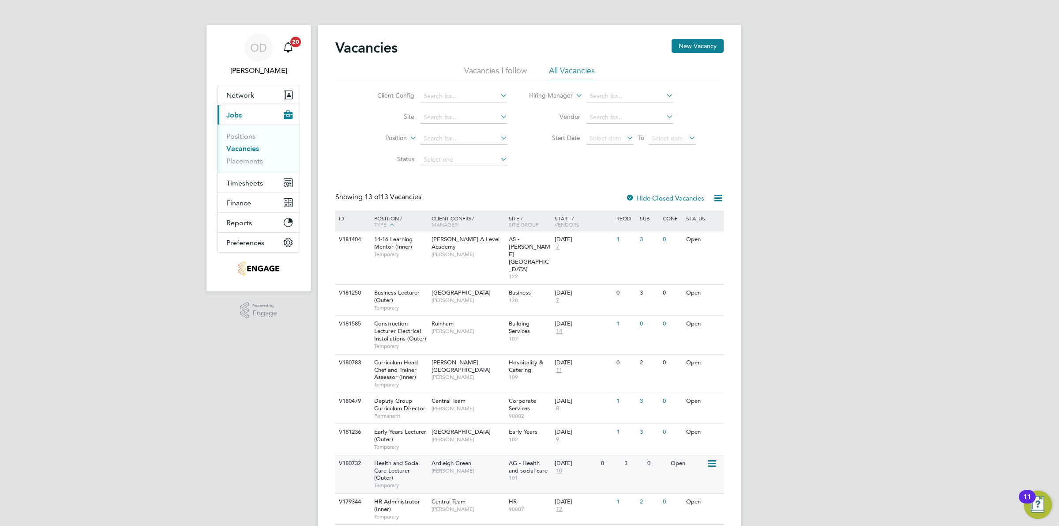
scroll to position [55, 0]
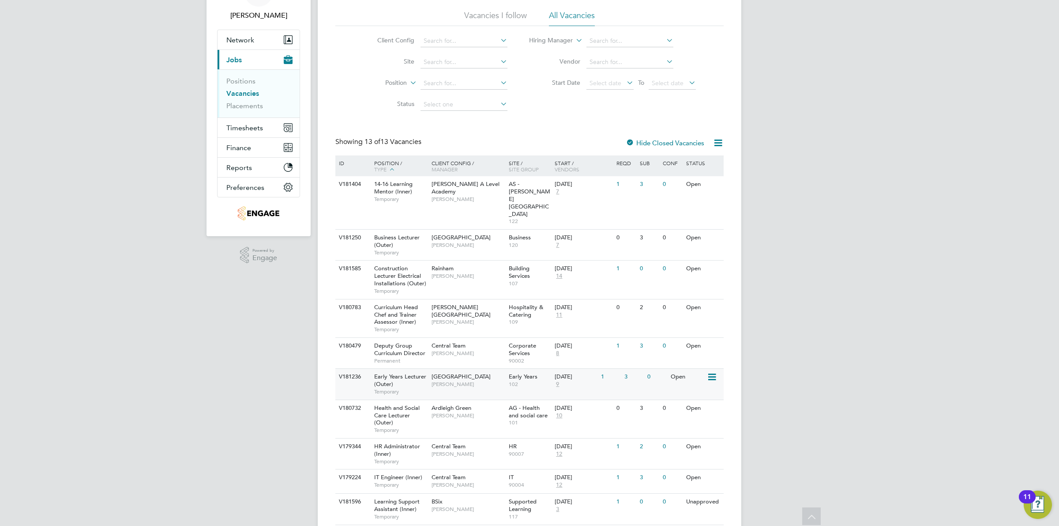
click at [619, 368] on div "V181236 Early Years Lecturer (Outer) Temporary Epping Forest Campus Carolina Ca…" at bounding box center [529, 383] width 388 height 31
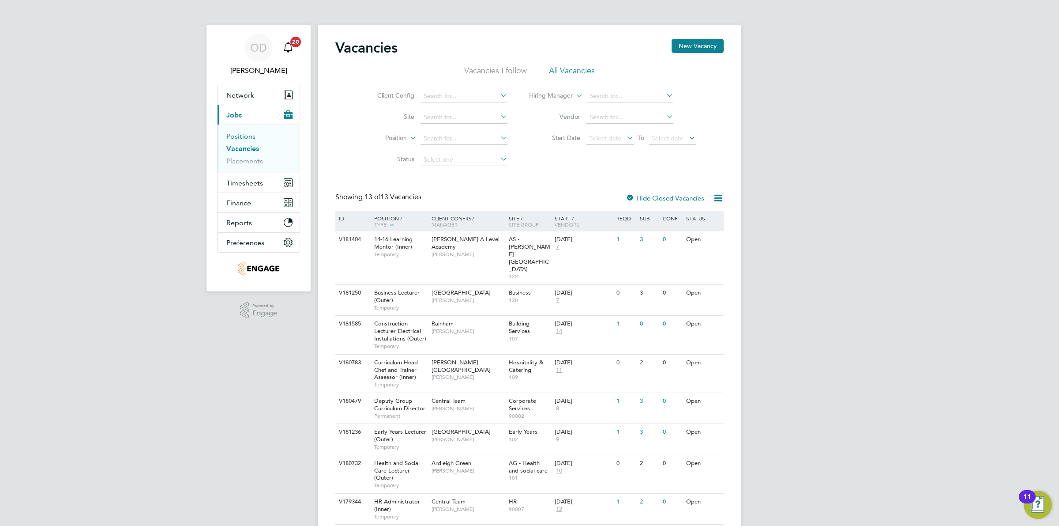
click at [245, 136] on link "Positions" at bounding box center [240, 136] width 29 height 8
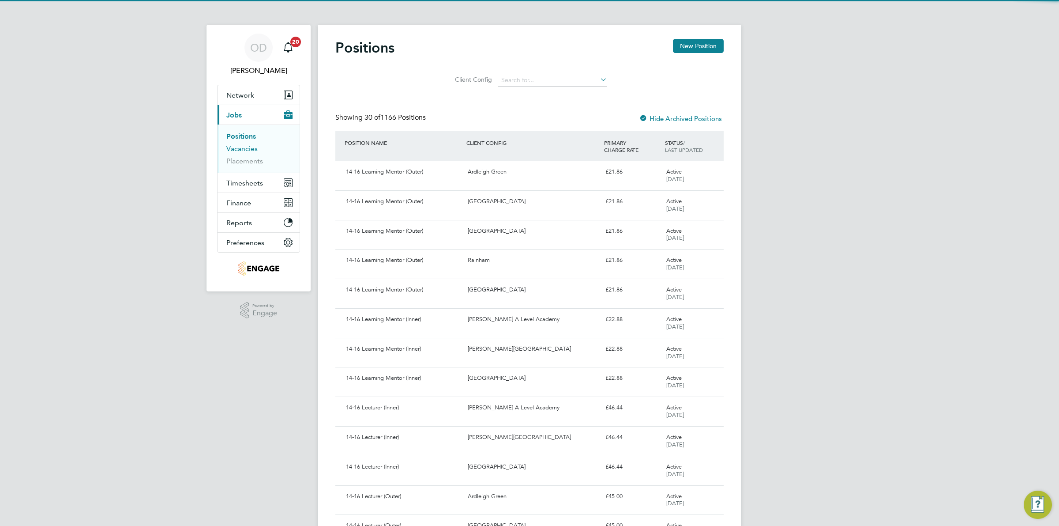
click at [252, 150] on link "Vacancies" at bounding box center [241, 148] width 31 height 8
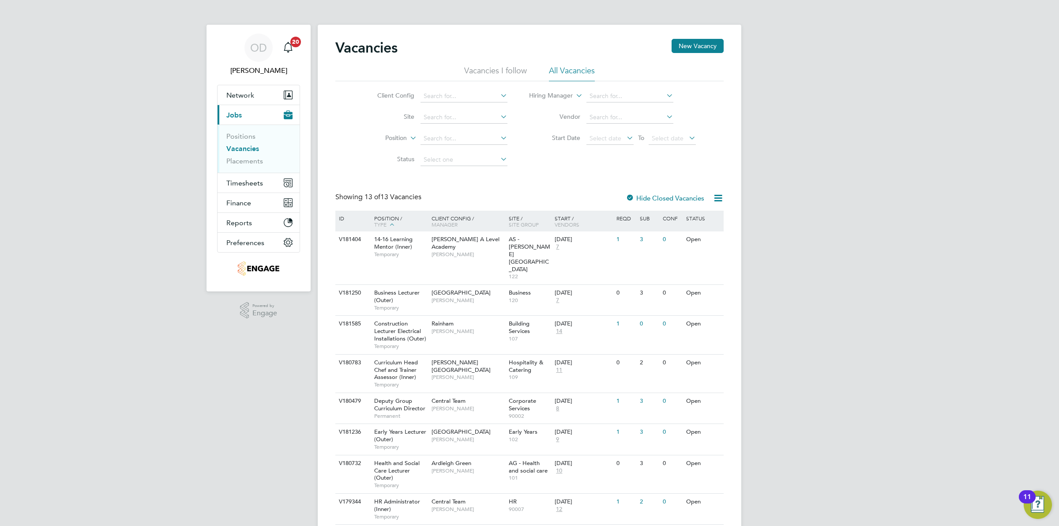
scroll to position [158, 0]
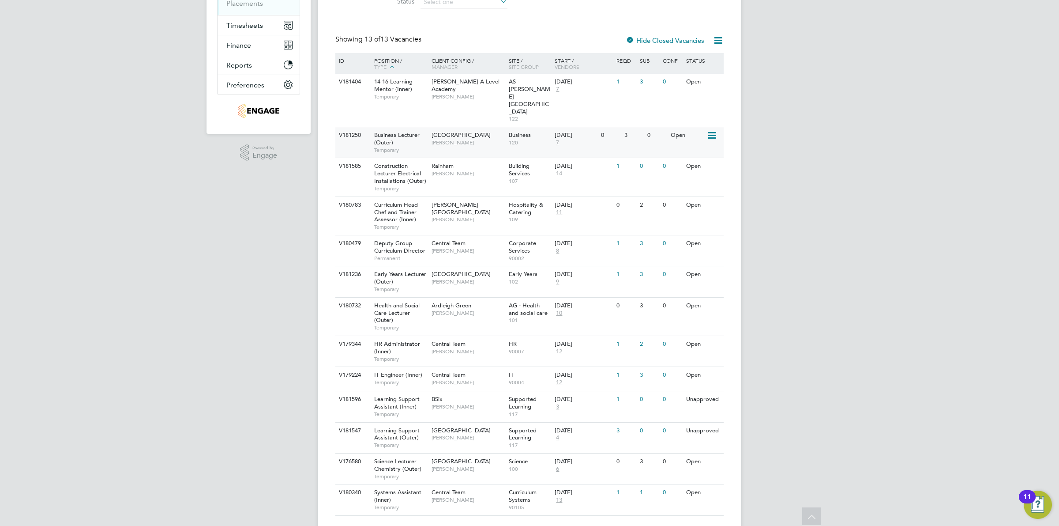
click at [572, 131] on div "[DATE]" at bounding box center [576, 135] width 42 height 8
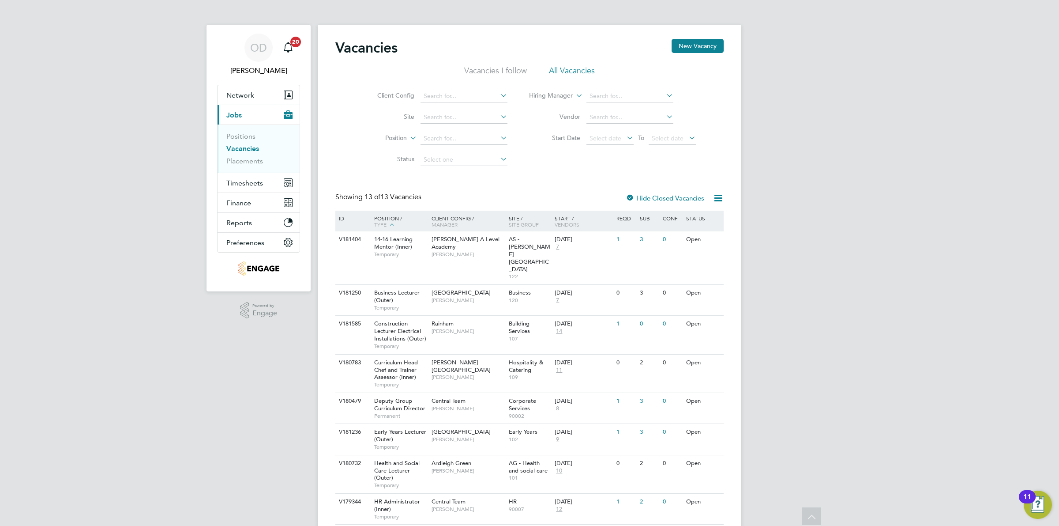
scroll to position [158, 0]
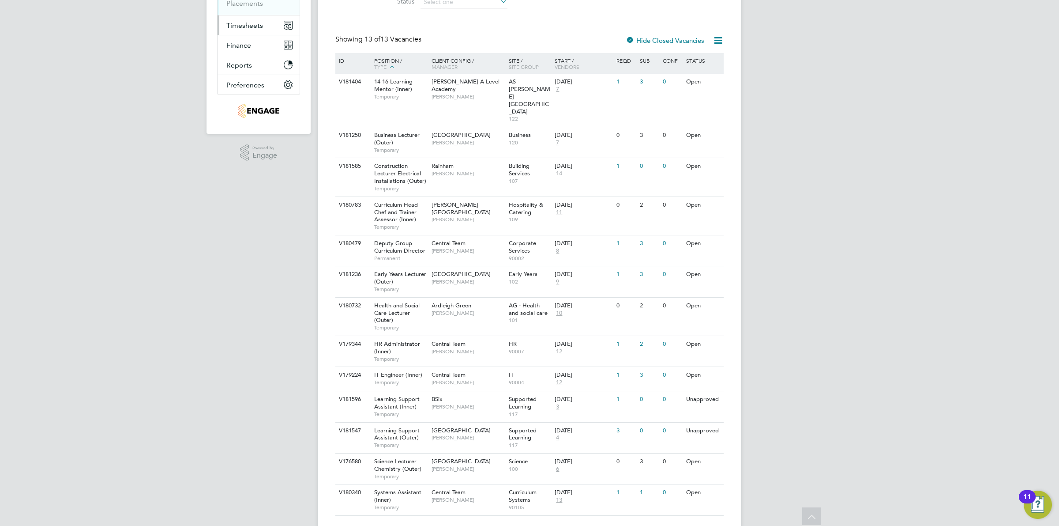
click at [239, 18] on button "Timesheets" at bounding box center [259, 24] width 82 height 19
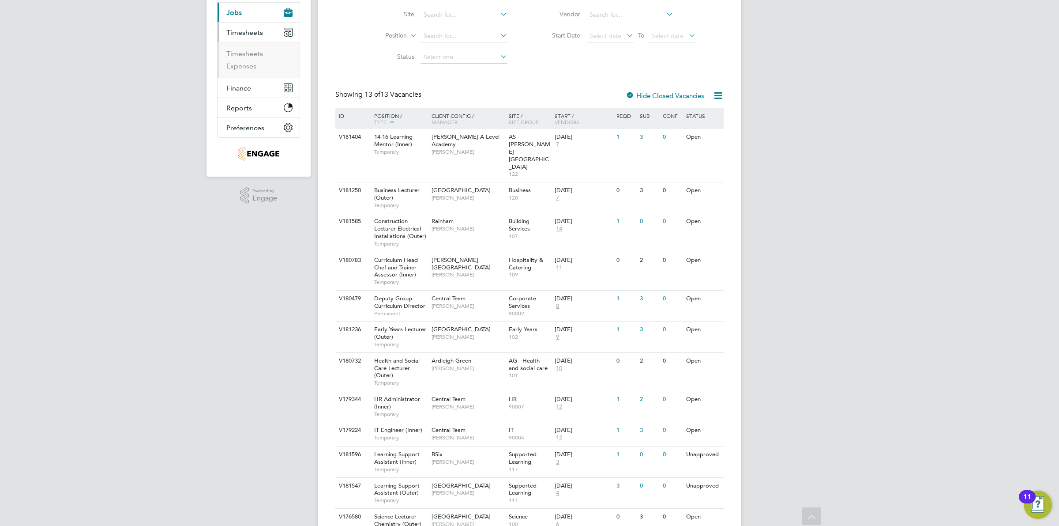
click at [244, 15] on button "Current page: Jobs" at bounding box center [259, 12] width 82 height 19
click at [244, 43] on link "Vacancies" at bounding box center [242, 46] width 33 height 8
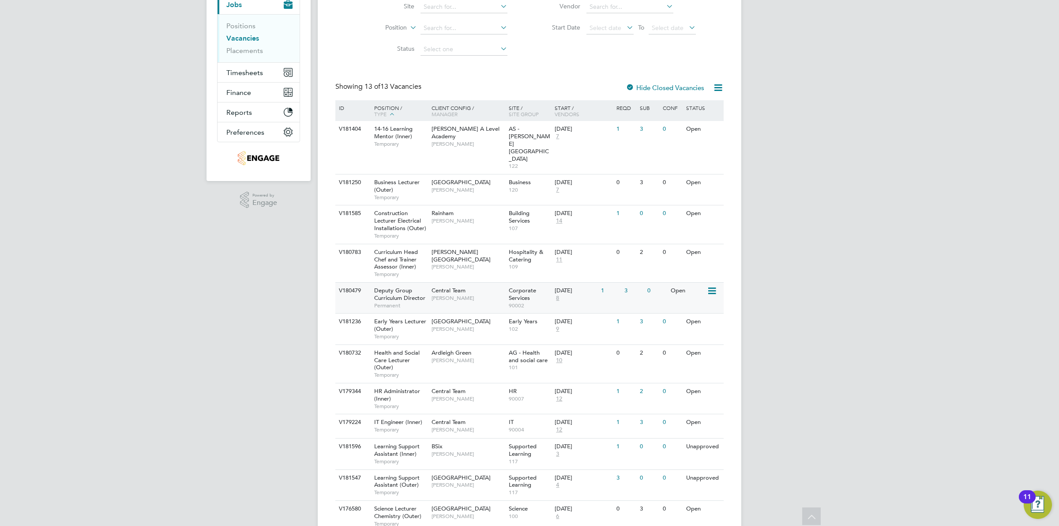
scroll to position [158, 0]
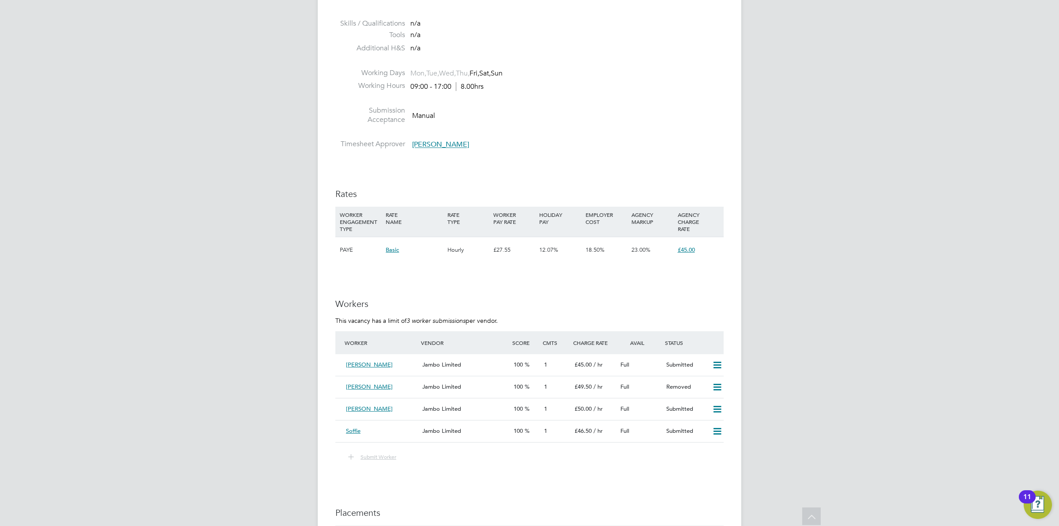
scroll to position [1379, 0]
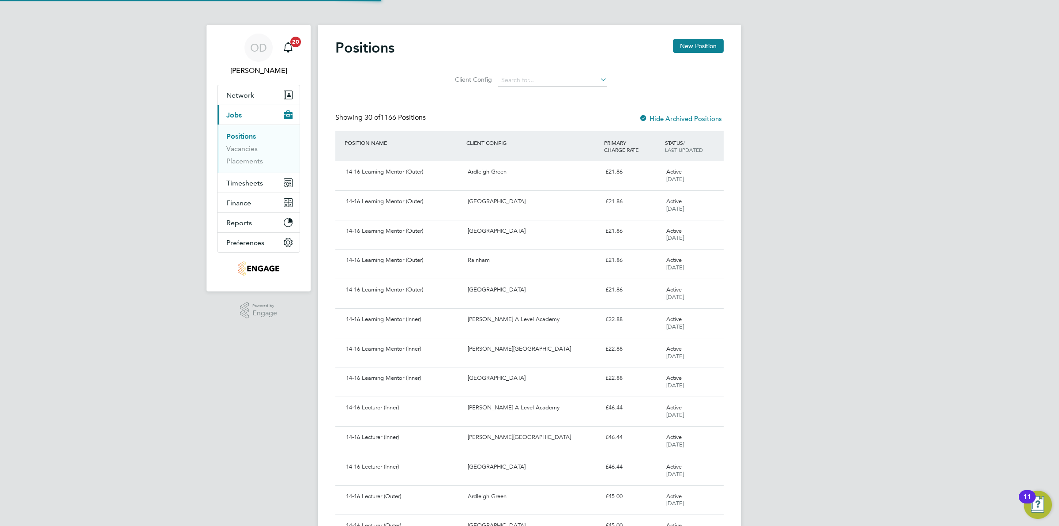
click at [244, 89] on button "Network" at bounding box center [259, 94] width 82 height 19
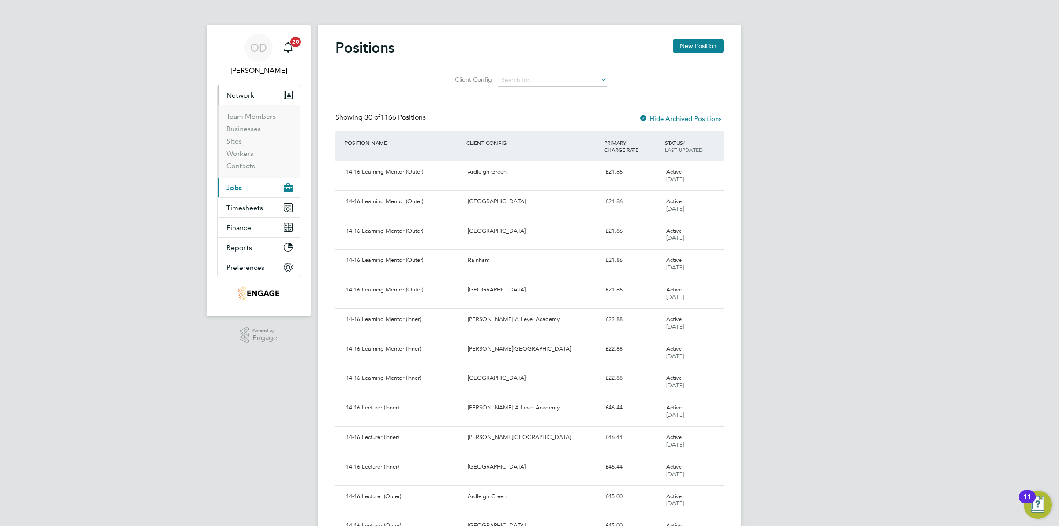
click at [244, 184] on button "Current page: Jobs" at bounding box center [259, 187] width 82 height 19
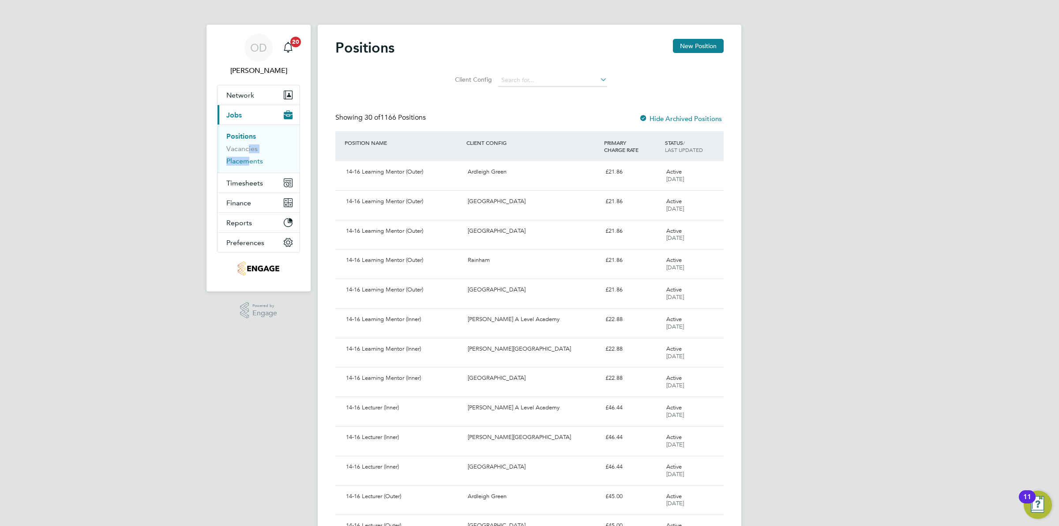
click at [244, 157] on ul "Positions Vacancies Placements" at bounding box center [259, 148] width 82 height 48
click at [244, 155] on li "Vacancies" at bounding box center [259, 150] width 66 height 12
click at [242, 148] on link "Vacancies" at bounding box center [241, 148] width 31 height 8
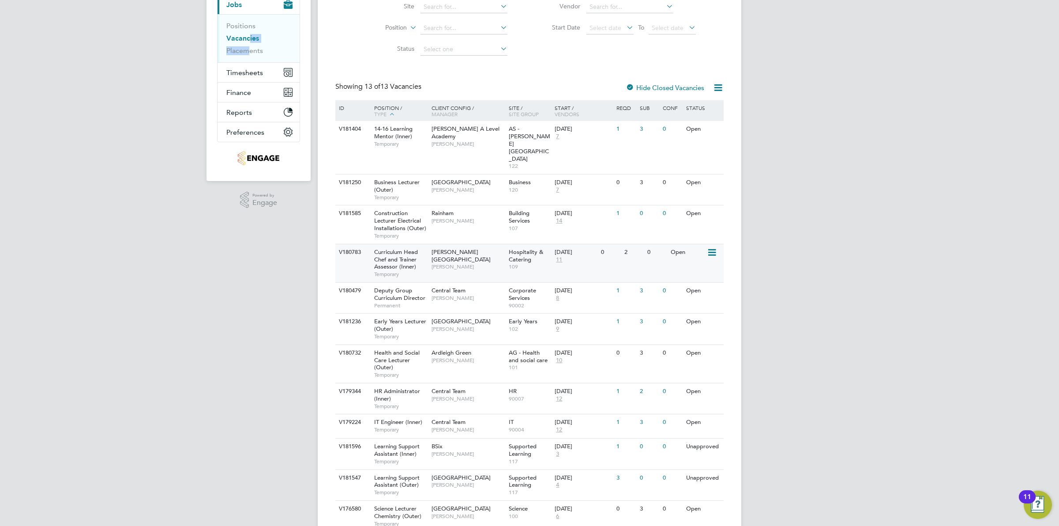
scroll to position [158, 0]
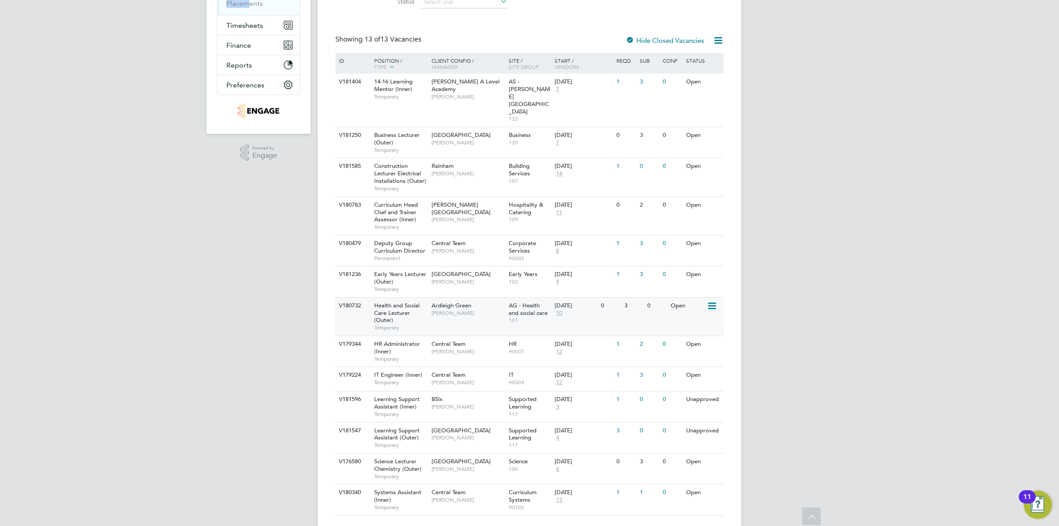
click at [548, 297] on div "AG - Health and social care 101" at bounding box center [530, 312] width 46 height 30
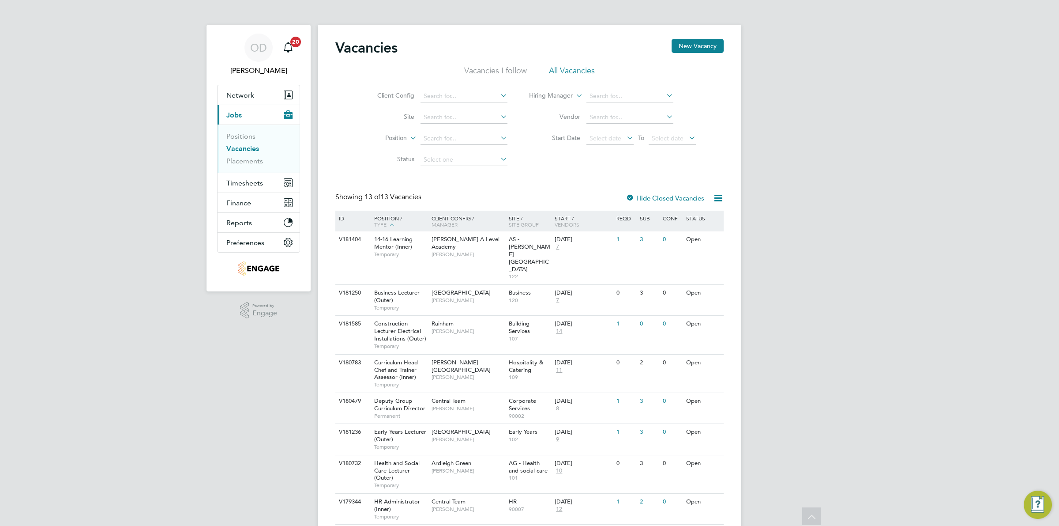
scroll to position [55, 0]
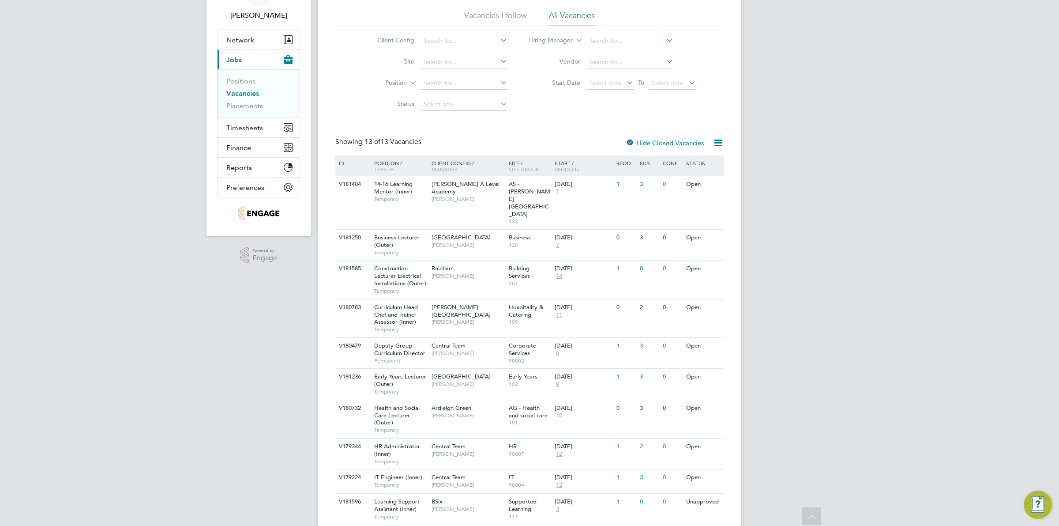
click at [244, 95] on link "Vacancies" at bounding box center [242, 93] width 33 height 8
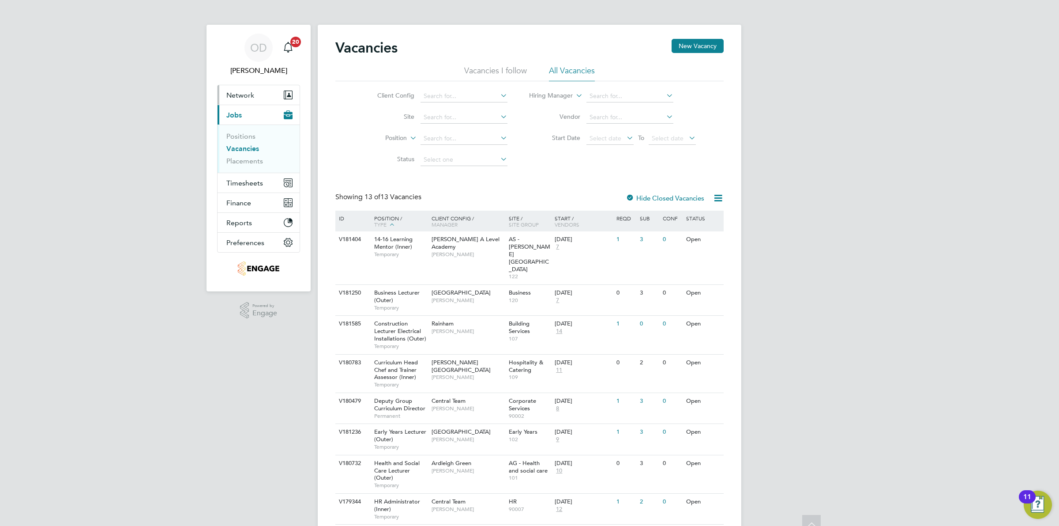
click at [243, 85] on button "Network" at bounding box center [259, 94] width 82 height 19
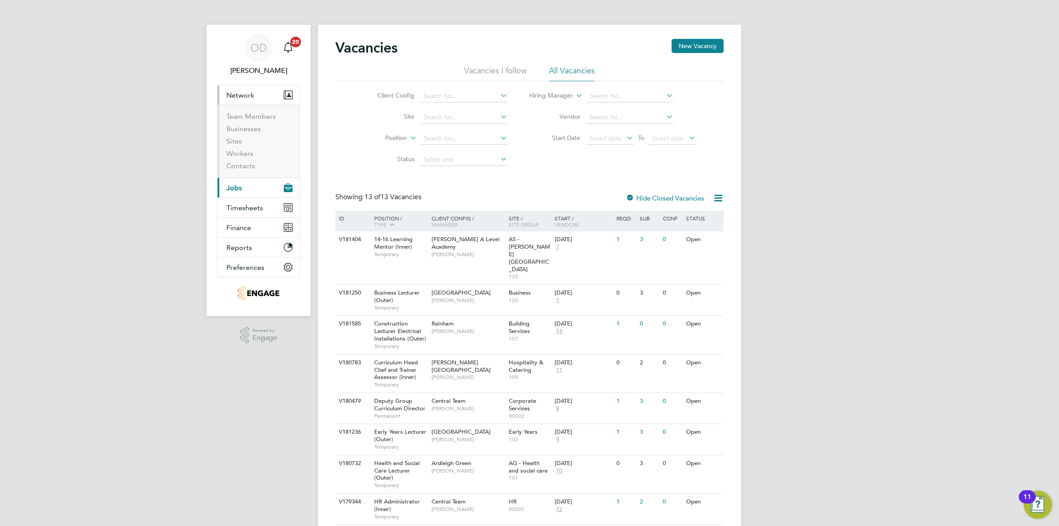
click at [248, 184] on button "Current page: Jobs" at bounding box center [259, 187] width 82 height 19
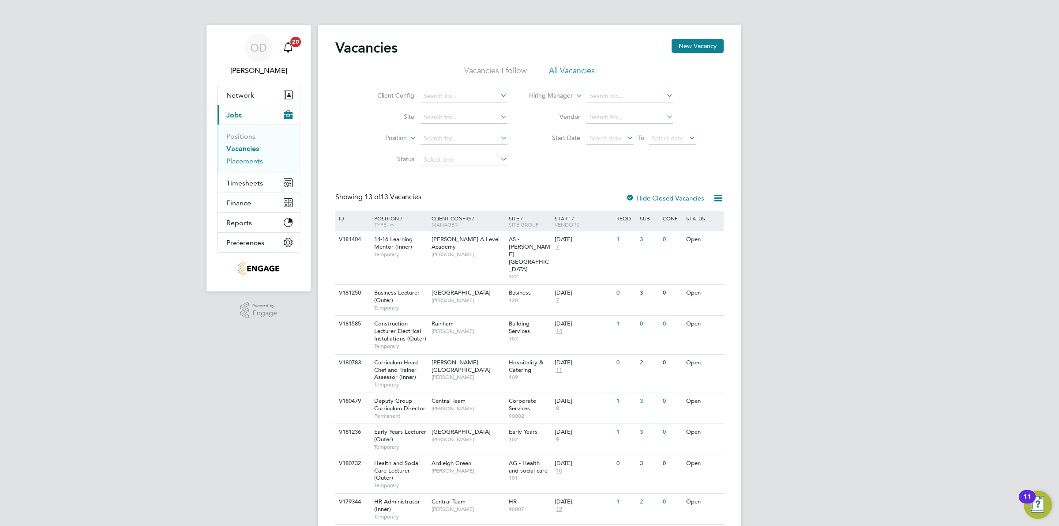
click at [238, 162] on link "Placements" at bounding box center [244, 161] width 37 height 8
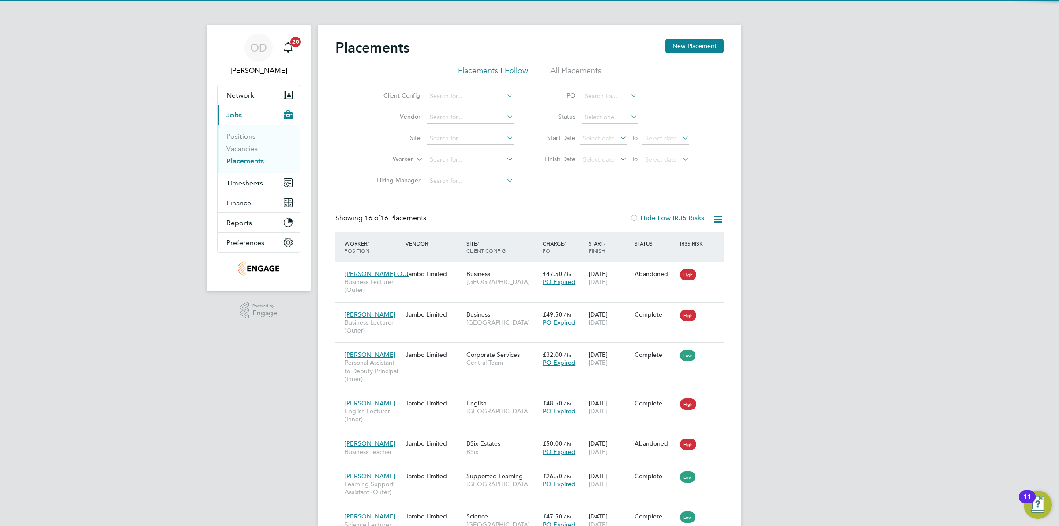
click at [241, 153] on li "Vacancies" at bounding box center [259, 150] width 66 height 12
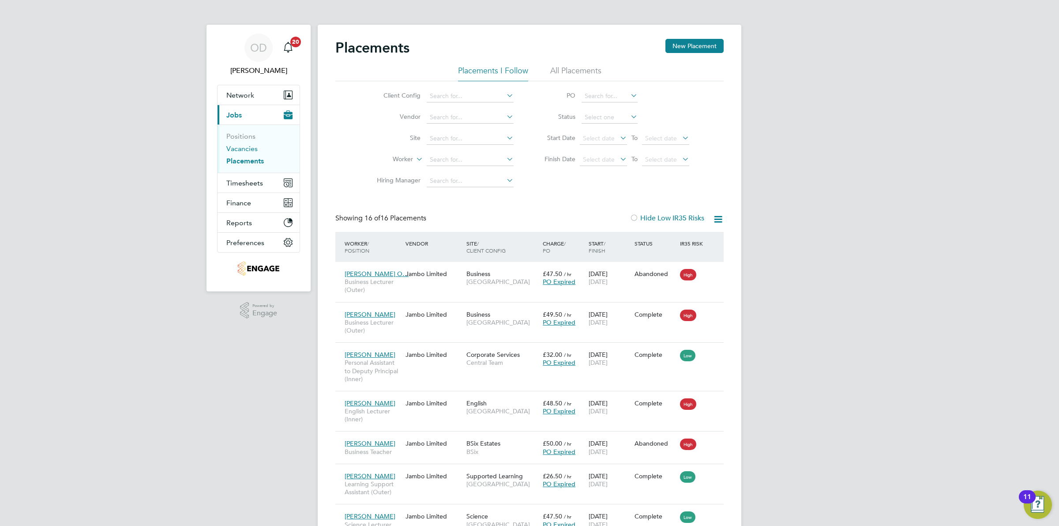
click at [245, 149] on link "Vacancies" at bounding box center [241, 148] width 31 height 8
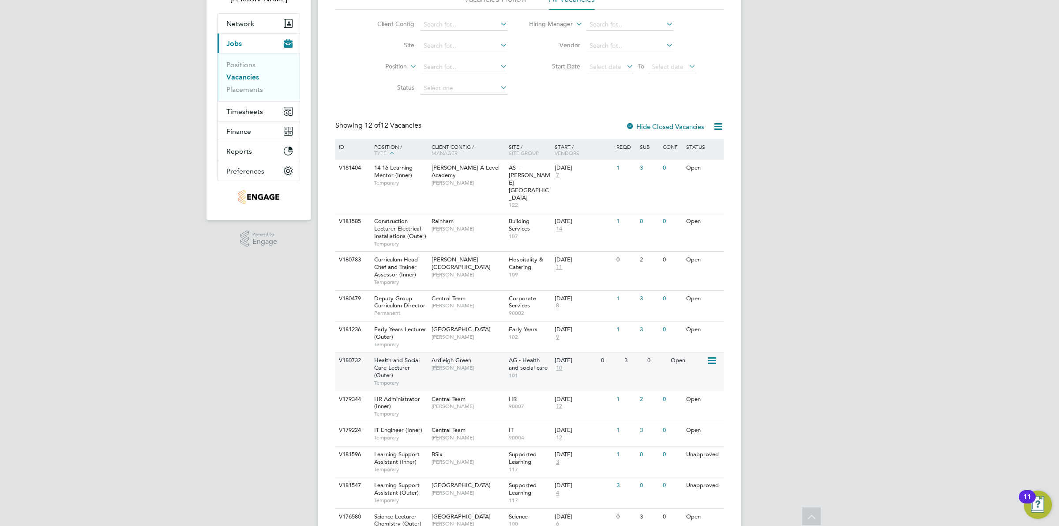
click at [455, 356] on span "Ardleigh Green" at bounding box center [452, 360] width 40 height 8
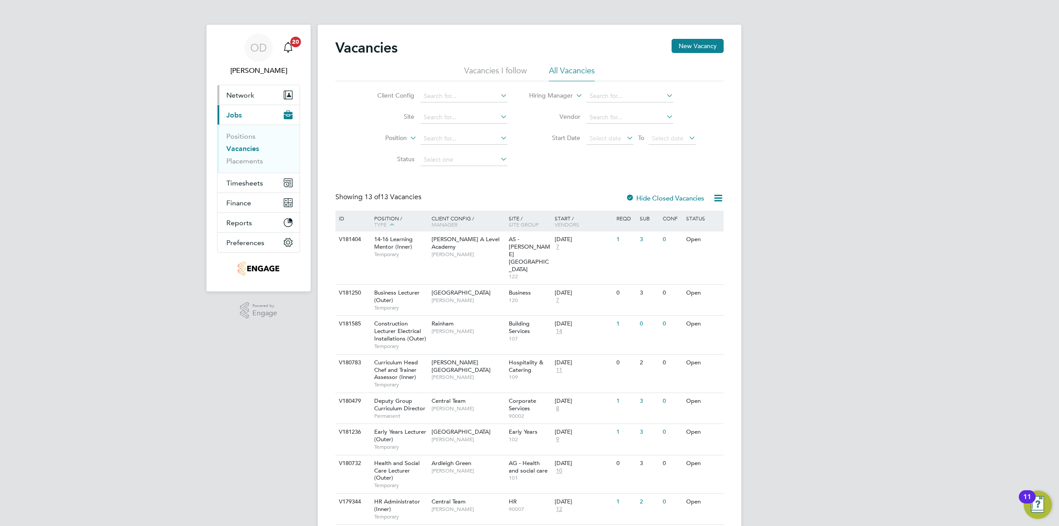
click at [259, 99] on button "Network" at bounding box center [259, 94] width 82 height 19
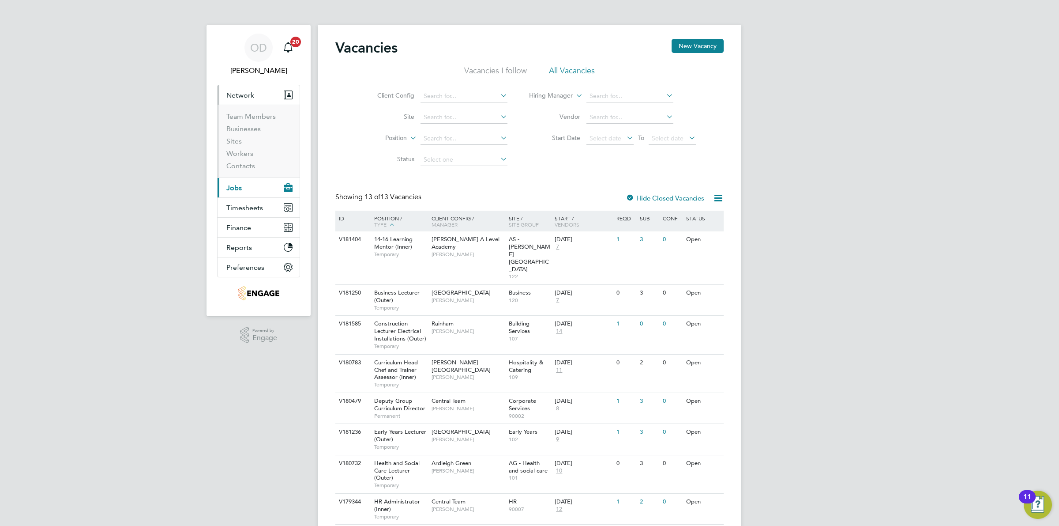
click at [240, 185] on span "Jobs" at bounding box center [233, 188] width 15 height 8
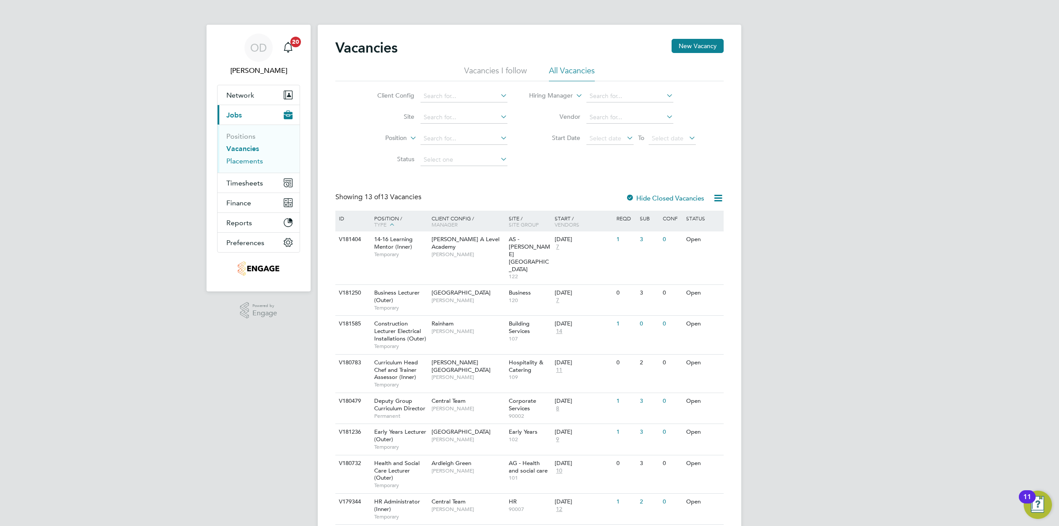
click at [245, 162] on link "Placements" at bounding box center [244, 161] width 37 height 8
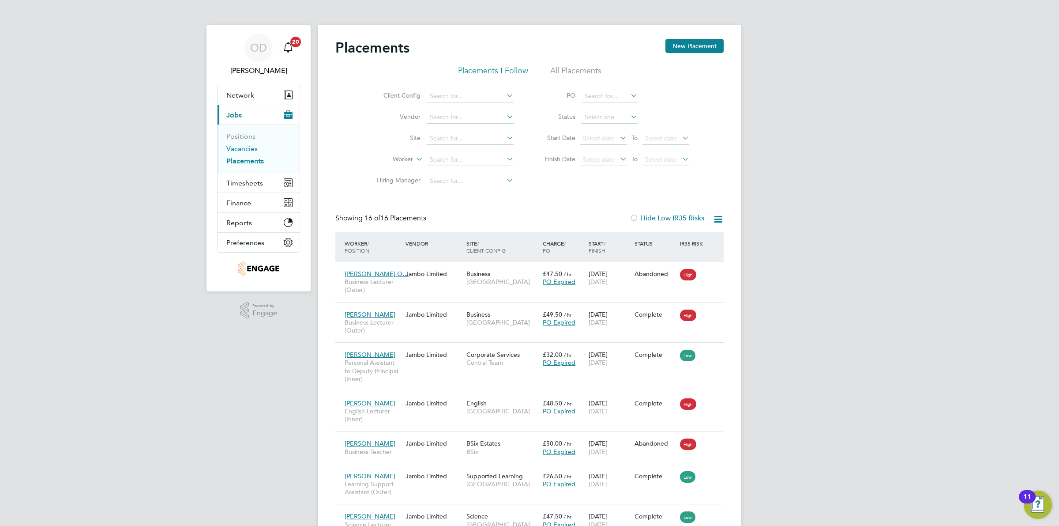
click at [246, 146] on link "Vacancies" at bounding box center [241, 148] width 31 height 8
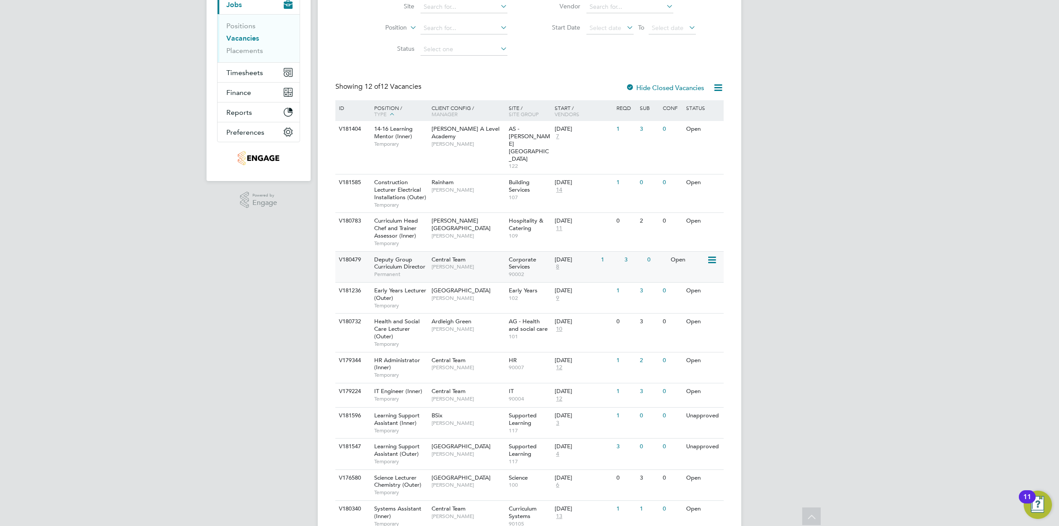
scroll to position [127, 0]
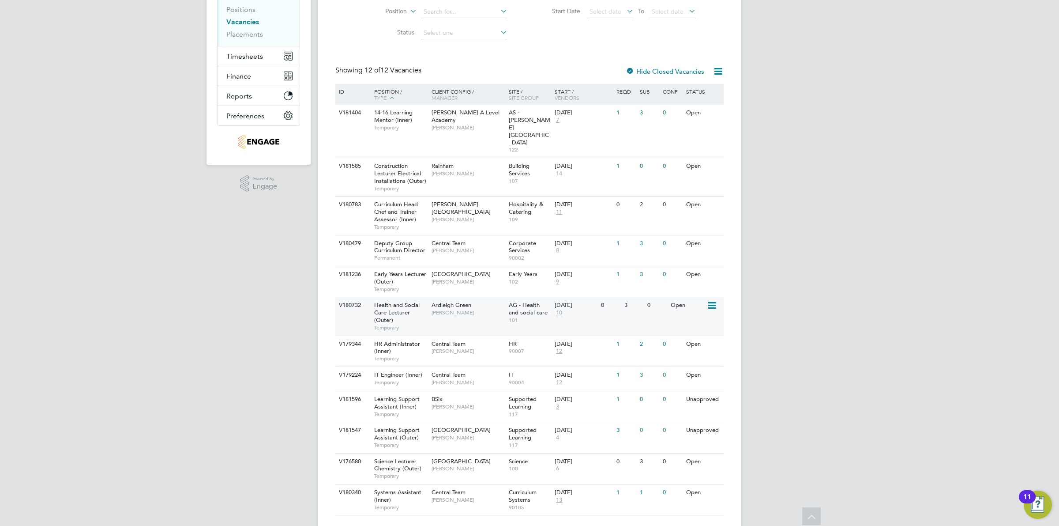
click at [678, 304] on div "V180732 Health and Social Care Lecturer (Outer) Temporary Ardleigh Green Roslyn…" at bounding box center [529, 316] width 388 height 38
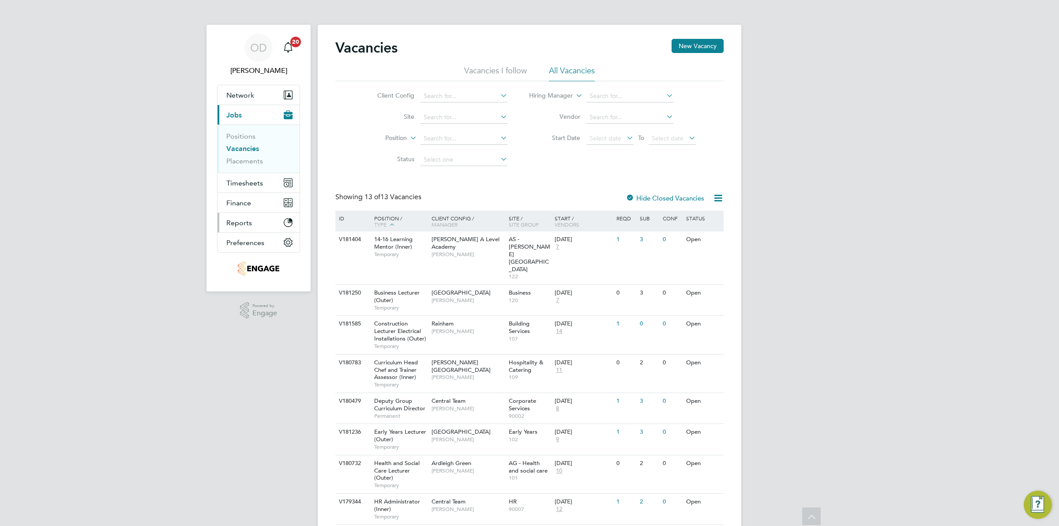
scroll to position [158, 0]
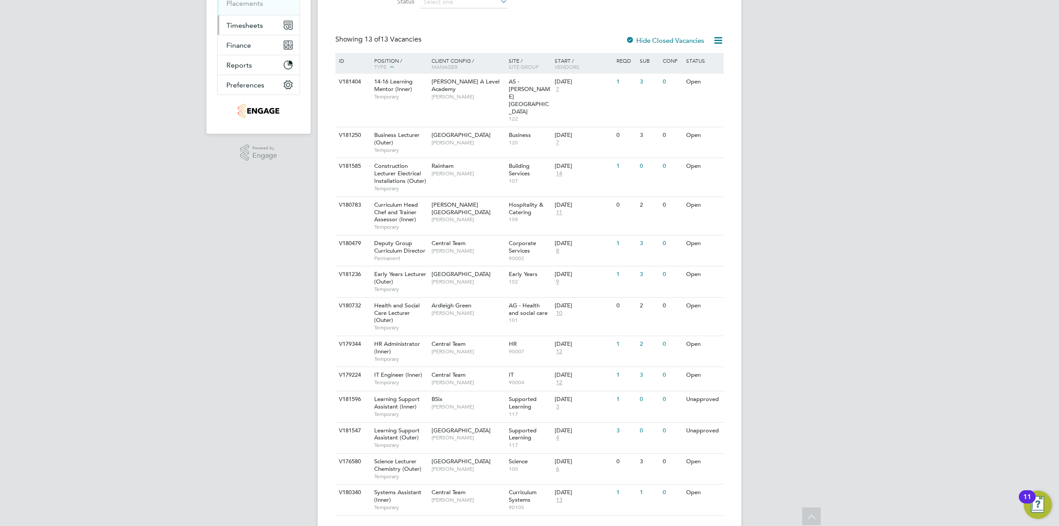
click at [237, 25] on span "Timesheets" at bounding box center [244, 25] width 37 height 8
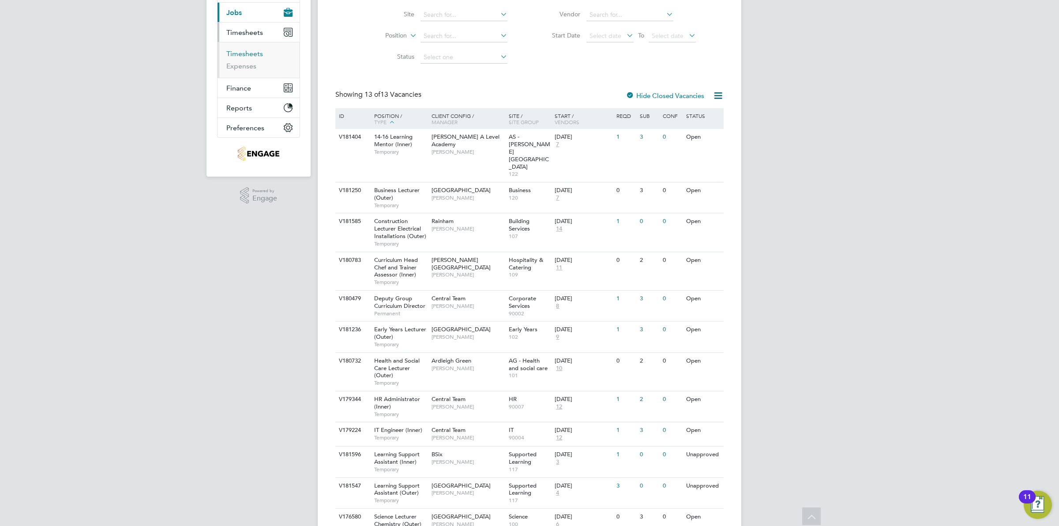
click at [240, 51] on link "Timesheets" at bounding box center [244, 53] width 37 height 8
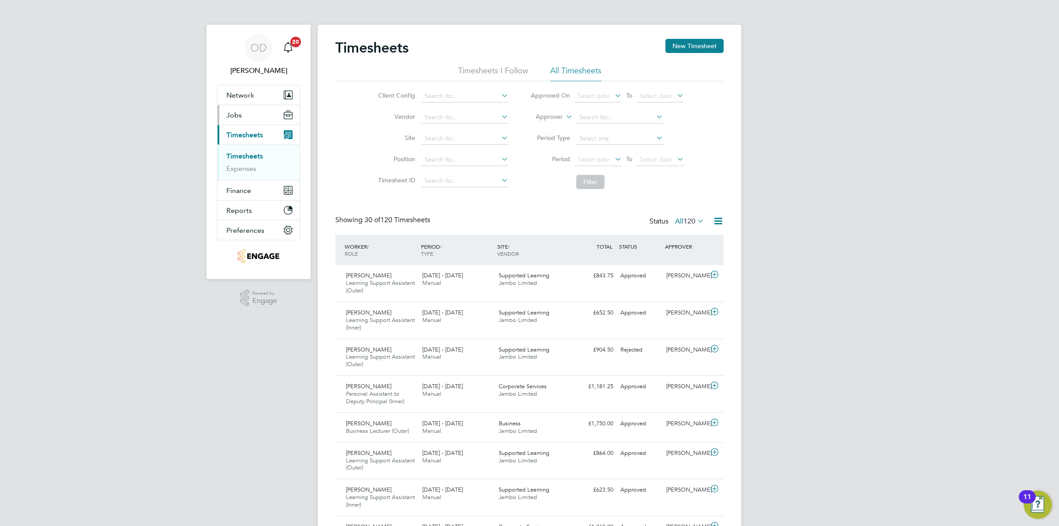
click at [246, 117] on button "Jobs" at bounding box center [259, 114] width 82 height 19
click at [248, 148] on link "Vacancies" at bounding box center [241, 148] width 31 height 8
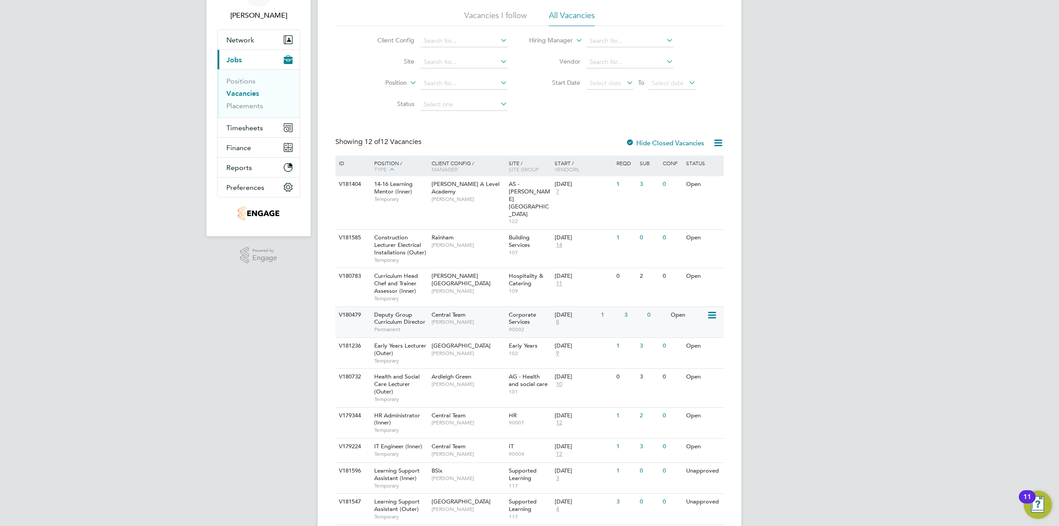
scroll to position [127, 0]
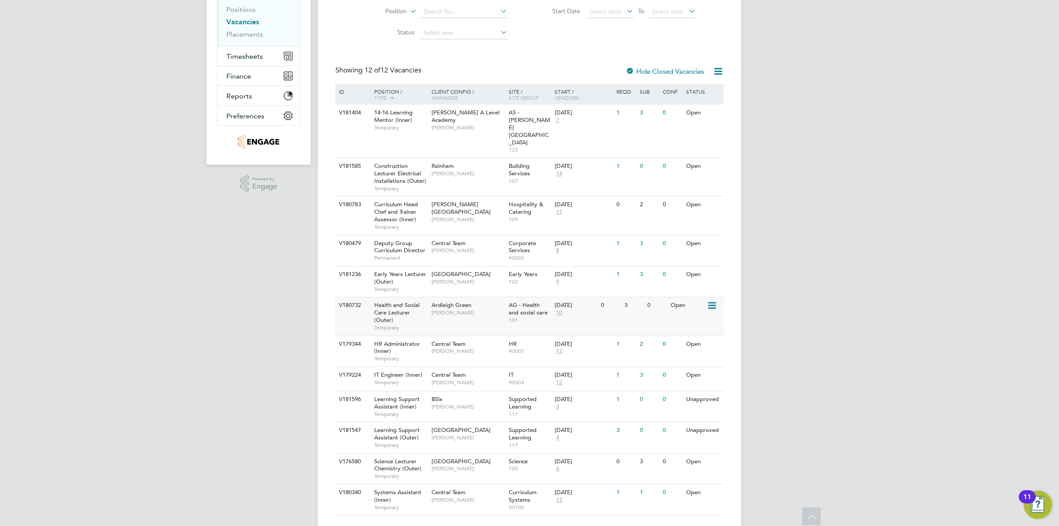
click at [587, 297] on div "22 Sep 2025 10" at bounding box center [575, 309] width 46 height 24
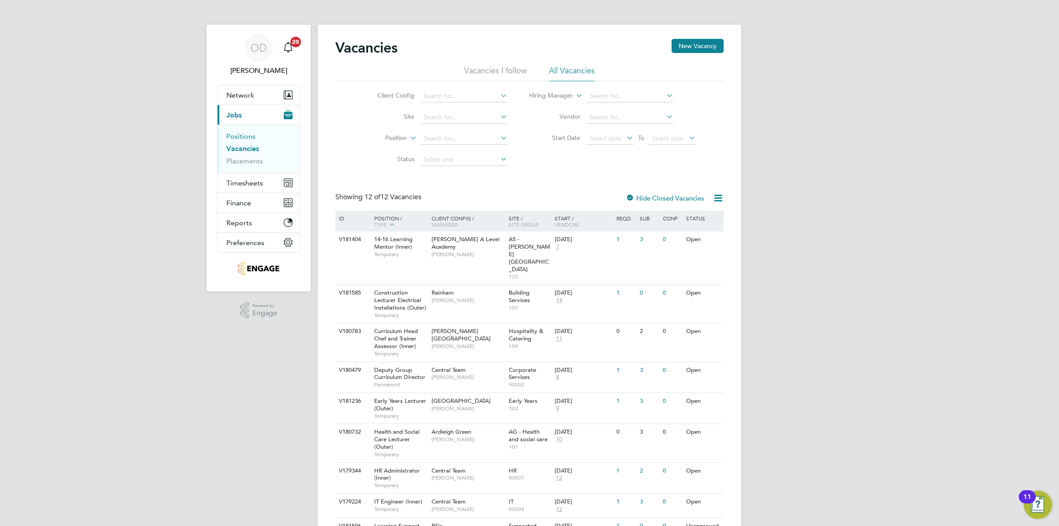
click at [250, 135] on link "Positions" at bounding box center [240, 136] width 29 height 8
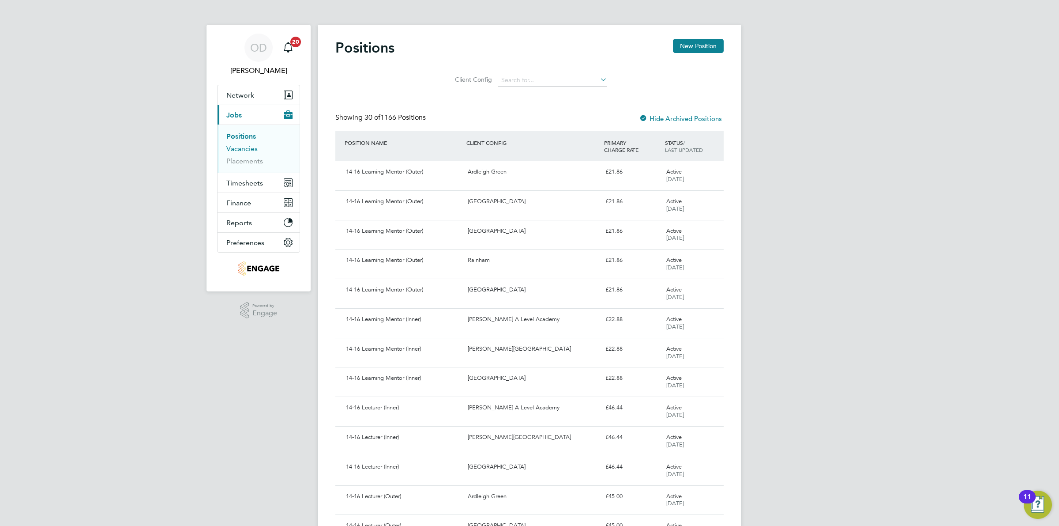
click at [250, 149] on link "Vacancies" at bounding box center [241, 148] width 31 height 8
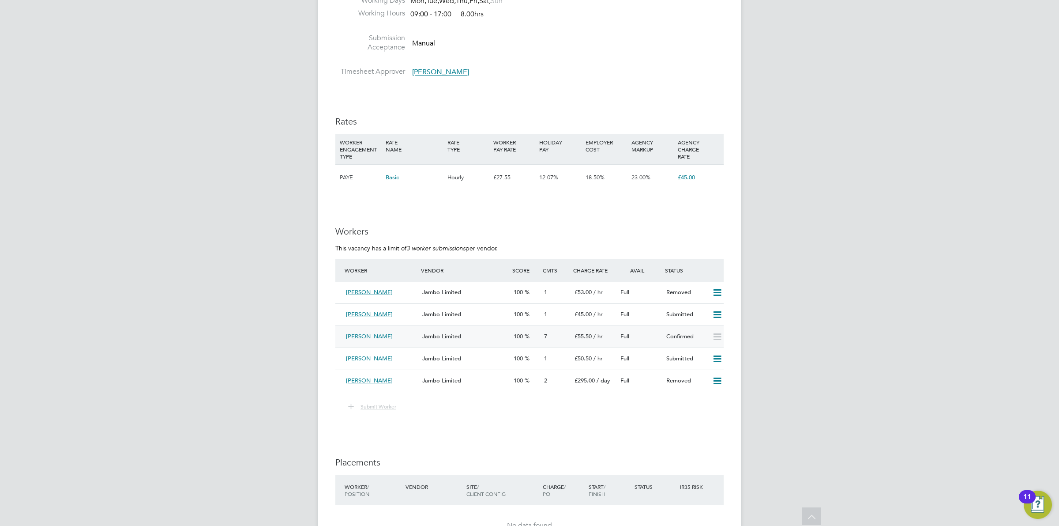
click at [715, 340] on icon at bounding box center [717, 336] width 11 height 7
click at [717, 335] on icon at bounding box center [717, 336] width 11 height 7
click at [716, 338] on icon at bounding box center [717, 336] width 11 height 7
click at [443, 327] on div "Kadine Watson Jambo Limited 100 7 £55.50 / hr Full Confirmed" at bounding box center [529, 336] width 388 height 22
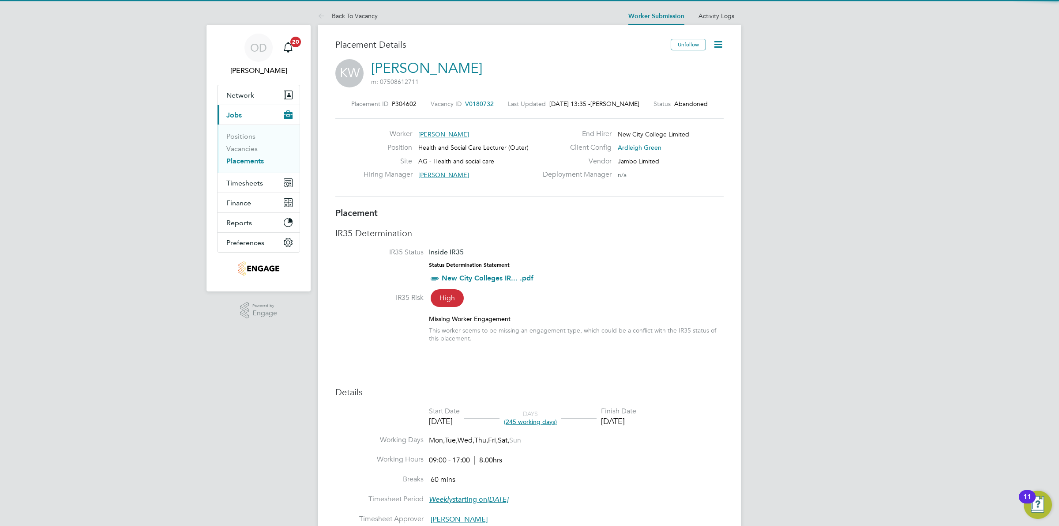
click at [714, 47] on icon at bounding box center [718, 44] width 11 height 11
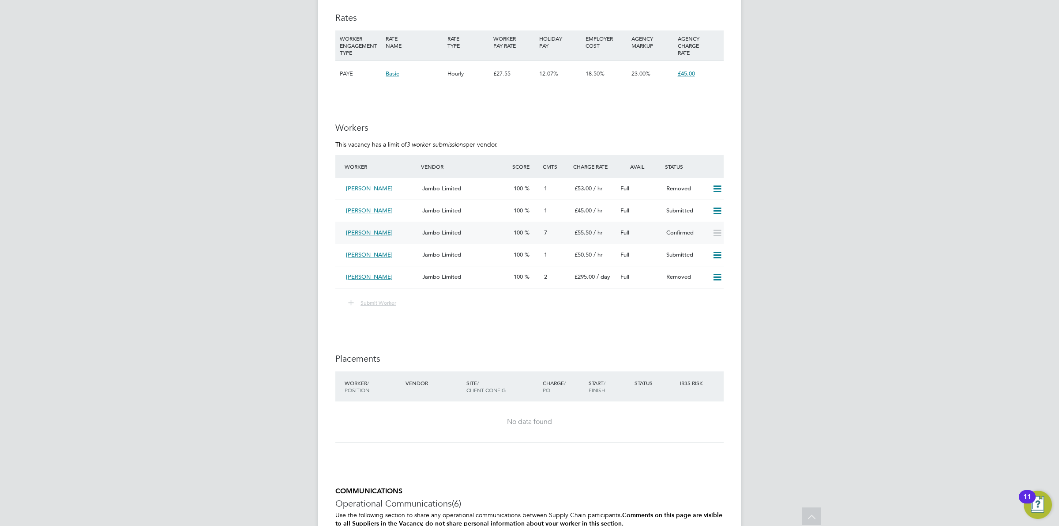
click at [454, 226] on div "Jambo Limited" at bounding box center [464, 232] width 91 height 15
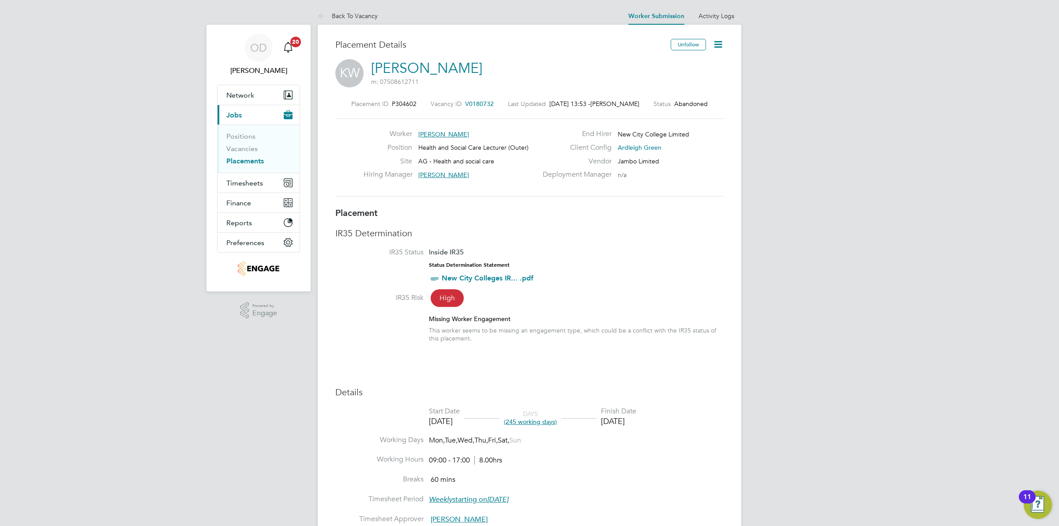
click at [718, 43] on icon at bounding box center [718, 44] width 11 height 11
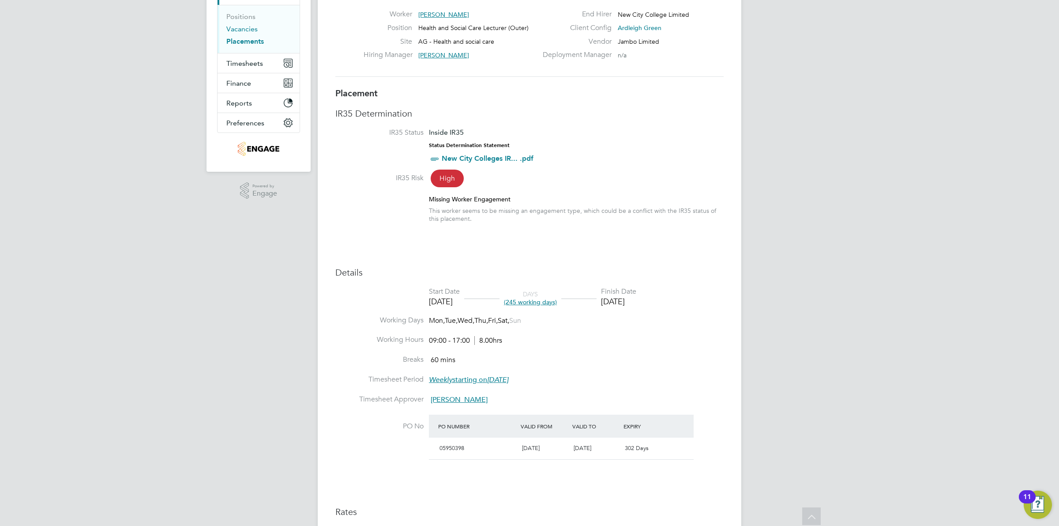
click at [247, 31] on link "Vacancies" at bounding box center [241, 29] width 31 height 8
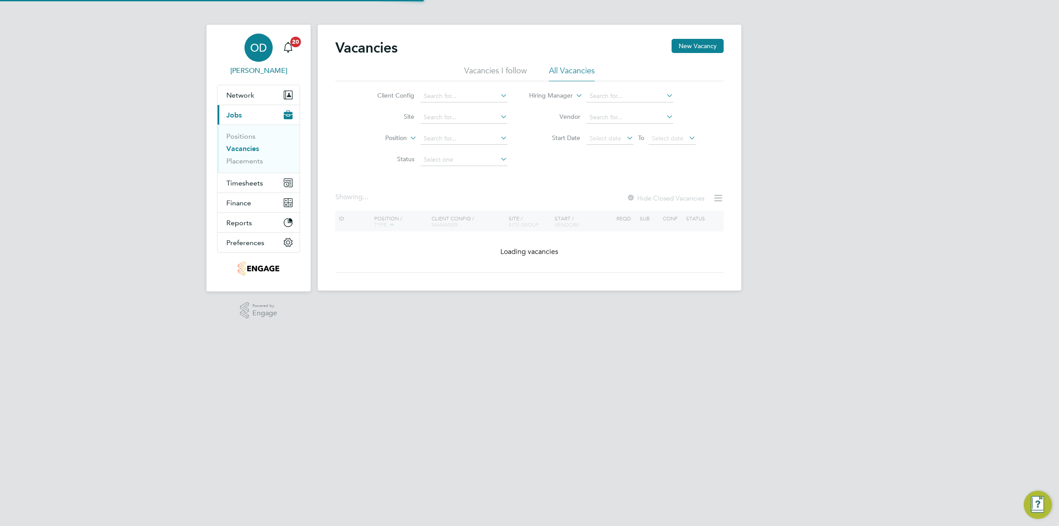
click at [245, 38] on app-avatar "OD" at bounding box center [258, 48] width 28 height 28
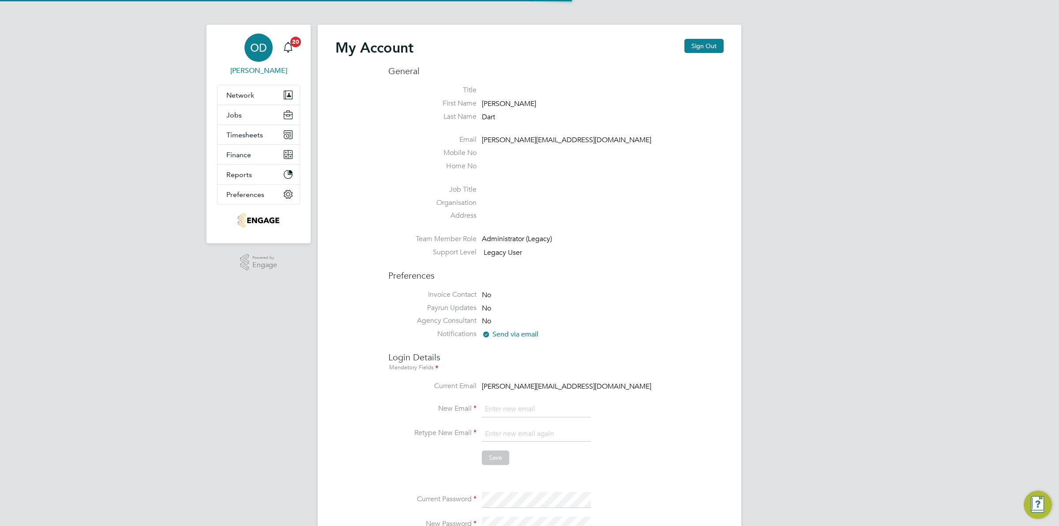
type input "ollie.dart@novaeducation.net"
click at [241, 111] on span "Jobs" at bounding box center [233, 115] width 15 height 8
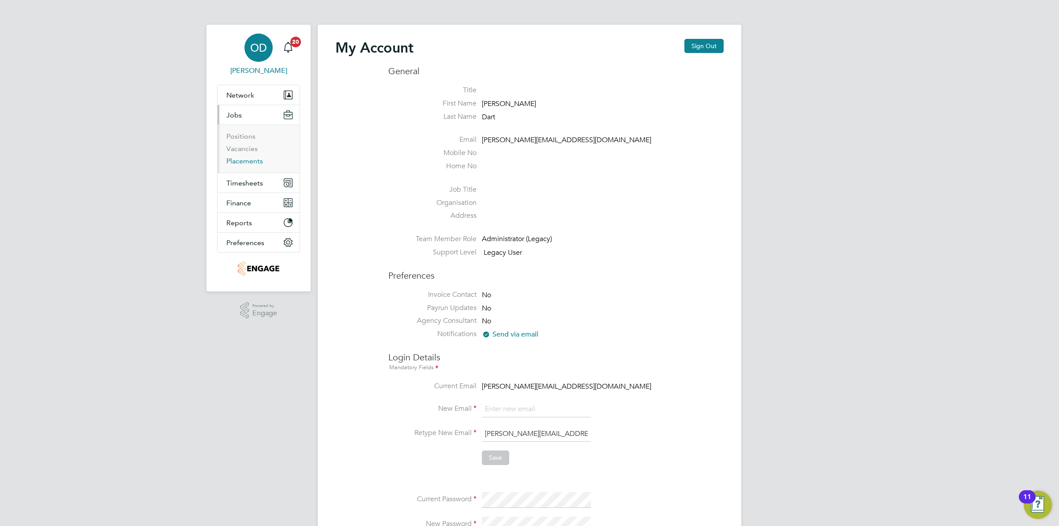
click at [252, 157] on link "Placements" at bounding box center [244, 161] width 37 height 8
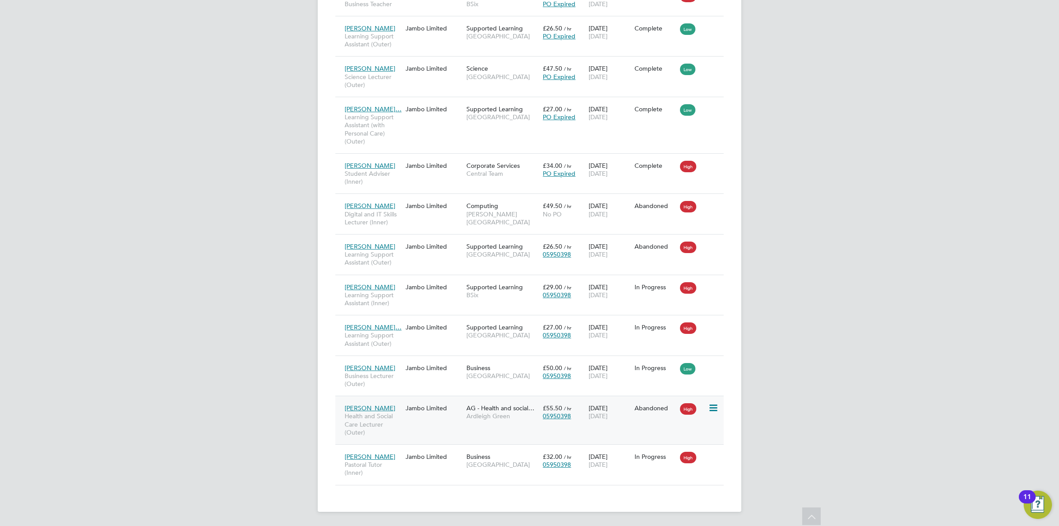
click at [710, 408] on icon at bounding box center [712, 407] width 9 height 11
click at [642, 473] on li "Postpone" at bounding box center [672, 477] width 90 height 12
click at [638, 473] on li "Postpone" at bounding box center [672, 477] width 90 height 12
click at [808, 444] on div "OD Ollie Dart Notifications 20 Applications: Network Team Members Businesses Si…" at bounding box center [529, 39] width 1059 height 973
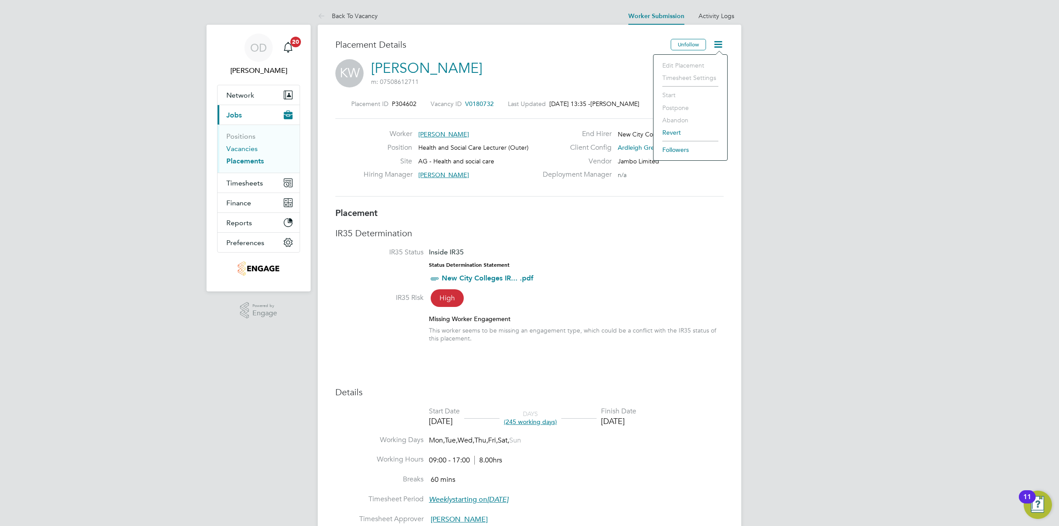
click at [252, 144] on link "Vacancies" at bounding box center [241, 148] width 31 height 8
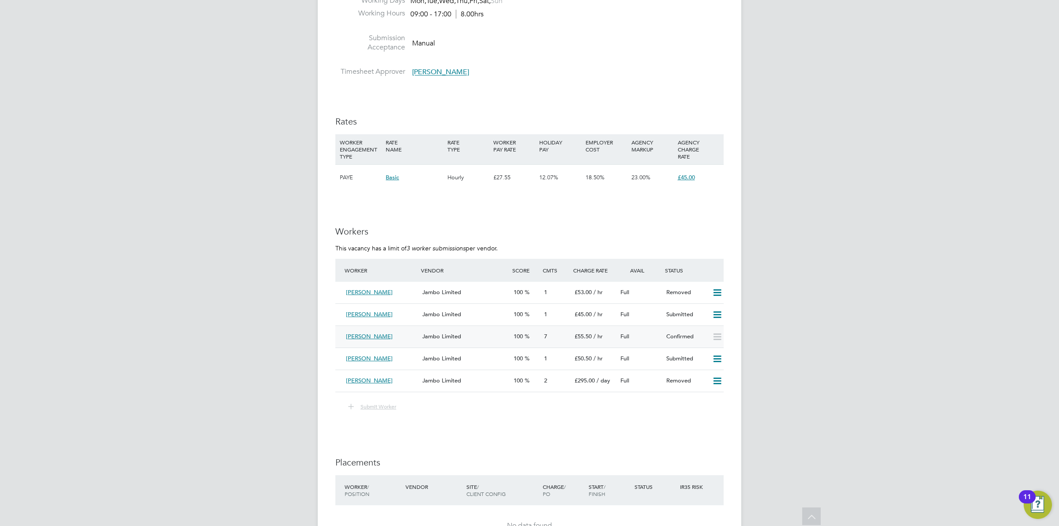
click at [609, 334] on div "£55.50 / hr" at bounding box center [594, 336] width 46 height 15
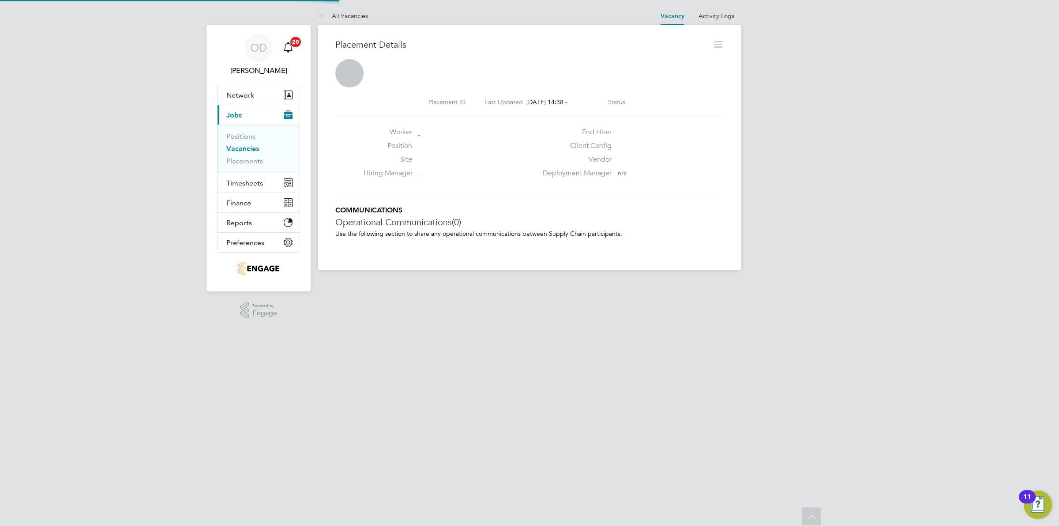
scroll to position [5, 4]
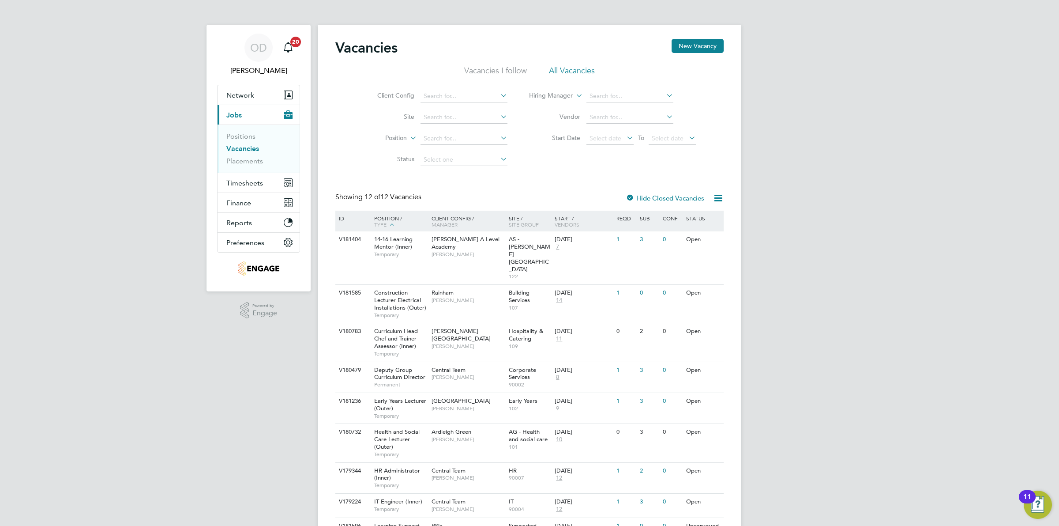
click at [244, 150] on link "Vacancies" at bounding box center [242, 148] width 33 height 8
click at [243, 158] on link "Placements" at bounding box center [244, 161] width 37 height 8
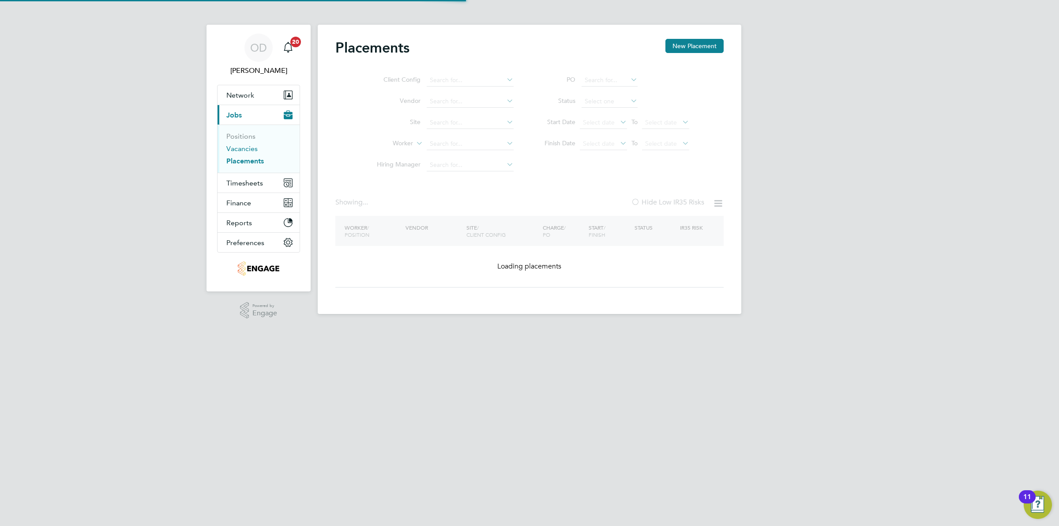
click at [243, 149] on link "Vacancies" at bounding box center [241, 148] width 31 height 8
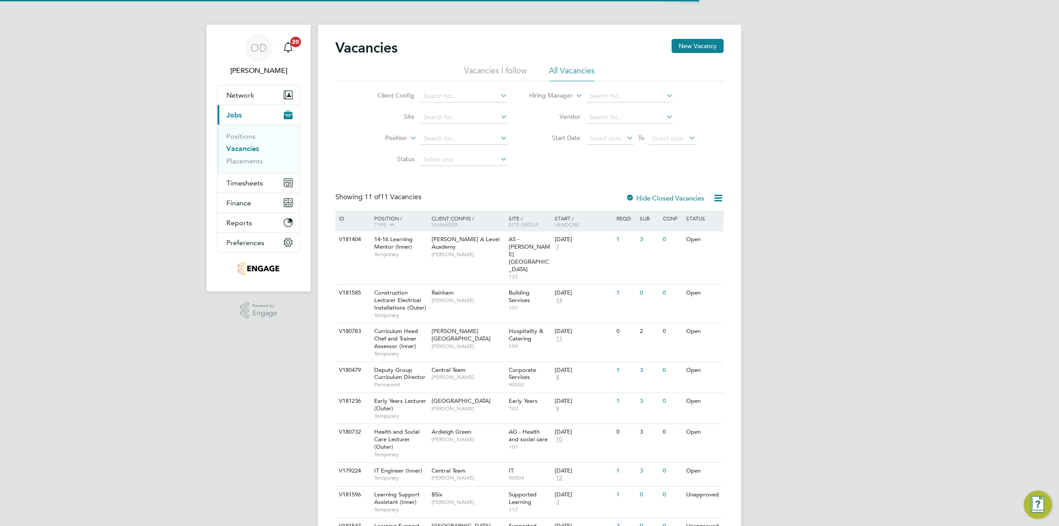
scroll to position [95, 0]
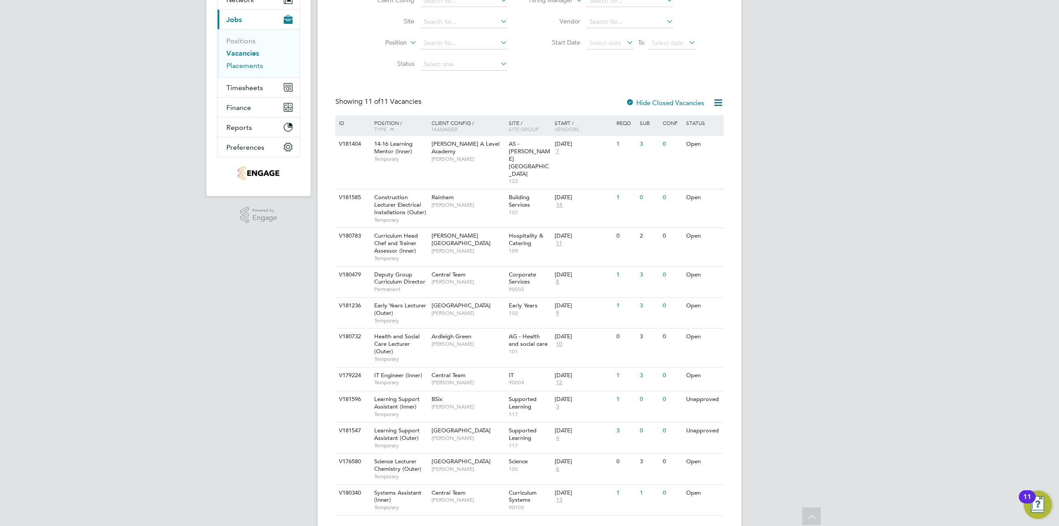
click at [232, 62] on link "Placements" at bounding box center [244, 65] width 37 height 8
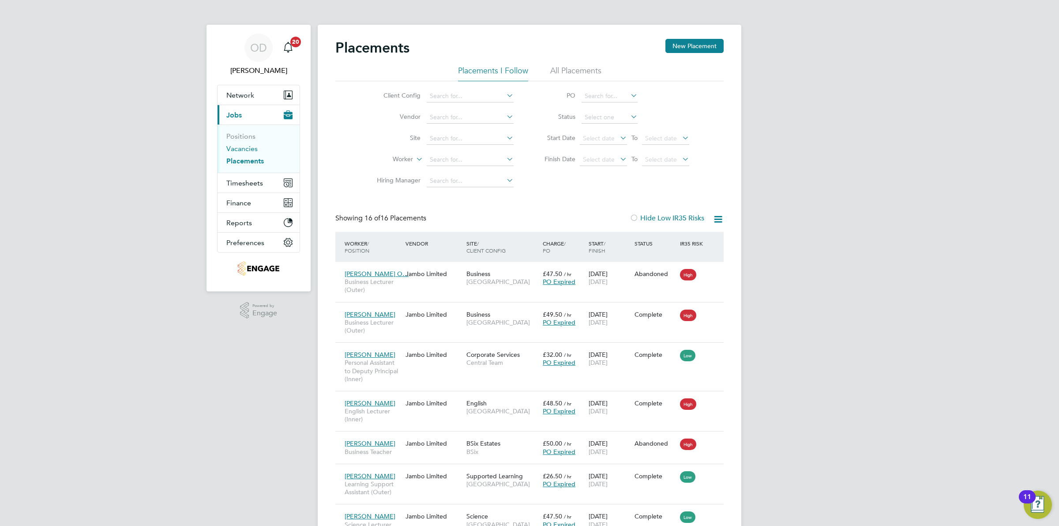
click at [237, 149] on link "Vacancies" at bounding box center [241, 148] width 31 height 8
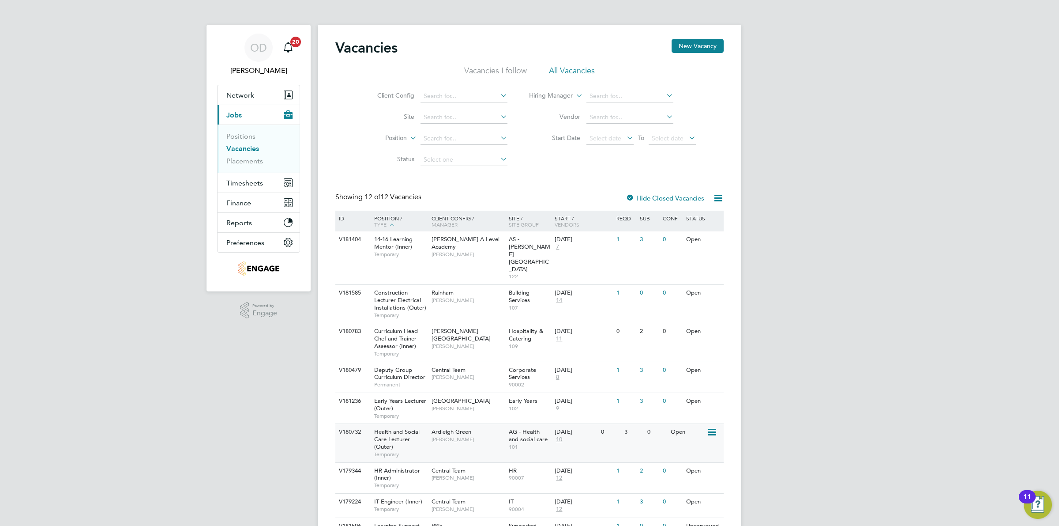
click at [618, 423] on div "V180732 Health and Social Care Lecturer (Outer) Temporary Ardleigh Green [PERSO…" at bounding box center [529, 442] width 388 height 38
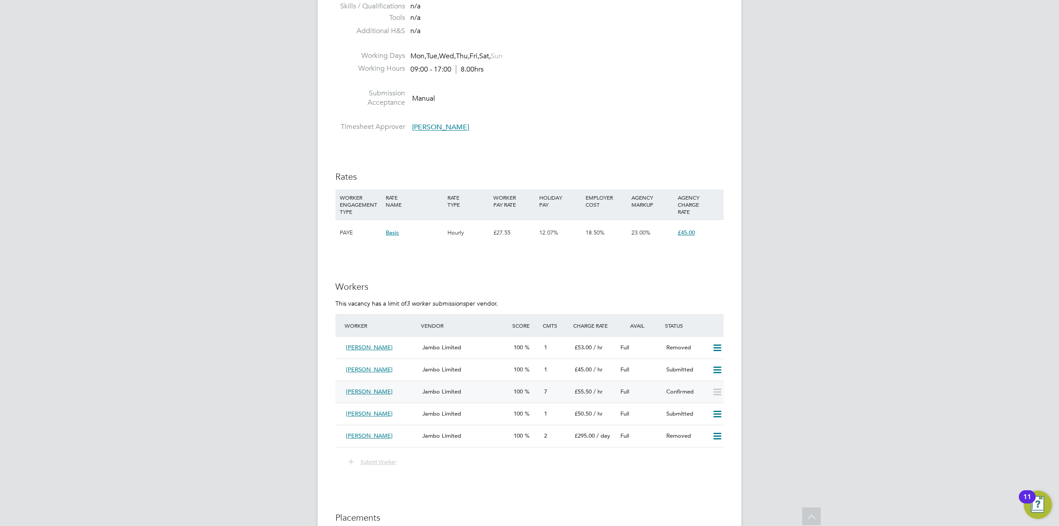
click at [721, 390] on icon at bounding box center [717, 391] width 11 height 7
click at [573, 391] on div "£55.50 / hr" at bounding box center [594, 391] width 46 height 15
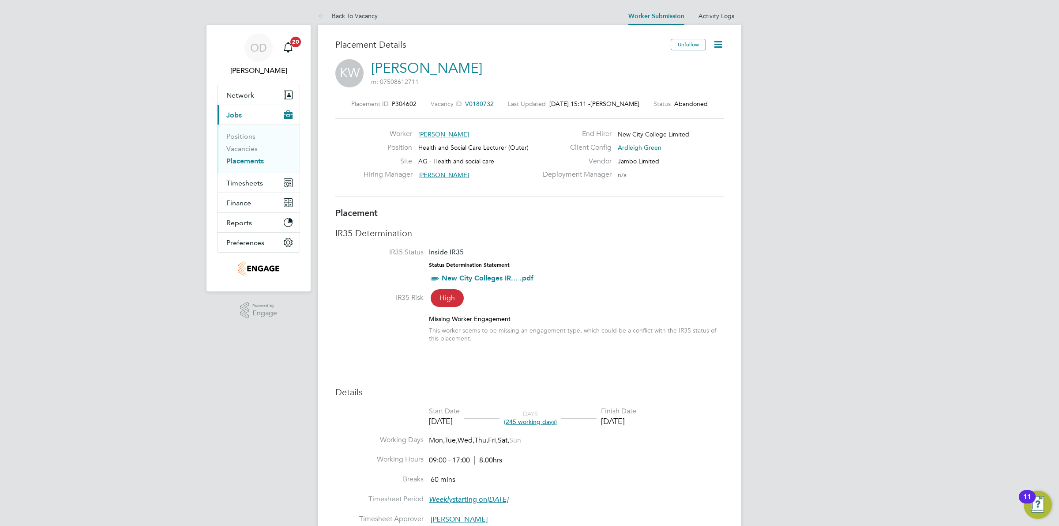
click at [256, 137] on li "Positions" at bounding box center [259, 138] width 66 height 12
click at [251, 137] on link "Positions" at bounding box center [240, 136] width 29 height 8
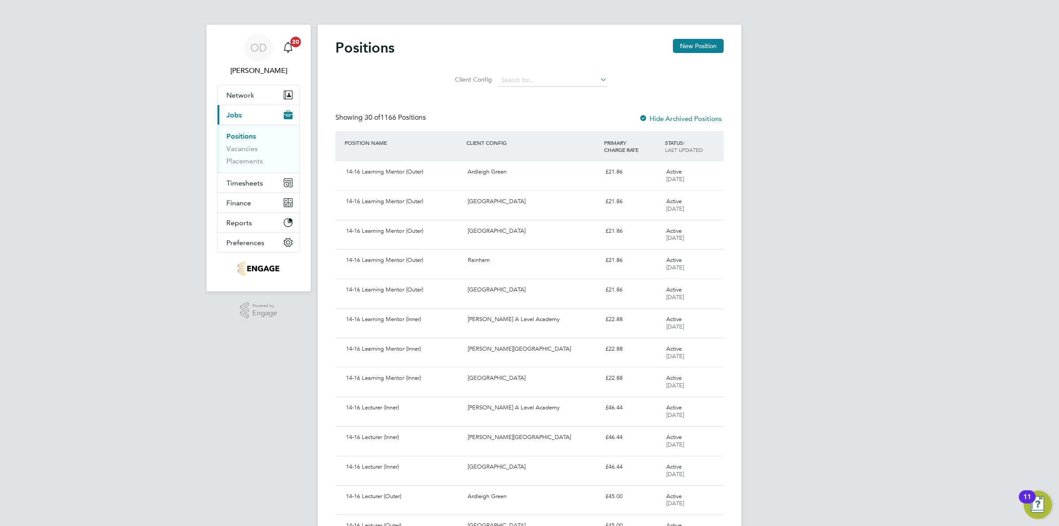
click at [696, 144] on div "STATUS / LAST UPDATED" at bounding box center [693, 146] width 61 height 23
drag, startPoint x: 687, startPoint y: 146, endPoint x: 683, endPoint y: 146, distance: 4.9
click at [685, 146] on span "LAST UPDATED" at bounding box center [684, 149] width 38 height 7
click at [674, 146] on span "LAST UPDATED" at bounding box center [684, 149] width 38 height 7
click at [674, 138] on div "STATUS / LAST UPDATED" at bounding box center [693, 146] width 61 height 23
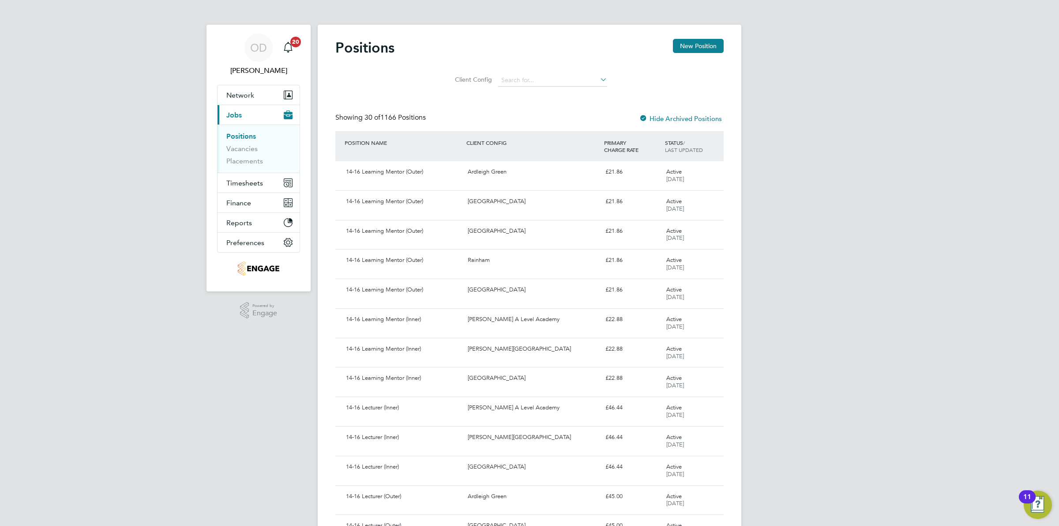
click at [674, 115] on label "Hide Archived Positions" at bounding box center [680, 118] width 83 height 8
click at [228, 158] on link "Placements" at bounding box center [244, 161] width 37 height 8
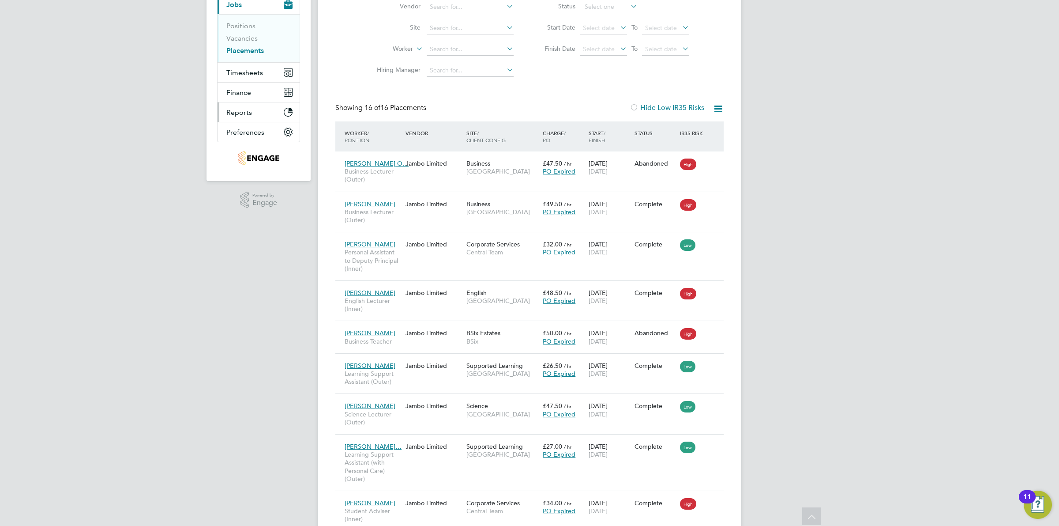
click at [250, 109] on span "Reports" at bounding box center [239, 112] width 26 height 8
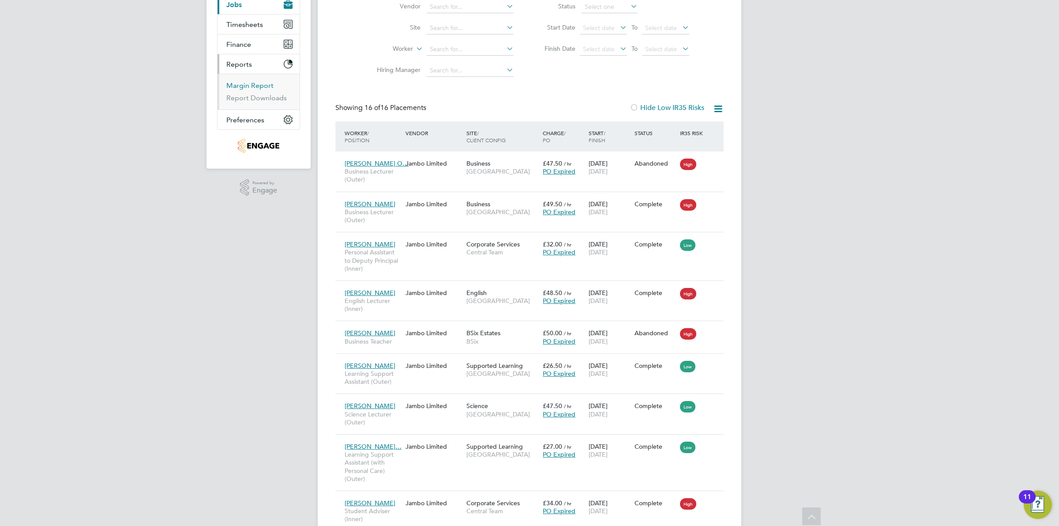
click at [248, 85] on link "Margin Report" at bounding box center [249, 85] width 47 height 8
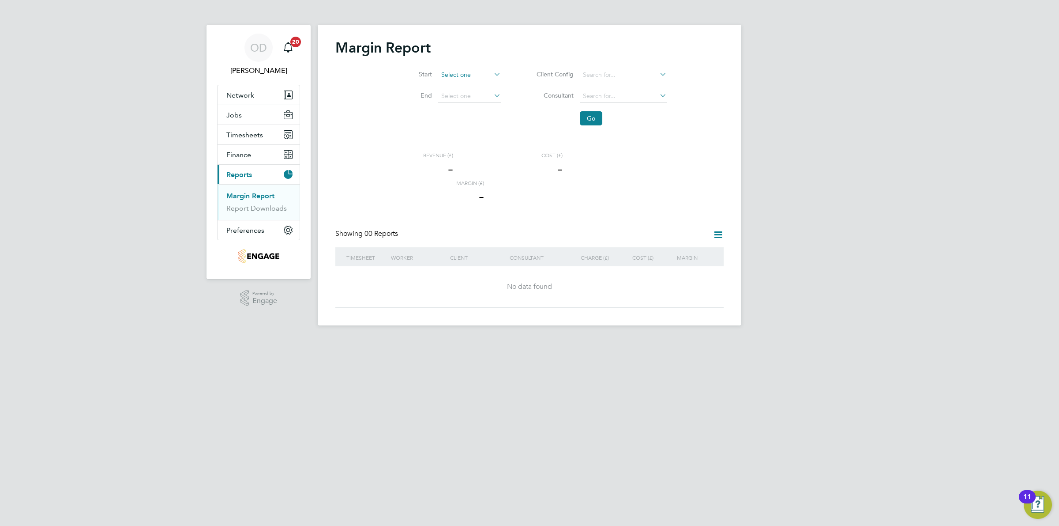
click at [476, 76] on input at bounding box center [469, 75] width 63 height 12
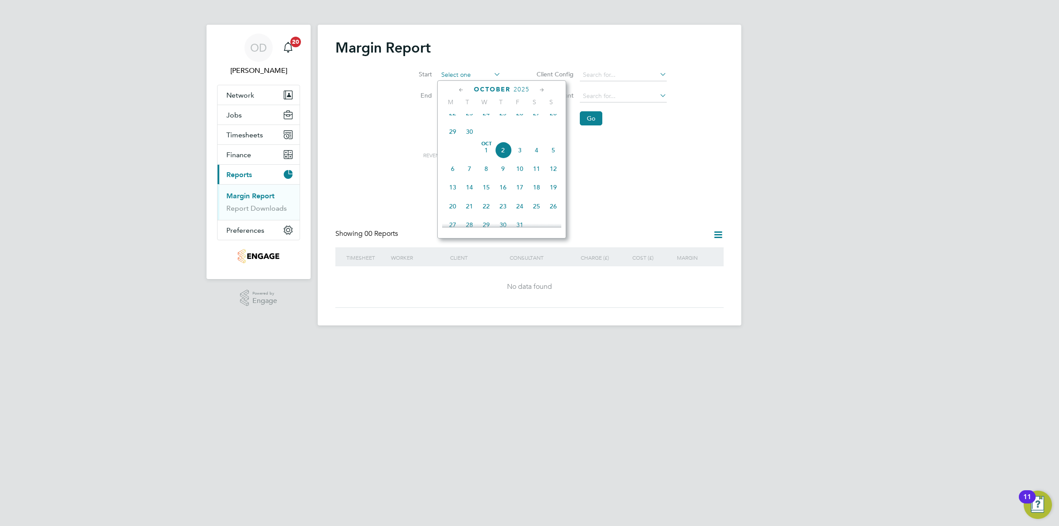
click at [476, 76] on input at bounding box center [469, 75] width 63 height 12
click at [658, 74] on icon at bounding box center [658, 74] width 0 height 12
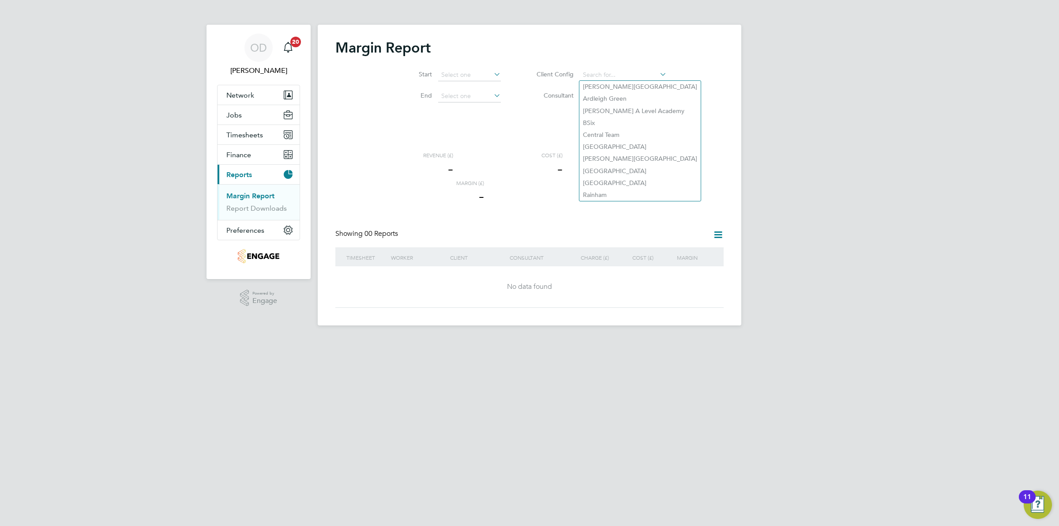
click at [658, 69] on icon at bounding box center [658, 74] width 0 height 12
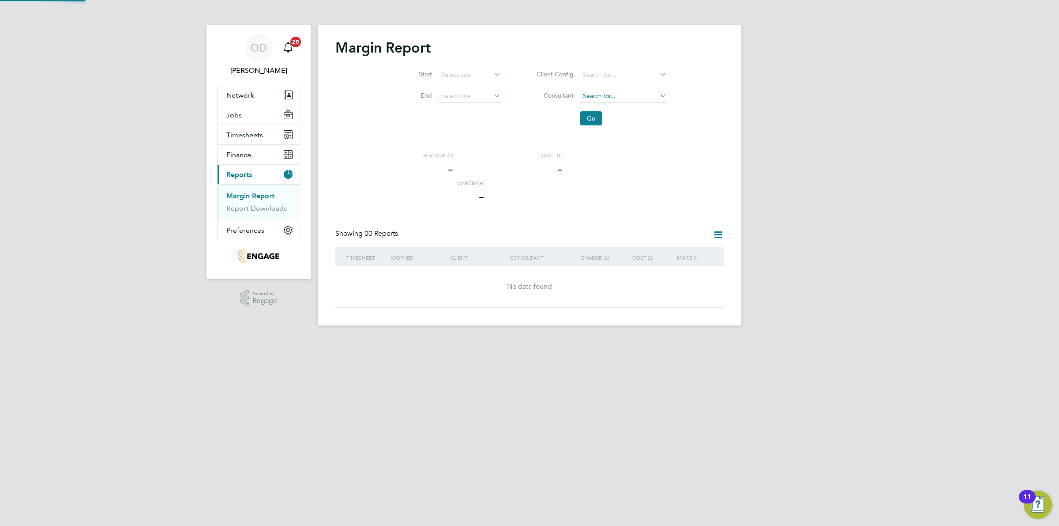
click at [629, 95] on input at bounding box center [623, 96] width 87 height 12
click at [621, 199] on li "[PERSON_NAME]" at bounding box center [623, 204] width 88 height 12
type input "[PERSON_NAME]"
click at [598, 113] on button "Go" at bounding box center [591, 118] width 23 height 14
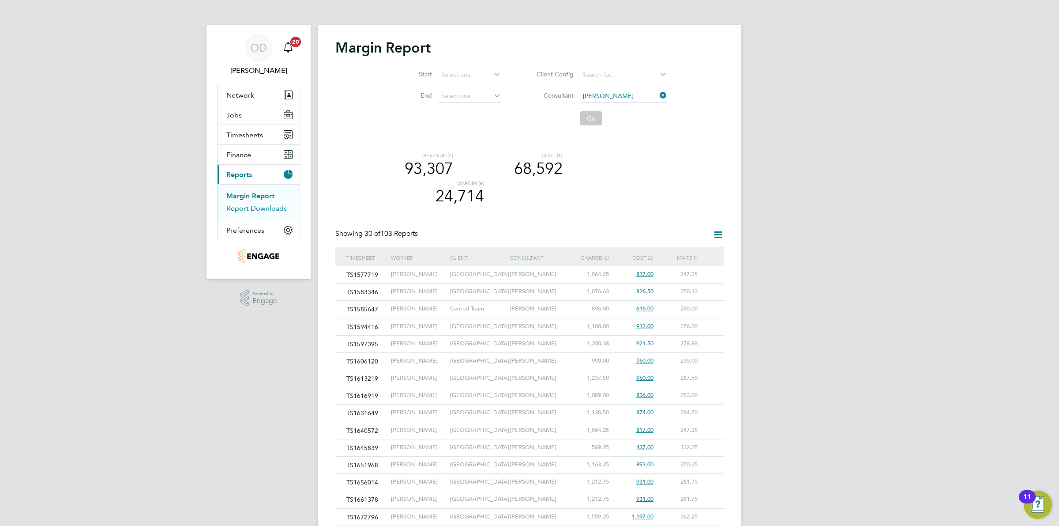
click at [237, 209] on link "Report Downloads" at bounding box center [256, 208] width 60 height 8
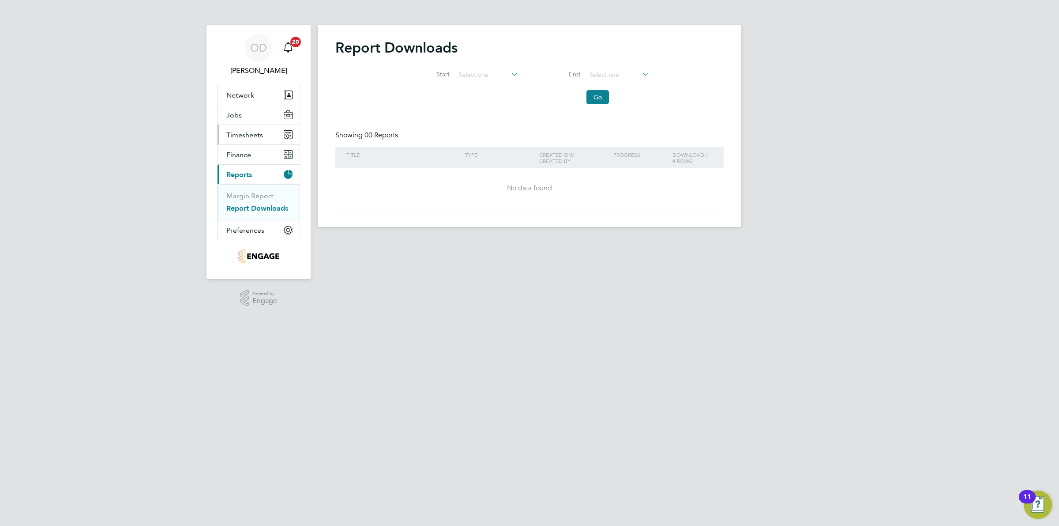
click at [247, 138] on span "Timesheets" at bounding box center [244, 135] width 37 height 8
click at [250, 153] on link "Timesheets" at bounding box center [244, 156] width 37 height 8
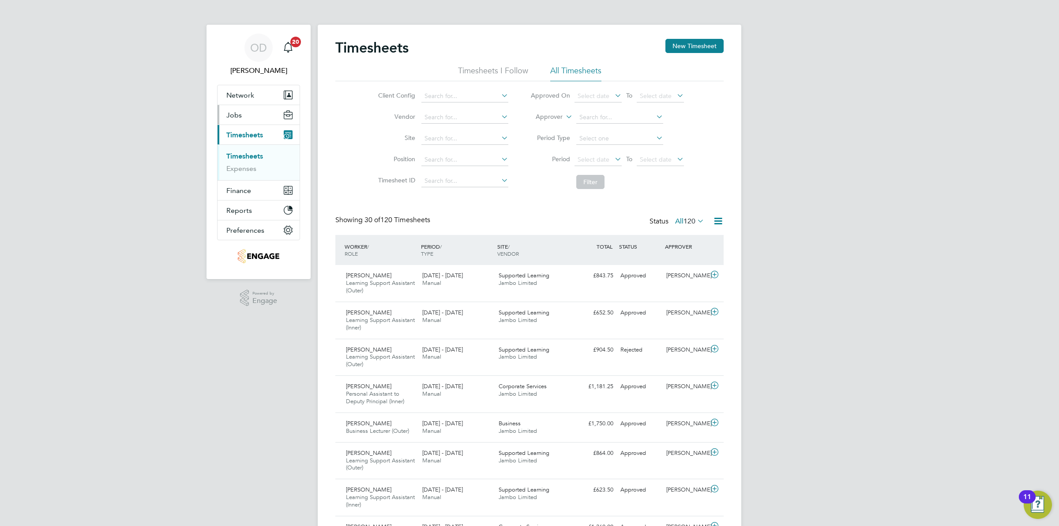
click at [248, 122] on button "Jobs" at bounding box center [259, 114] width 82 height 19
click at [250, 160] on link "Placements" at bounding box center [244, 161] width 37 height 8
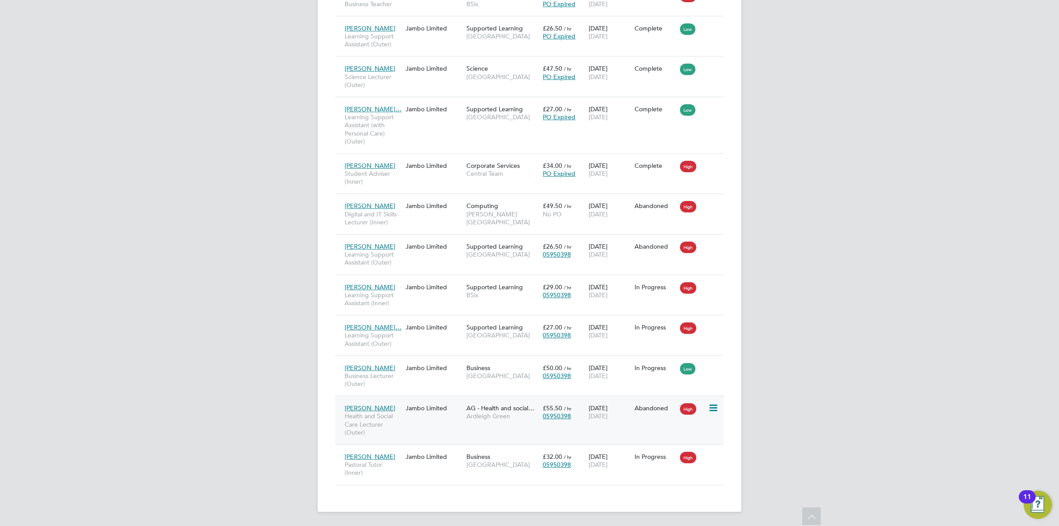
click at [713, 408] on icon at bounding box center [712, 407] width 9 height 11
click at [675, 429] on li "Show change log" at bounding box center [672, 430] width 90 height 12
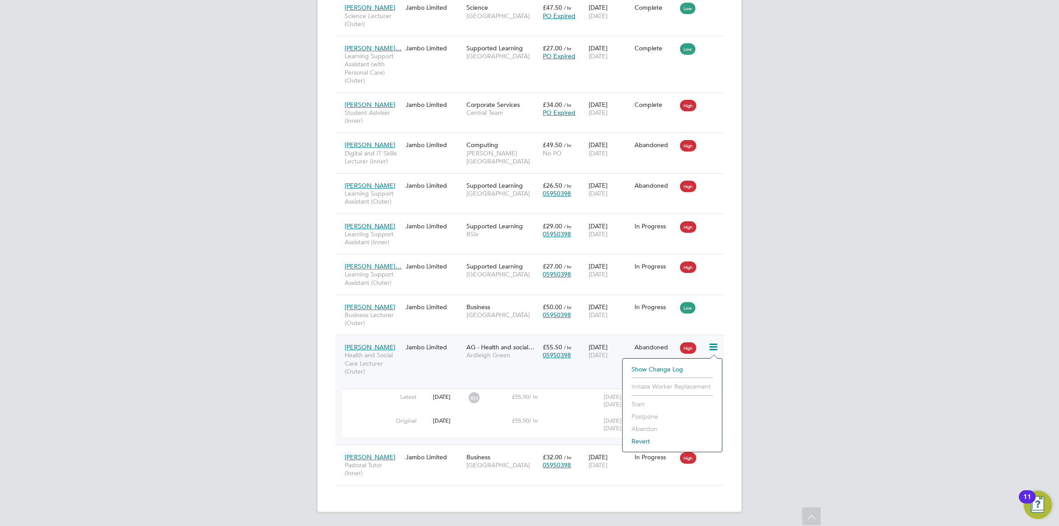
click at [950, 398] on div "OD Ollie Dart Notifications 20 Applications: Network Team Members Businesses Si…" at bounding box center [529, 9] width 1059 height 1034
click at [700, 394] on icon at bounding box center [700, 397] width 11 height 7
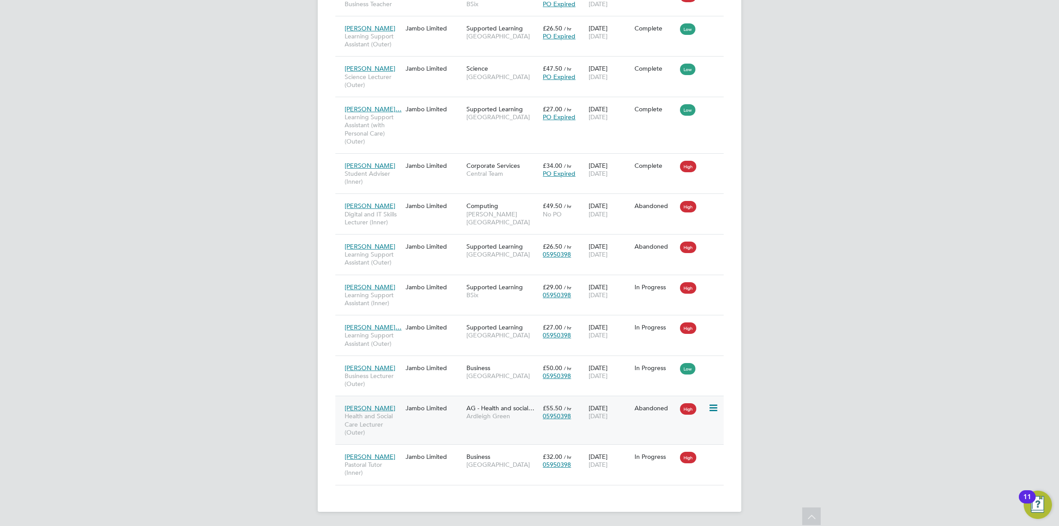
click at [488, 413] on span "Ardleigh Green" at bounding box center [502, 416] width 72 height 8
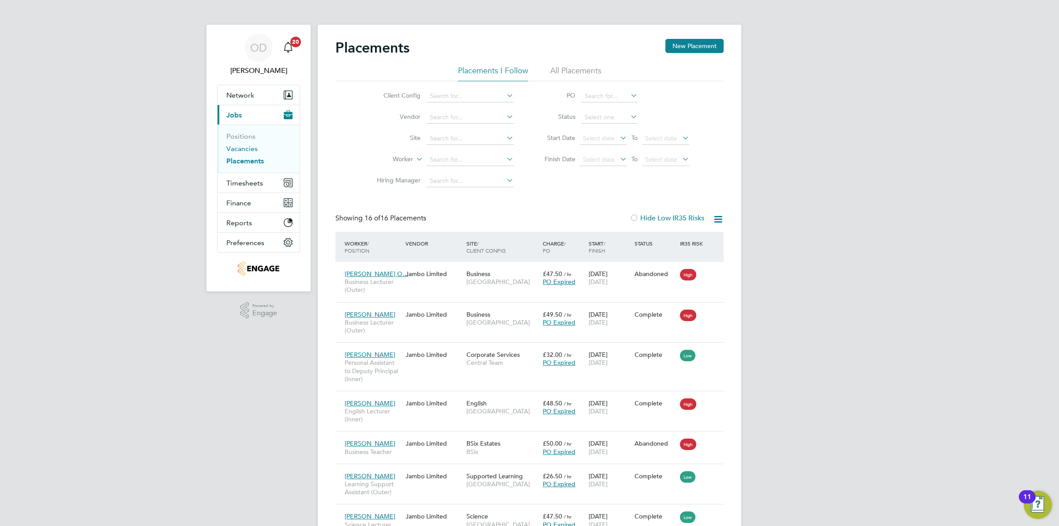
click at [238, 145] on link "Vacancies" at bounding box center [241, 148] width 31 height 8
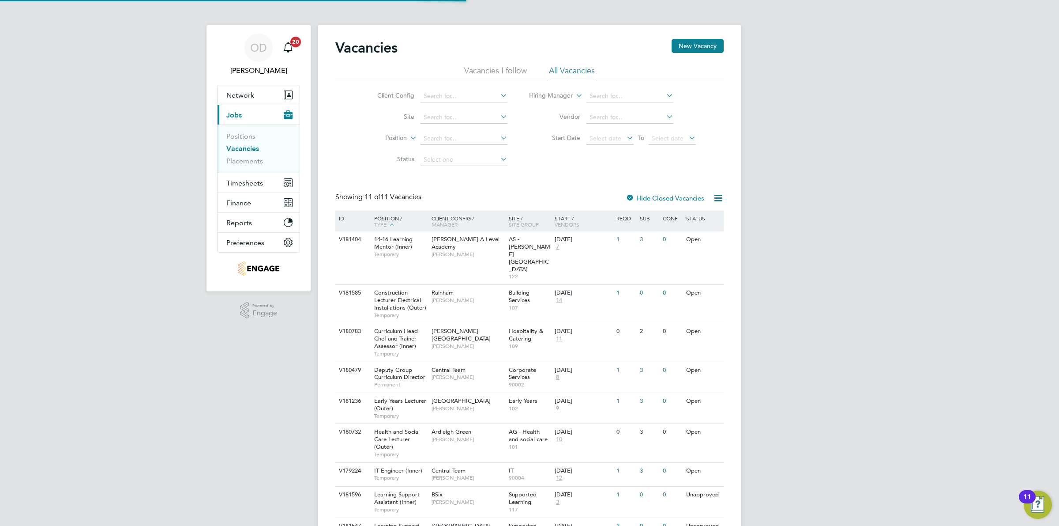
scroll to position [95, 0]
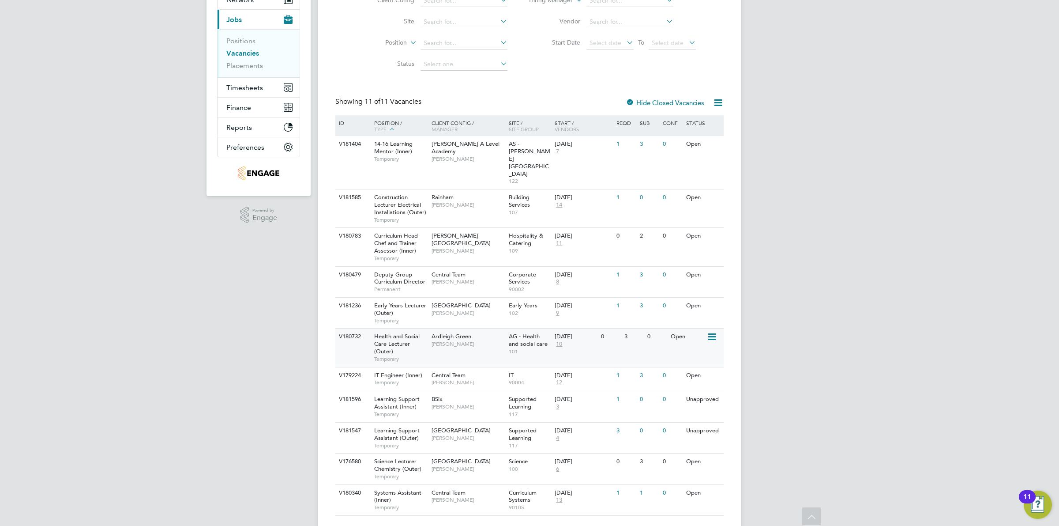
click at [601, 328] on div "0" at bounding box center [610, 336] width 23 height 16
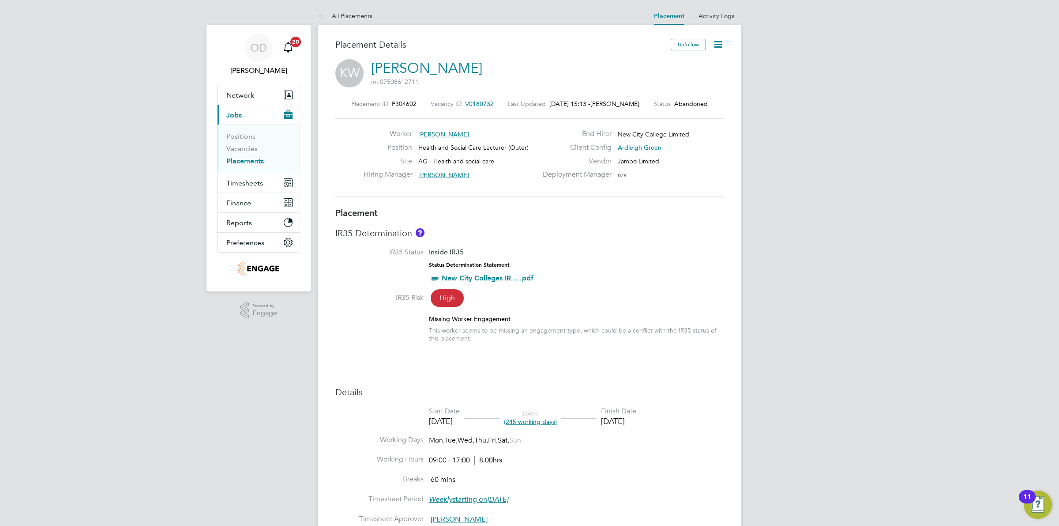
click at [718, 39] on icon at bounding box center [718, 44] width 11 height 11
drag, startPoint x: 671, startPoint y: 135, endPoint x: 758, endPoint y: 135, distance: 86.9
click at [250, 149] on link "Vacancies" at bounding box center [241, 148] width 31 height 8
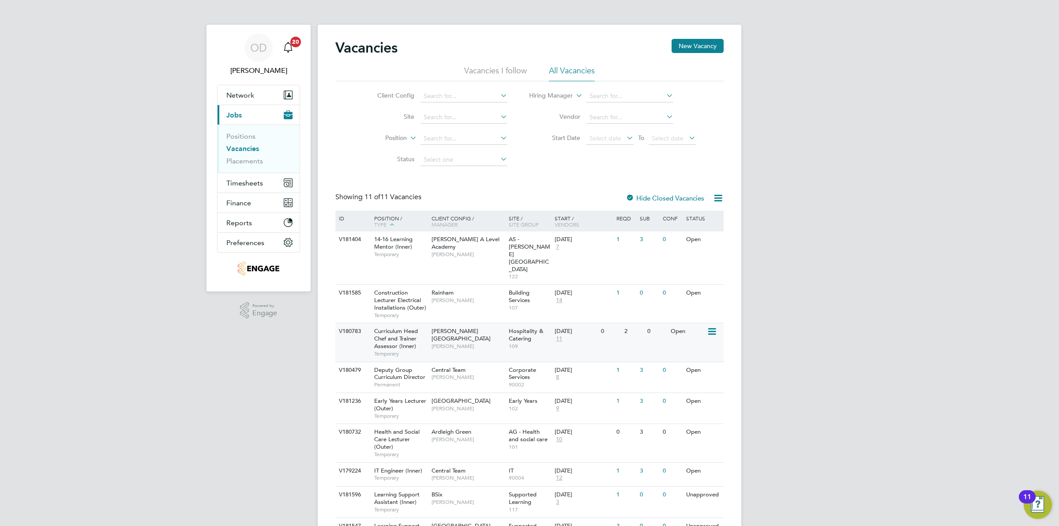
scroll to position [95, 0]
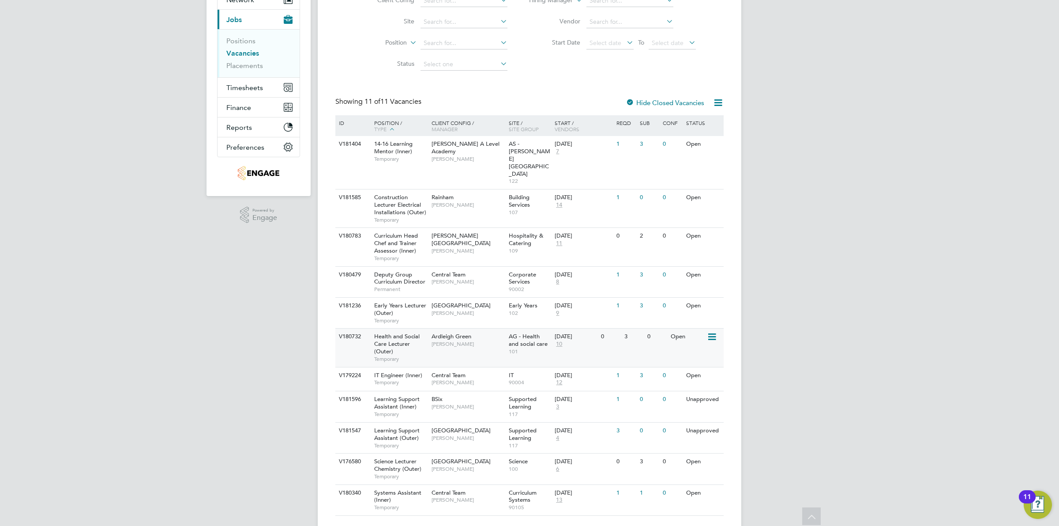
click at [709, 331] on icon at bounding box center [711, 336] width 9 height 11
click at [684, 328] on div "Open" at bounding box center [688, 336] width 38 height 16
click at [243, 65] on link "Placements" at bounding box center [244, 65] width 37 height 8
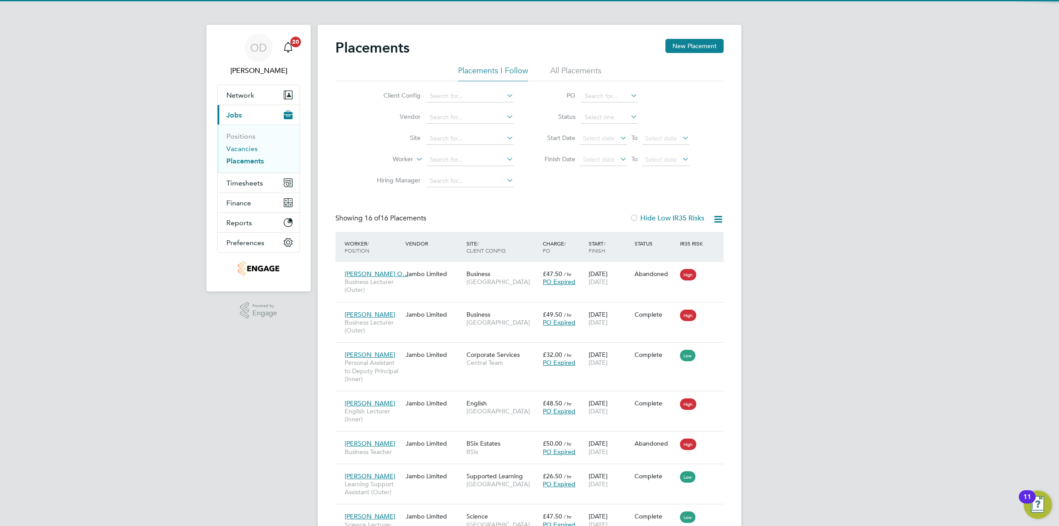
scroll to position [4, 4]
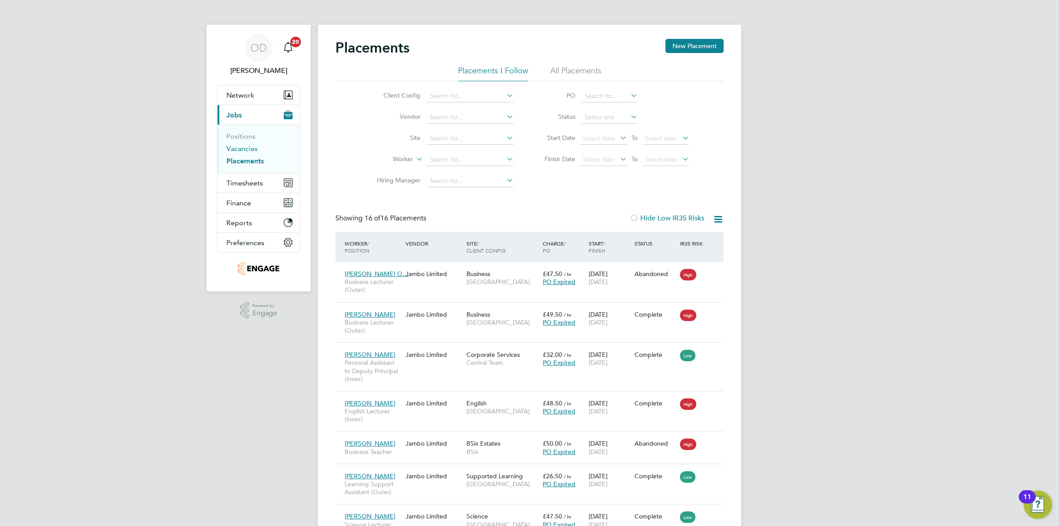
click at [248, 151] on link "Vacancies" at bounding box center [241, 148] width 31 height 8
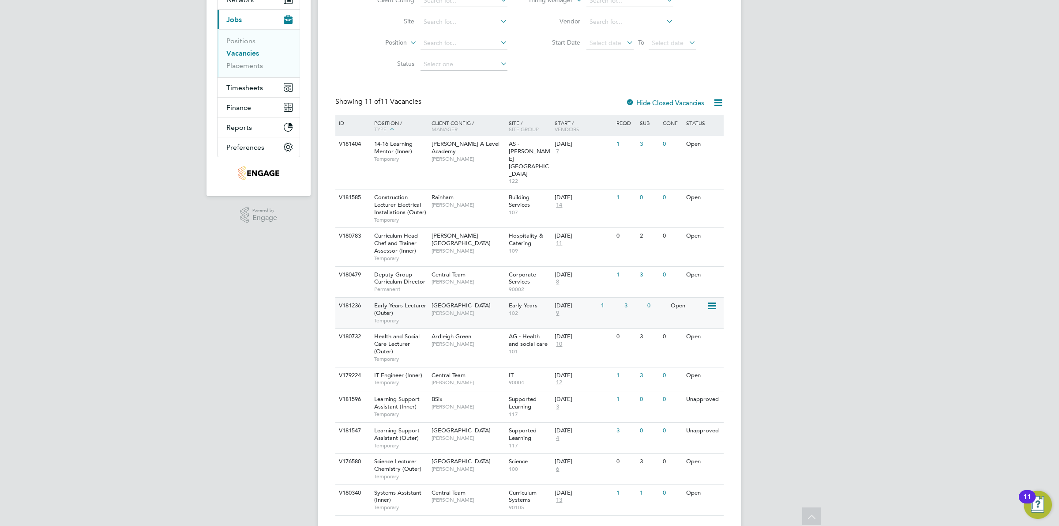
click at [684, 297] on div "Open" at bounding box center [688, 305] width 38 height 16
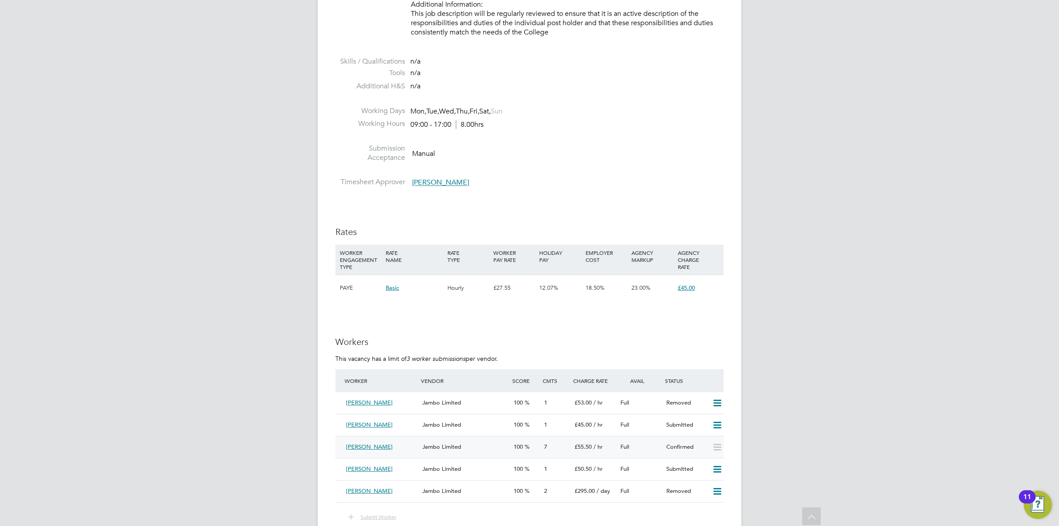
click at [715, 448] on icon at bounding box center [717, 446] width 11 height 7
drag, startPoint x: 349, startPoint y: 468, endPoint x: 766, endPoint y: 437, distance: 418.5
click at [766, 437] on div "OD [PERSON_NAME] Notifications 20 Applications: Network Team Members Businesses…" at bounding box center [529, 66] width 1059 height 2338
click at [459, 450] on div "Jambo Limited" at bounding box center [464, 447] width 91 height 15
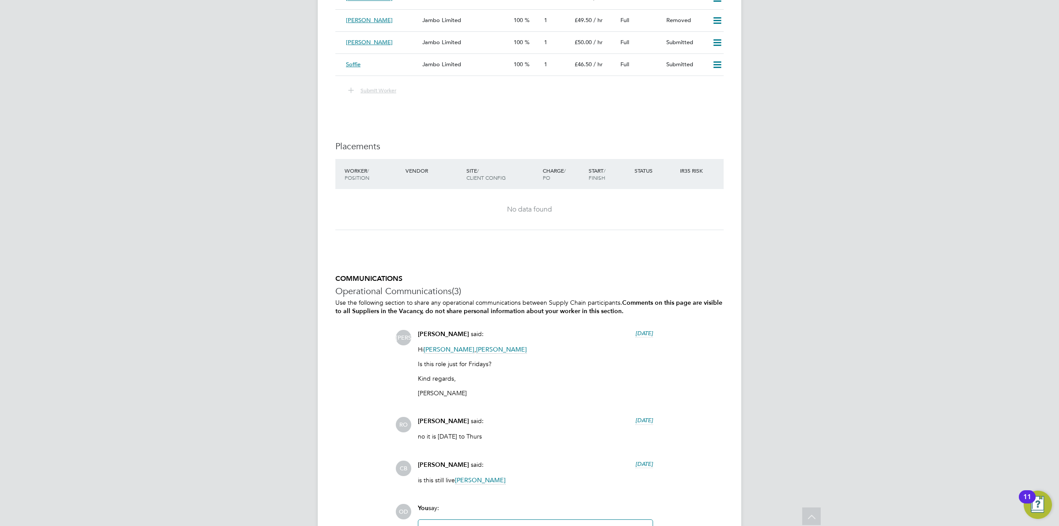
scroll to position [1690, 0]
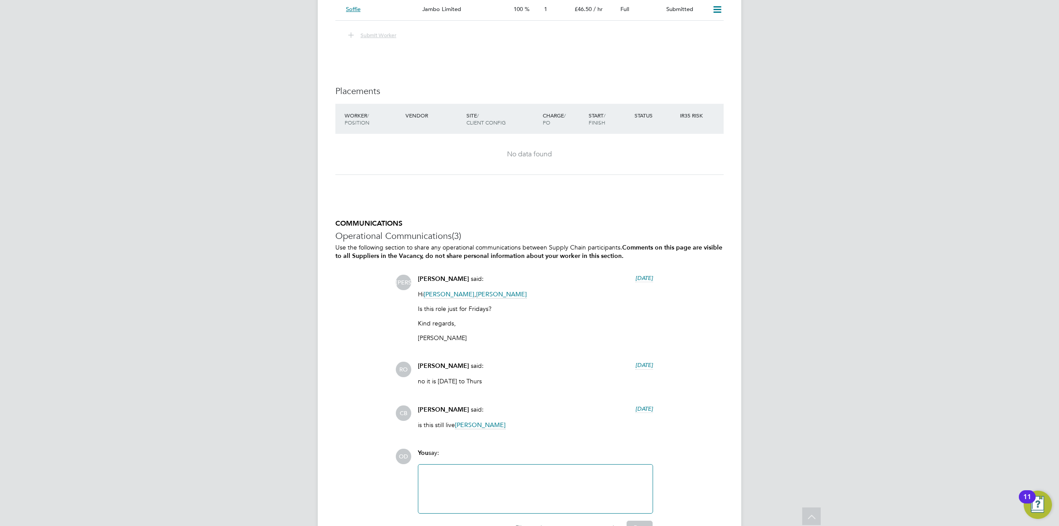
click at [526, 294] on span "[PERSON_NAME]" at bounding box center [501, 294] width 51 height 8
drag, startPoint x: 555, startPoint y: 333, endPoint x: 483, endPoint y: 334, distance: 71.9
click at [459, 338] on div "CB Carolina Cadete Borges New City College Limited carolina.borges@ncclondon.ac…" at bounding box center [531, 324] width 164 height 27
copy link "carolina.borges@ncclondon.ac.uk"
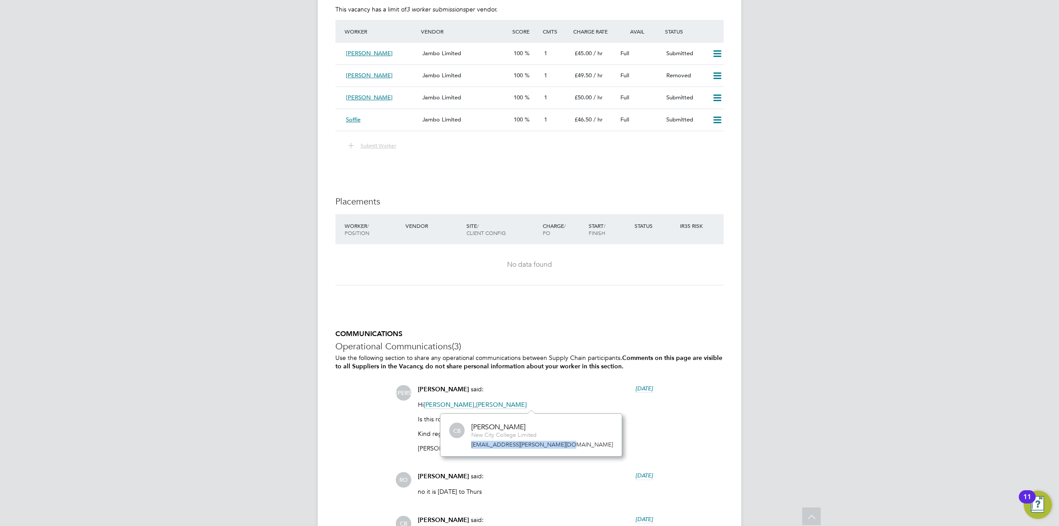
scroll to position [1525, 0]
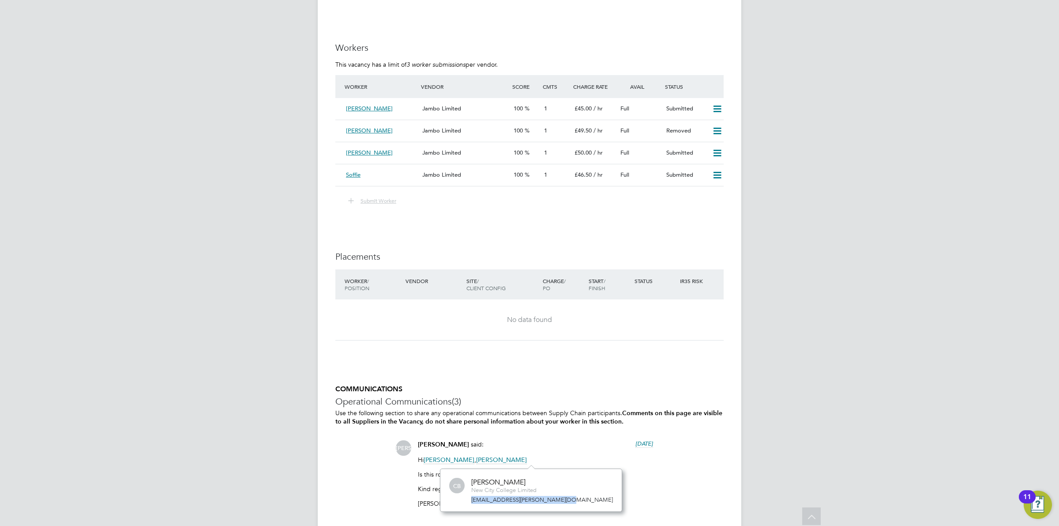
copy link "carolina.borges@ncclondon.ac.uk"
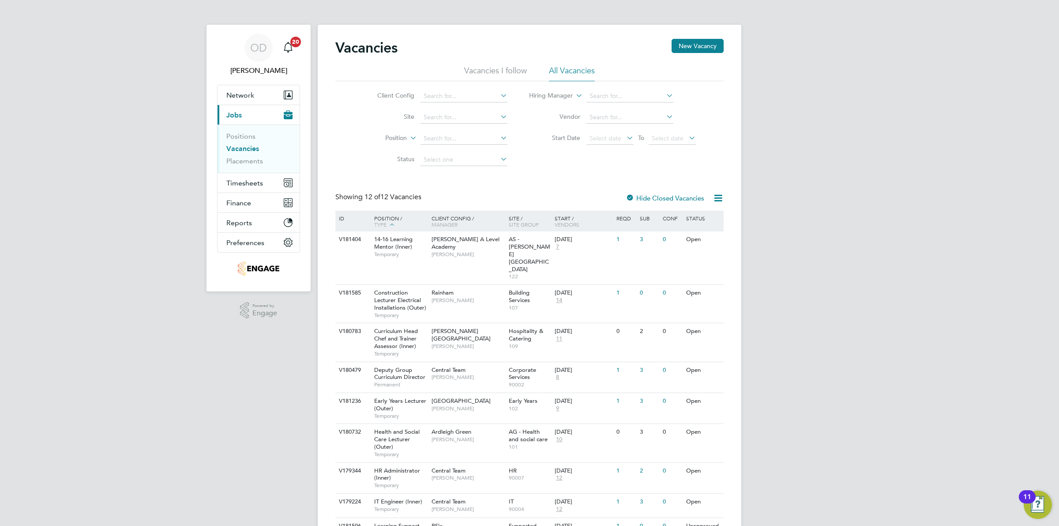
click at [235, 156] on li "Vacancies" at bounding box center [259, 150] width 66 height 12
click at [235, 159] on link "Placements" at bounding box center [244, 161] width 37 height 8
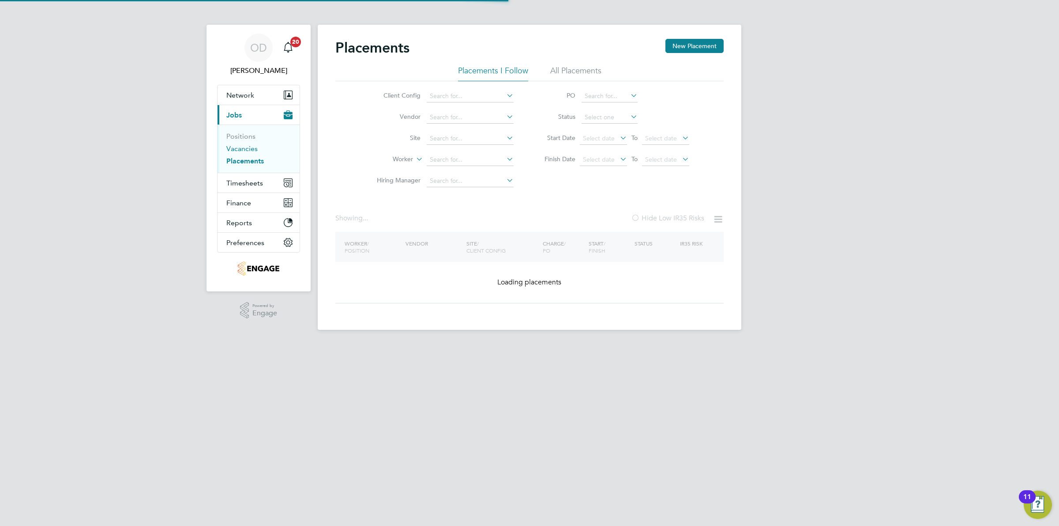
click at [234, 149] on link "Vacancies" at bounding box center [241, 148] width 31 height 8
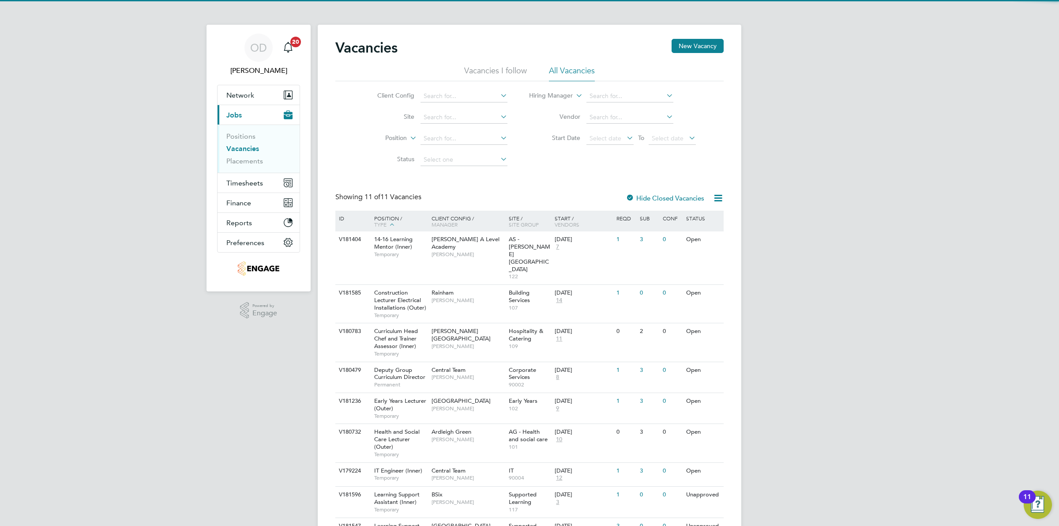
scroll to position [95, 0]
